Goal: Task Accomplishment & Management: Use online tool/utility

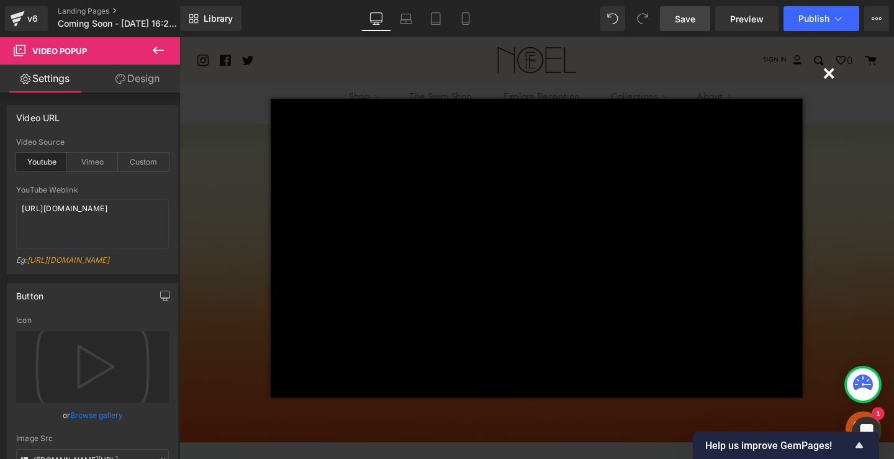
click at [688, 23] on span "Save" at bounding box center [685, 18] width 20 height 13
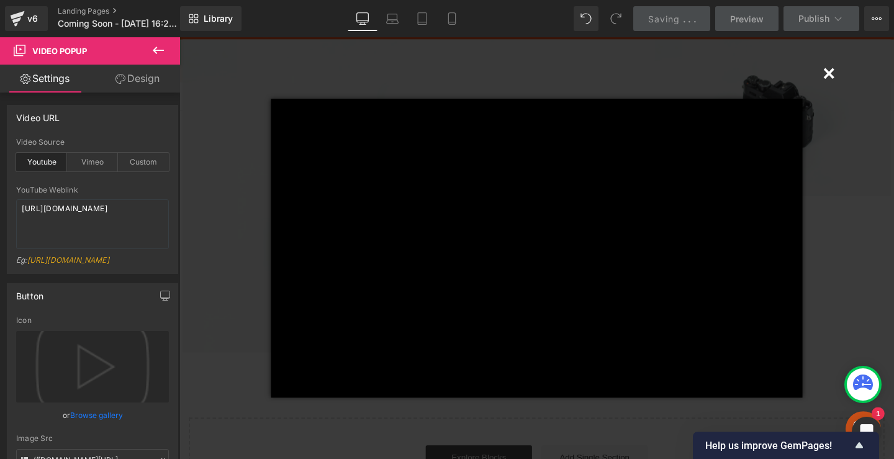
click at [857, 76] on button "×" at bounding box center [862, 74] width 25 height 25
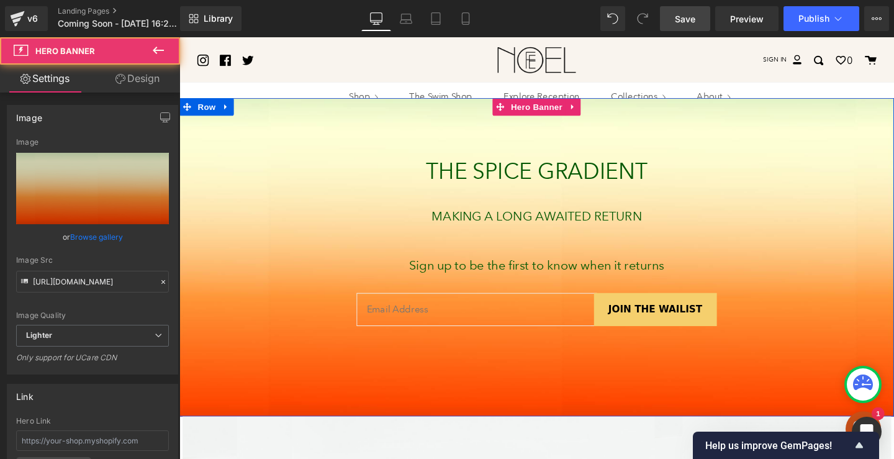
click at [634, 138] on div at bounding box center [554, 268] width 751 height 335
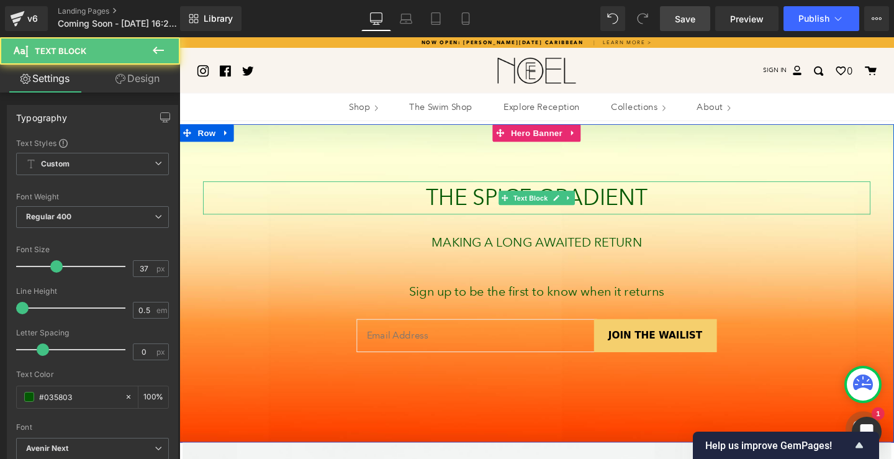
click at [633, 201] on p "THE SPICE GRADIENT" at bounding box center [554, 206] width 701 height 35
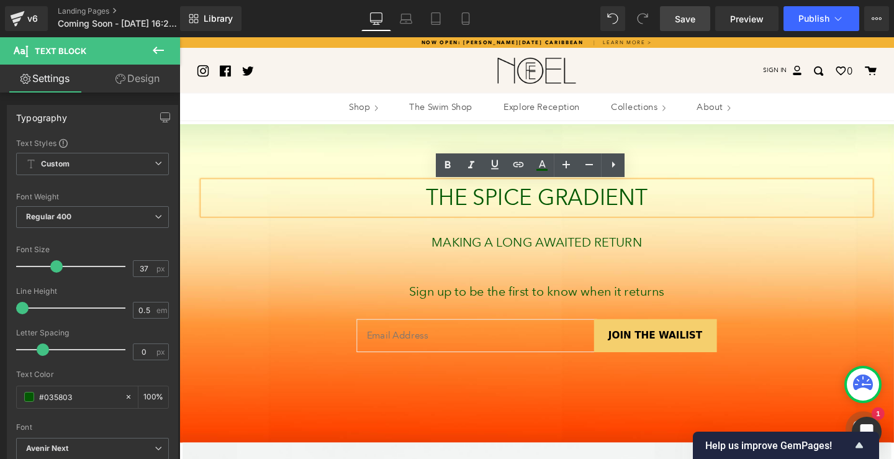
click at [659, 142] on div at bounding box center [554, 295] width 751 height 335
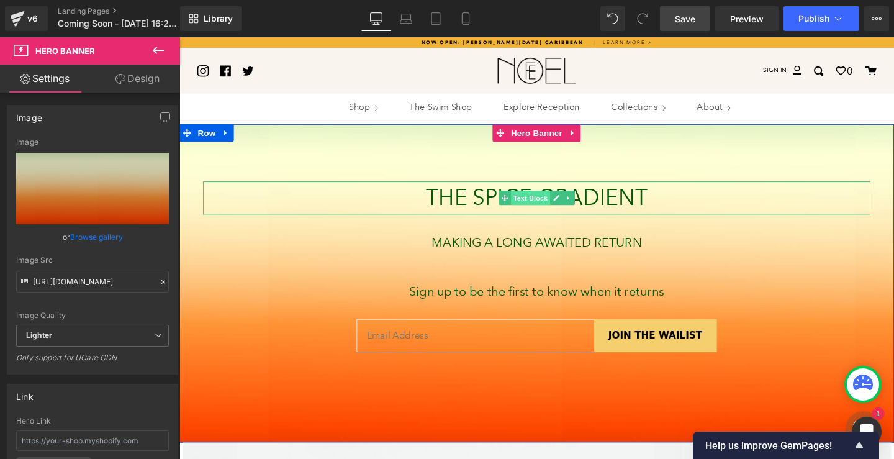
click at [549, 201] on span "Text Block" at bounding box center [548, 206] width 41 height 15
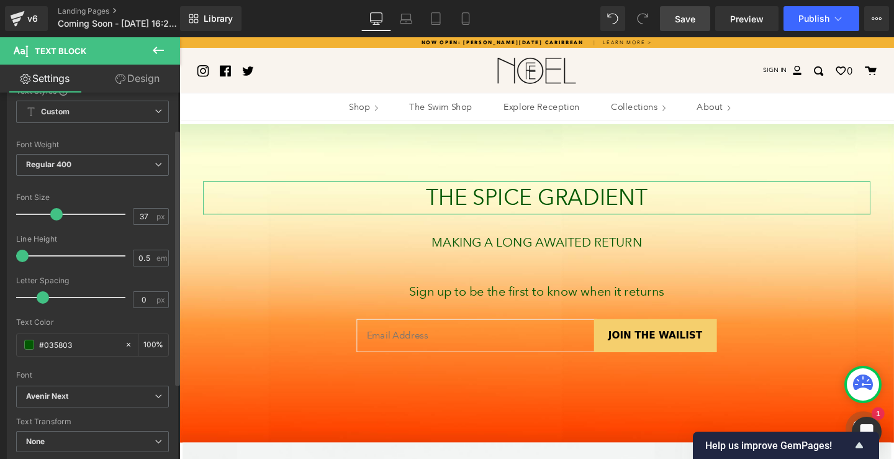
scroll to position [101, 0]
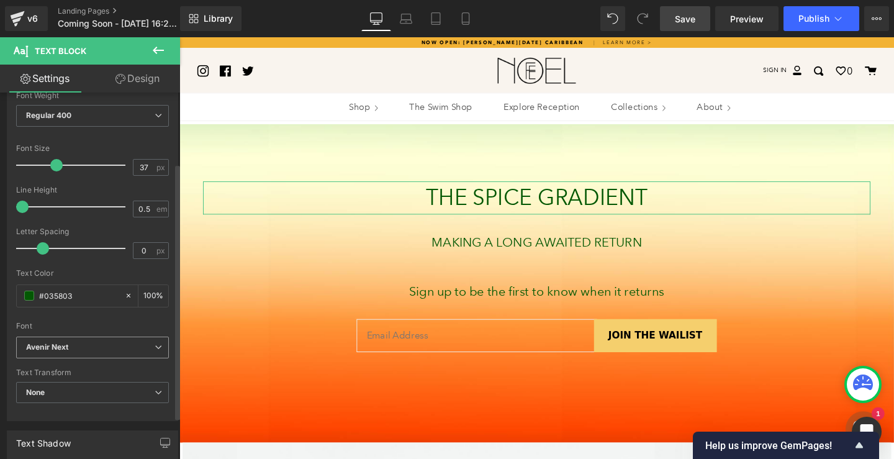
click at [104, 343] on b "Avenir Next" at bounding box center [90, 347] width 128 height 11
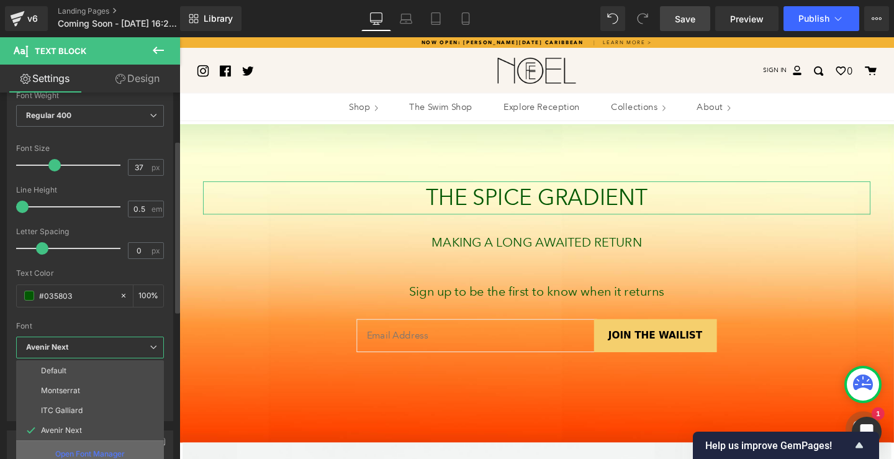
click at [101, 449] on p "Open Font Manager" at bounding box center [90, 453] width 70 height 11
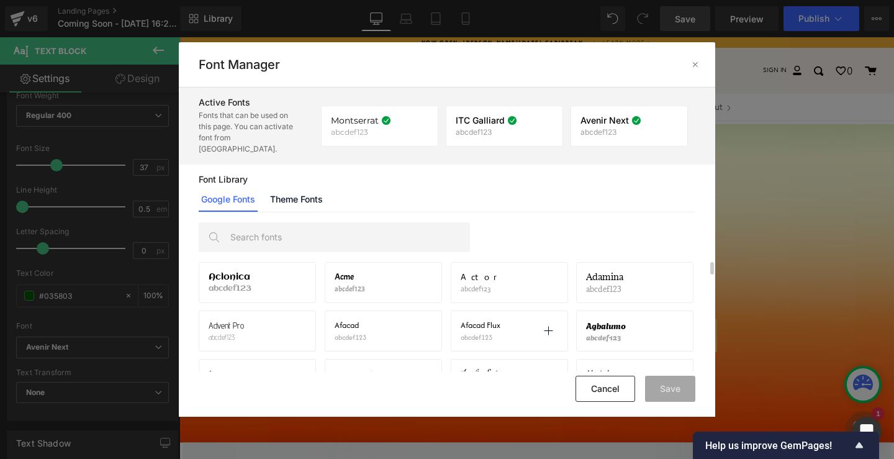
scroll to position [110, 0]
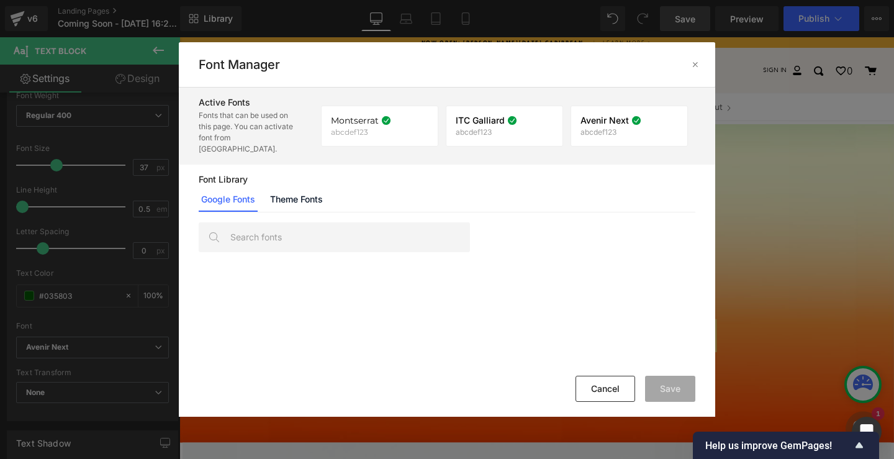
drag, startPoint x: 709, startPoint y: 255, endPoint x: 708, endPoint y: 261, distance: 6.2
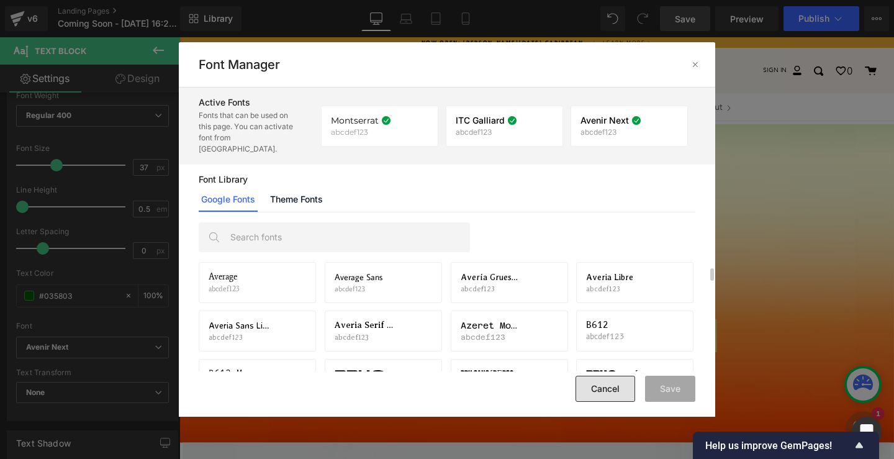
drag, startPoint x: 611, startPoint y: 388, endPoint x: 425, endPoint y: 377, distance: 186.5
click at [611, 388] on button "Cancel" at bounding box center [605, 388] width 60 height 26
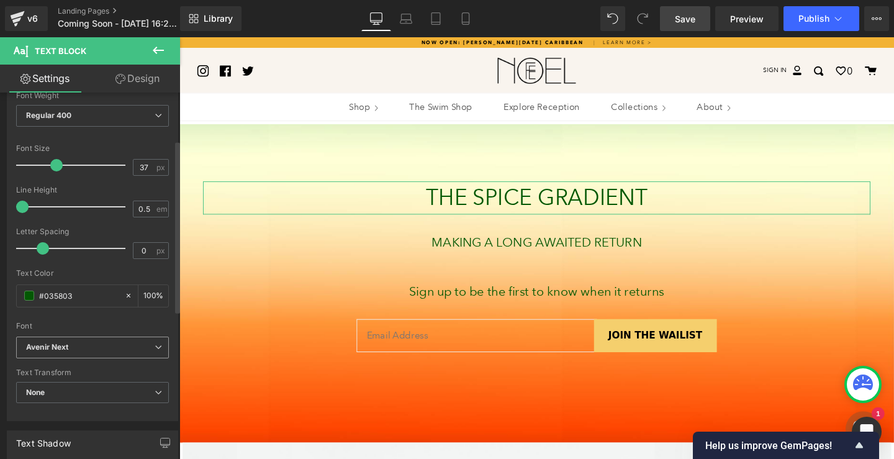
click at [112, 341] on span "Avenir Next" at bounding box center [92, 347] width 153 height 22
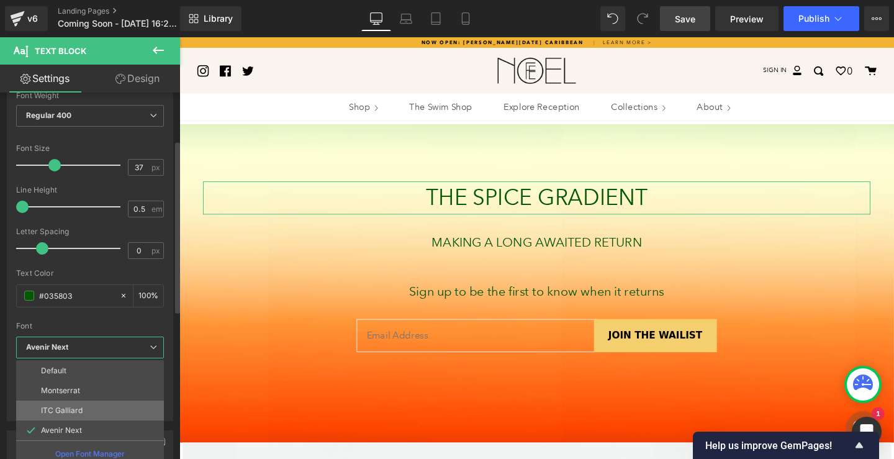
click at [105, 407] on li "ITC Galliard" at bounding box center [90, 410] width 148 height 20
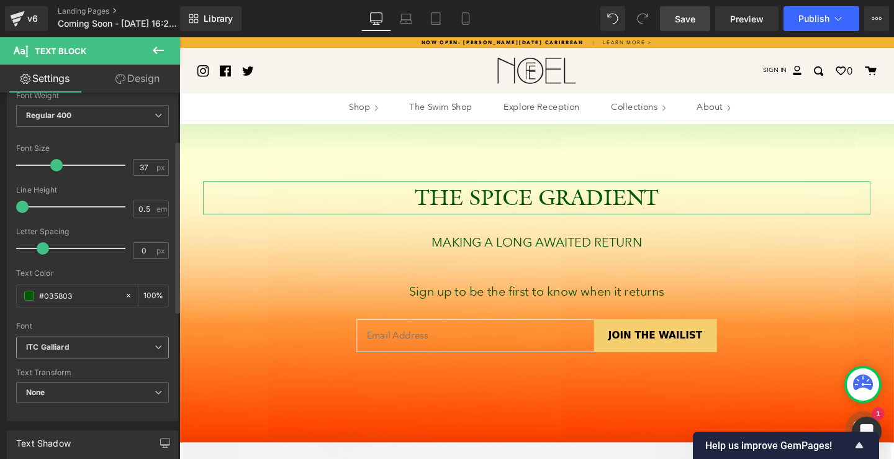
click at [73, 346] on b "ITC Galliard" at bounding box center [90, 347] width 128 height 11
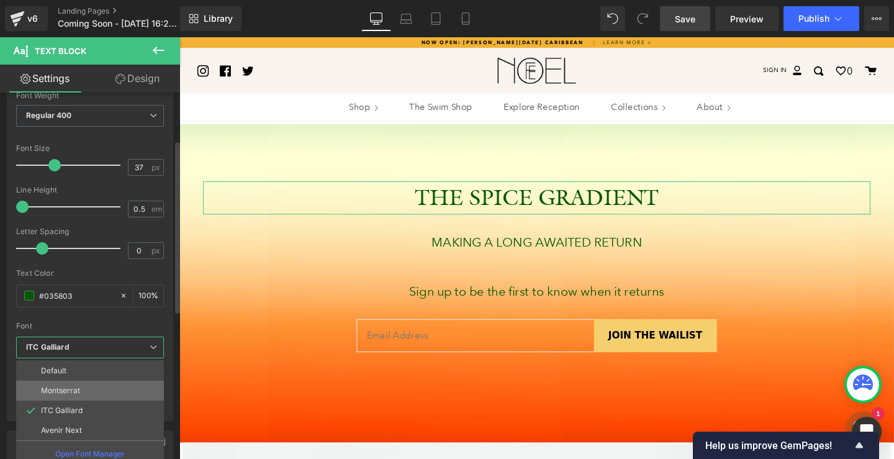
click at [93, 390] on li "Montserrat" at bounding box center [90, 390] width 148 height 20
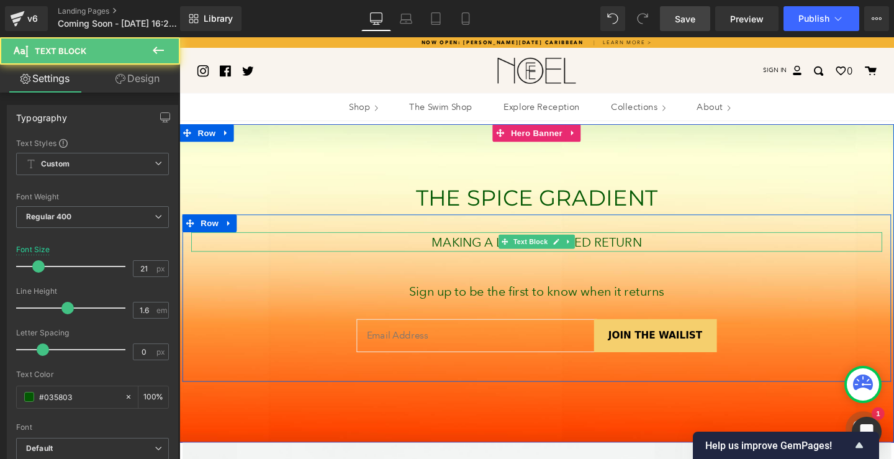
click at [477, 254] on p "MAKING A LONG AWAITED RETURN" at bounding box center [555, 252] width 726 height 21
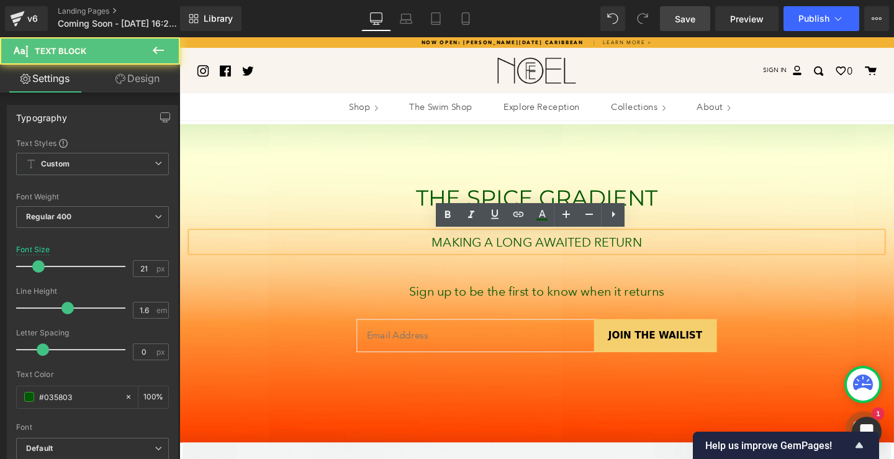
click at [477, 254] on p "MAKING A LONG AWAITED RETURN" at bounding box center [555, 252] width 726 height 21
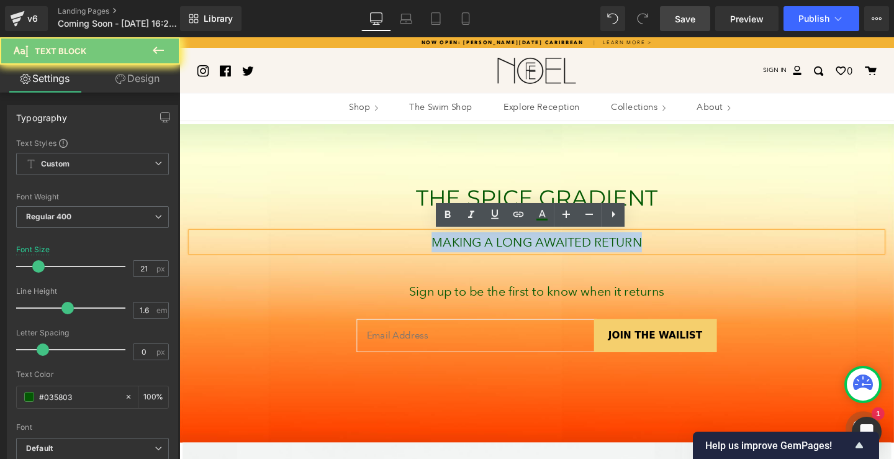
click at [477, 254] on p "MAKING A LONG AWAITED RETURN" at bounding box center [555, 252] width 726 height 21
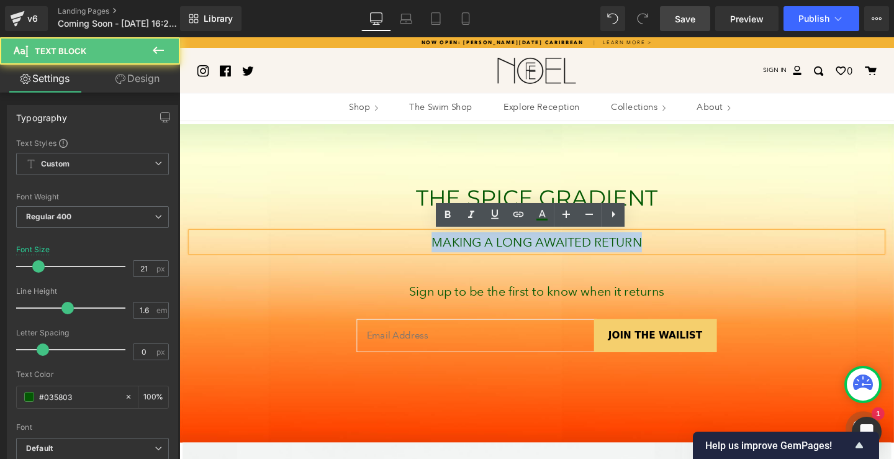
click at [477, 254] on p "MAKING A LONG AWAITED RETURN" at bounding box center [555, 252] width 726 height 21
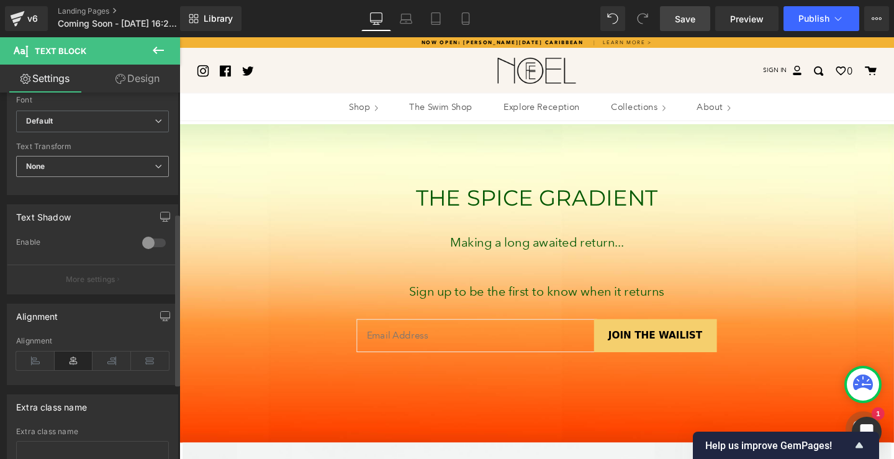
scroll to position [256, 0]
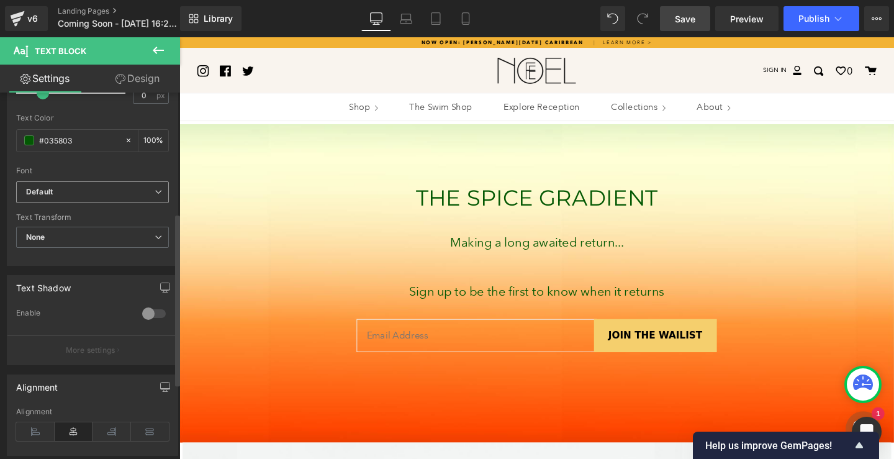
click at [106, 184] on span "Default" at bounding box center [92, 192] width 153 height 22
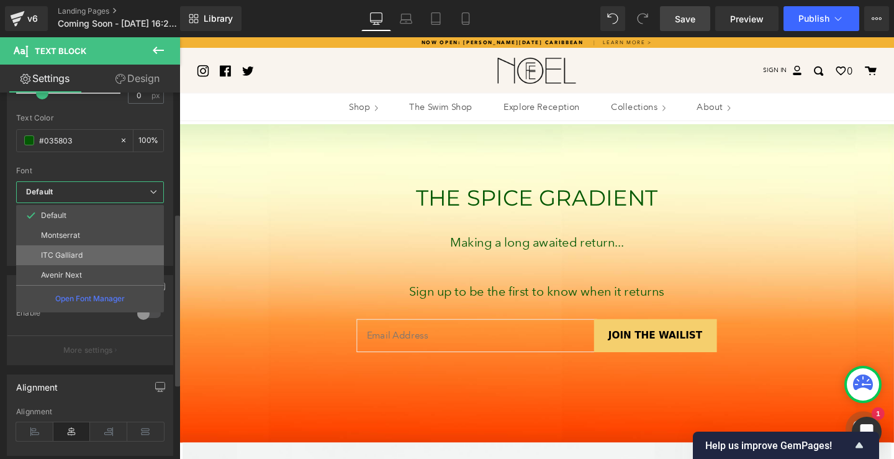
click at [92, 256] on li "ITC Galliard" at bounding box center [90, 255] width 148 height 20
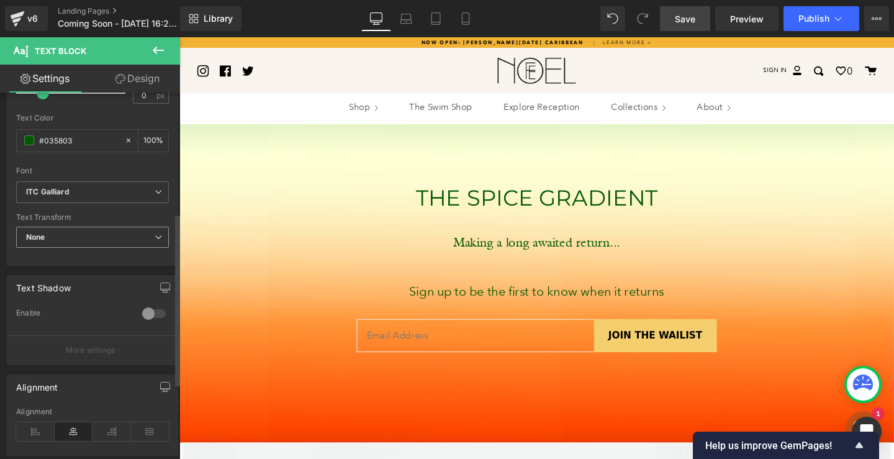
click at [91, 232] on span "None" at bounding box center [92, 238] width 153 height 22
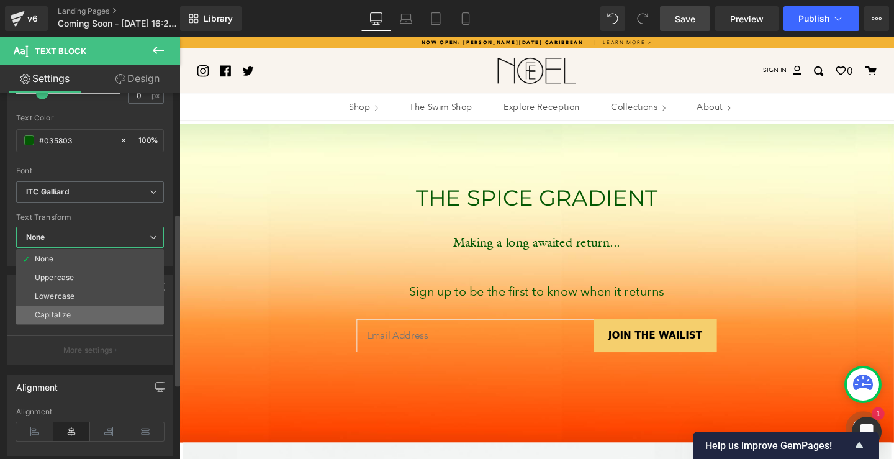
click at [90, 309] on li "Capitalize" at bounding box center [90, 314] width 148 height 19
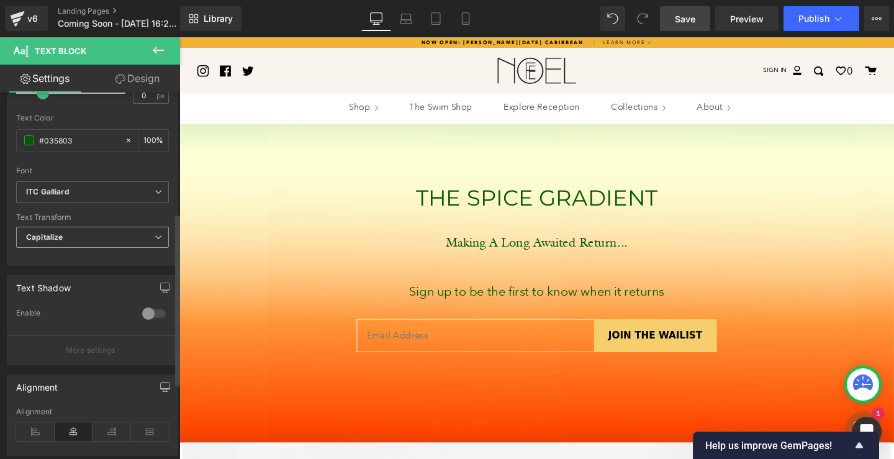
click at [107, 240] on span "Capitalize" at bounding box center [92, 238] width 153 height 22
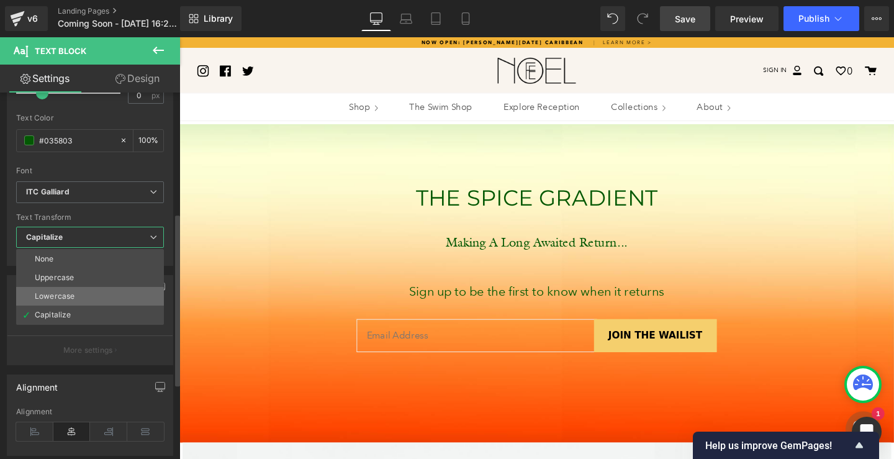
click at [78, 287] on li "Lowercase" at bounding box center [90, 296] width 148 height 19
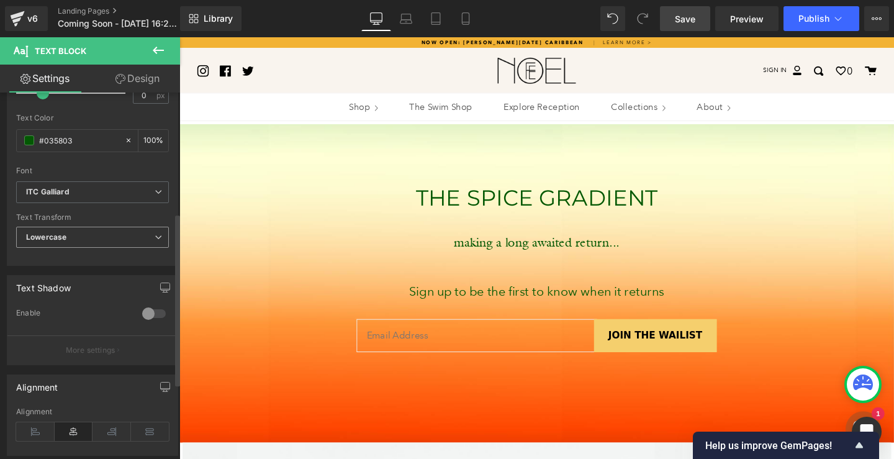
click at [126, 230] on span "Lowercase" at bounding box center [92, 238] width 153 height 22
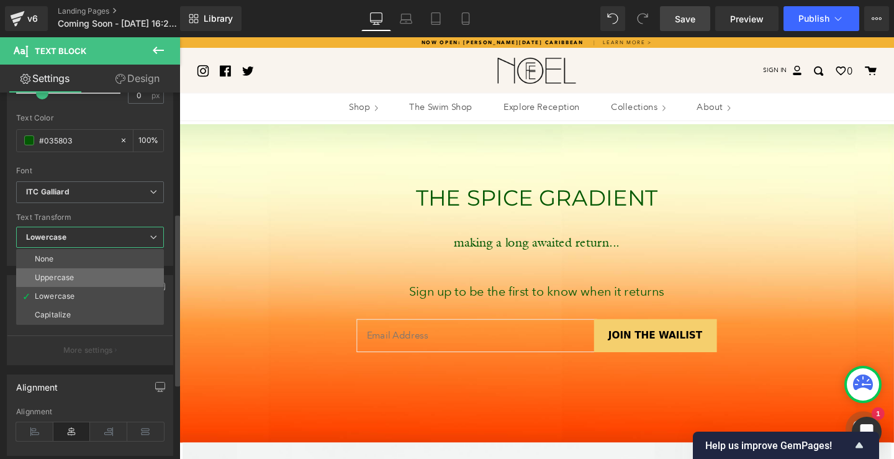
click at [97, 269] on li "Uppercase" at bounding box center [90, 277] width 148 height 19
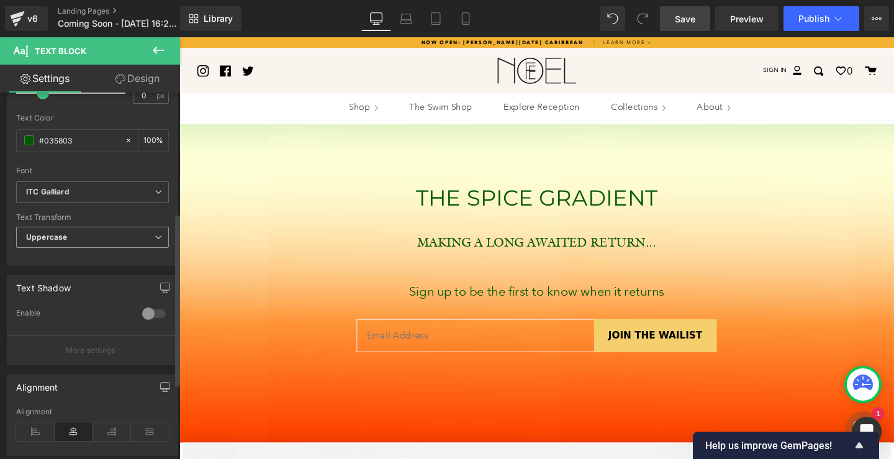
click at [109, 233] on span "Uppercase" at bounding box center [92, 238] width 153 height 22
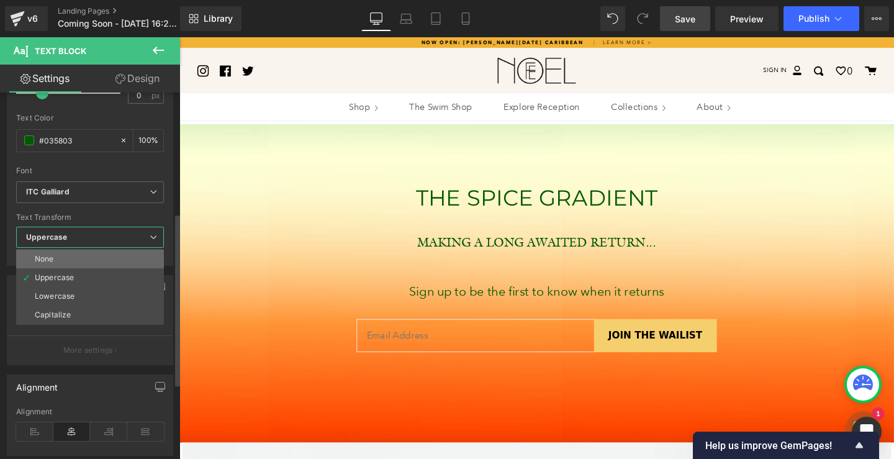
click at [111, 253] on li "None" at bounding box center [90, 259] width 148 height 19
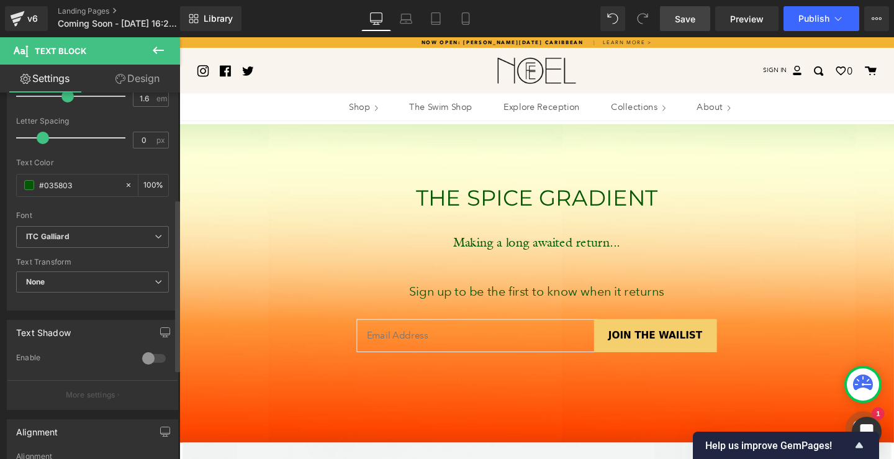
scroll to position [12, 0]
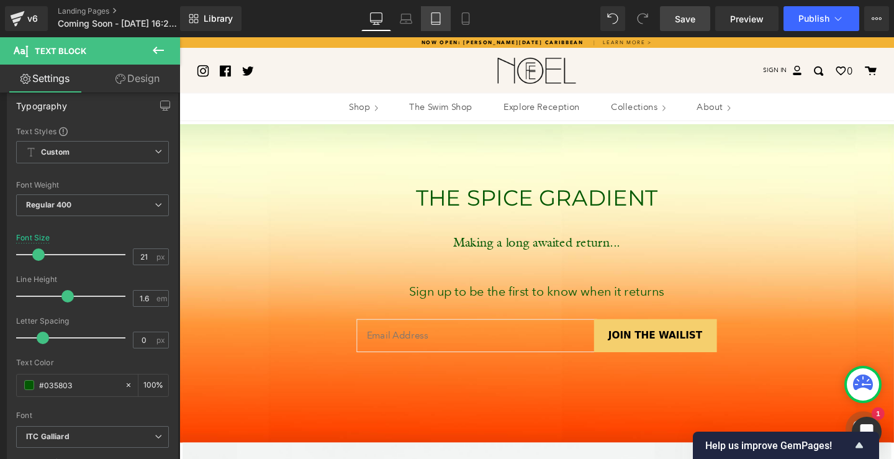
click at [433, 20] on icon at bounding box center [435, 18] width 12 height 12
type input "100"
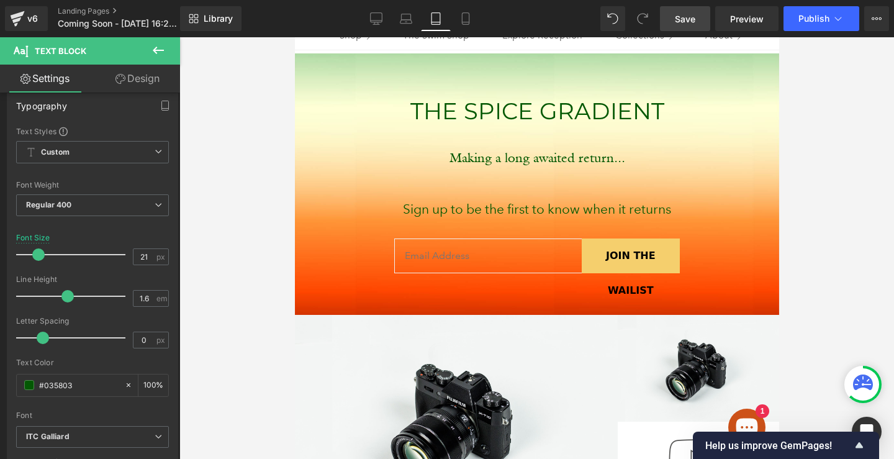
scroll to position [0, 0]
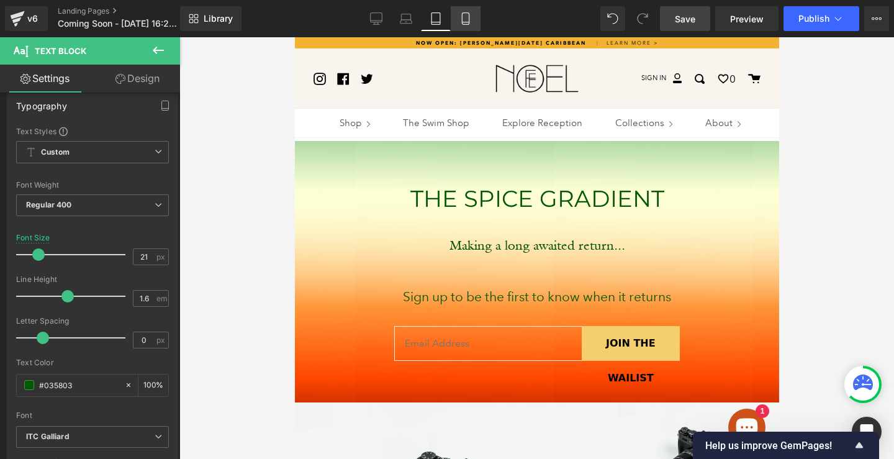
click at [461, 14] on icon at bounding box center [465, 18] width 12 height 12
type input "19"
type input "100"
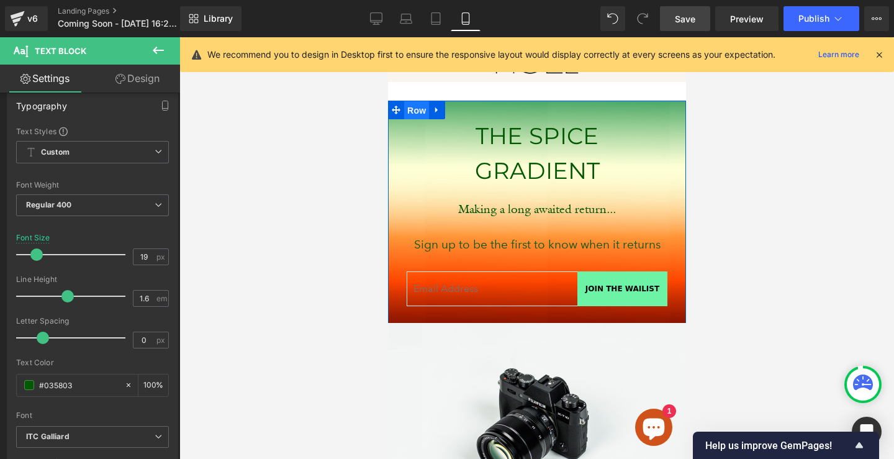
click at [410, 112] on span "Row" at bounding box center [415, 110] width 25 height 19
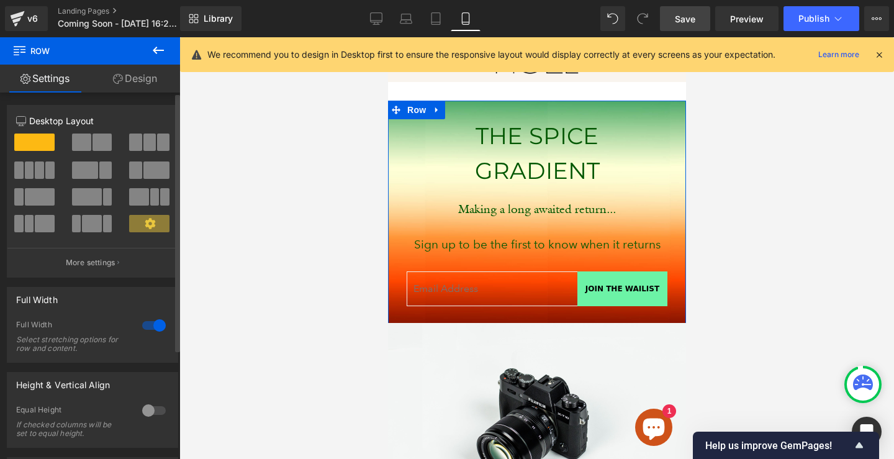
click at [145, 222] on icon at bounding box center [150, 223] width 11 height 11
click at [148, 221] on icon at bounding box center [150, 223] width 11 height 11
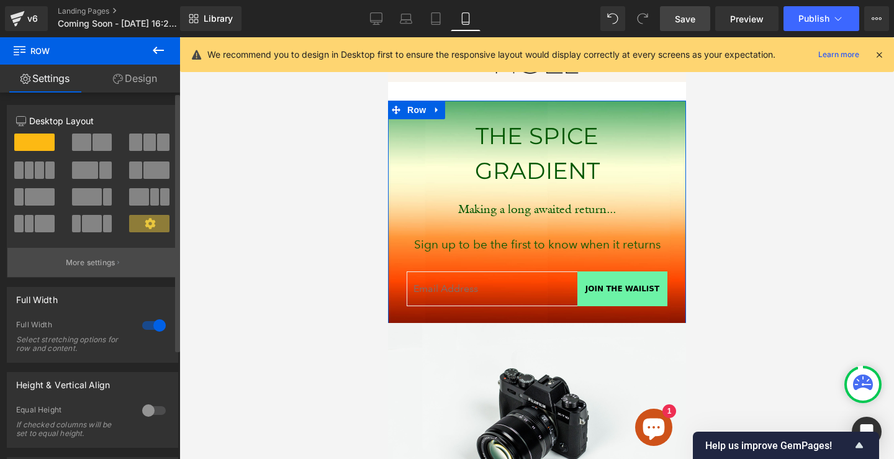
click at [101, 263] on p "More settings" at bounding box center [91, 262] width 50 height 11
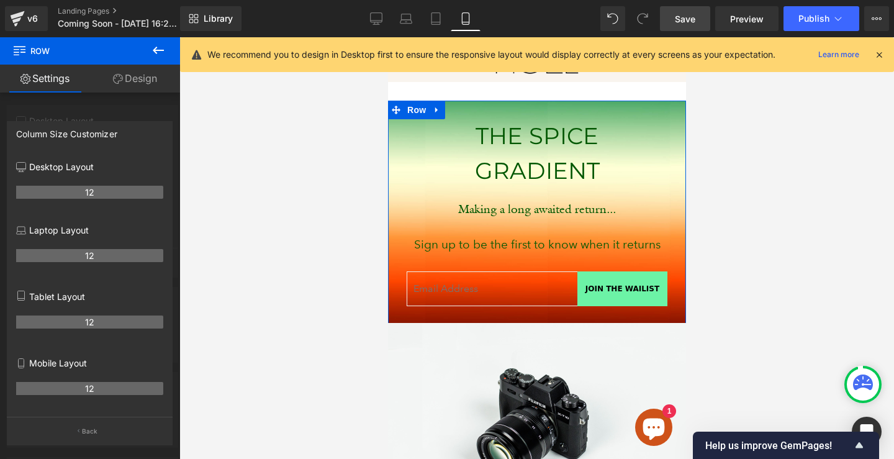
scroll to position [35, 0]
click at [87, 388] on th "12" at bounding box center [89, 388] width 147 height 13
drag, startPoint x: 76, startPoint y: 387, endPoint x: 153, endPoint y: 385, distance: 77.0
click at [153, 385] on th "12" at bounding box center [89, 388] width 147 height 13
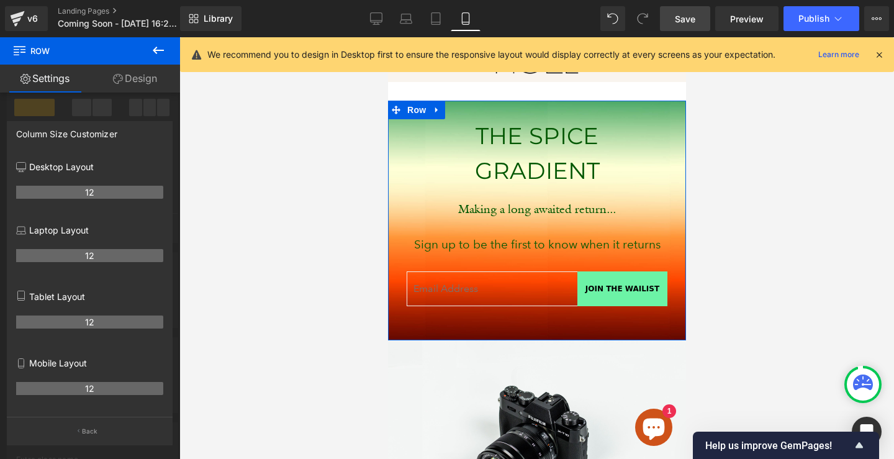
drag, startPoint x: 84, startPoint y: 390, endPoint x: 146, endPoint y: 386, distance: 61.6
click at [146, 386] on th "12" at bounding box center [89, 388] width 147 height 13
drag, startPoint x: 105, startPoint y: 389, endPoint x: 101, endPoint y: 353, distance: 36.2
click at [101, 353] on div "Mobile Layout 12" at bounding box center [89, 383] width 147 height 66
click at [79, 375] on div "12" at bounding box center [89, 392] width 147 height 35
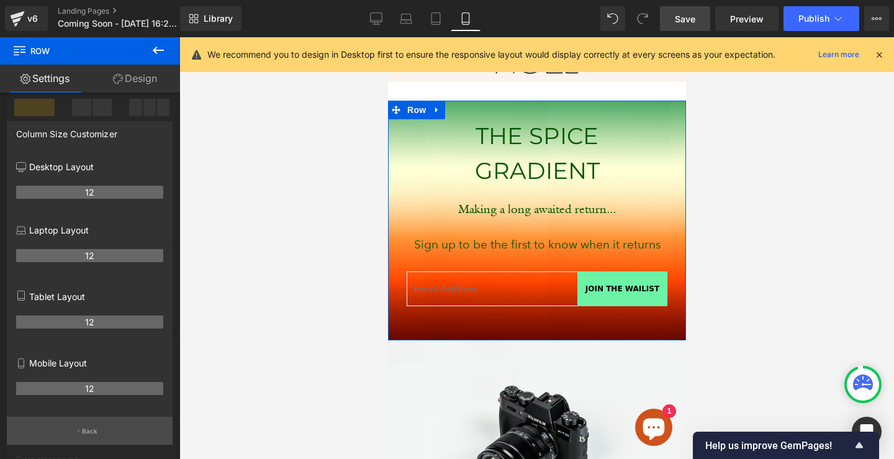
click at [90, 434] on p "Back" at bounding box center [90, 430] width 16 height 9
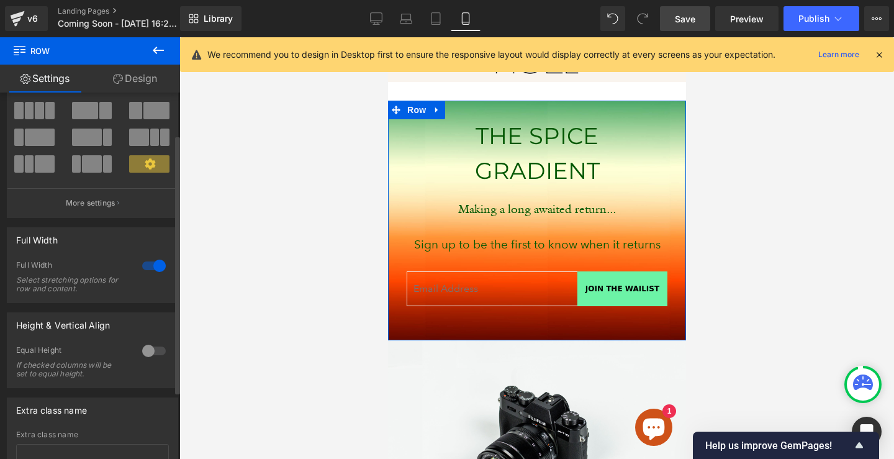
scroll to position [133, 0]
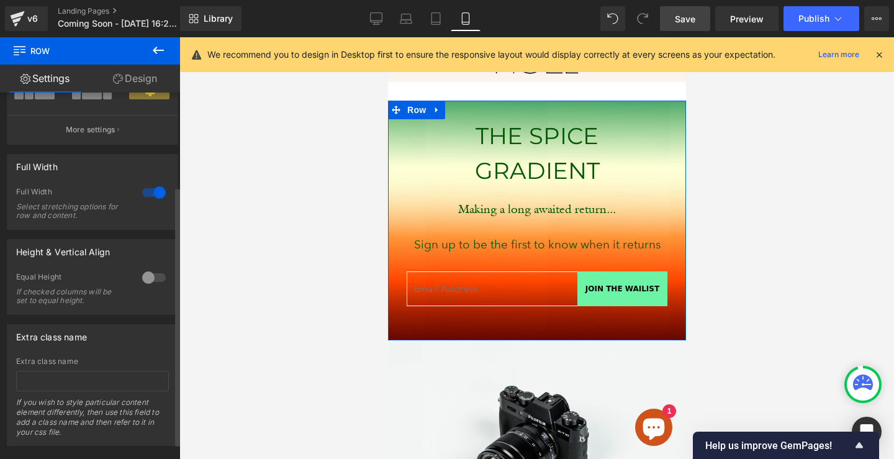
click at [151, 277] on div at bounding box center [154, 278] width 30 height 20
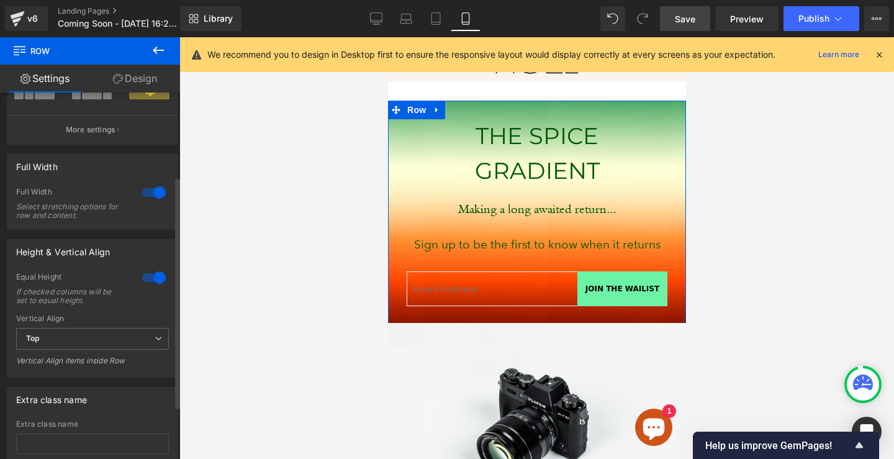
click at [151, 277] on div at bounding box center [154, 278] width 30 height 20
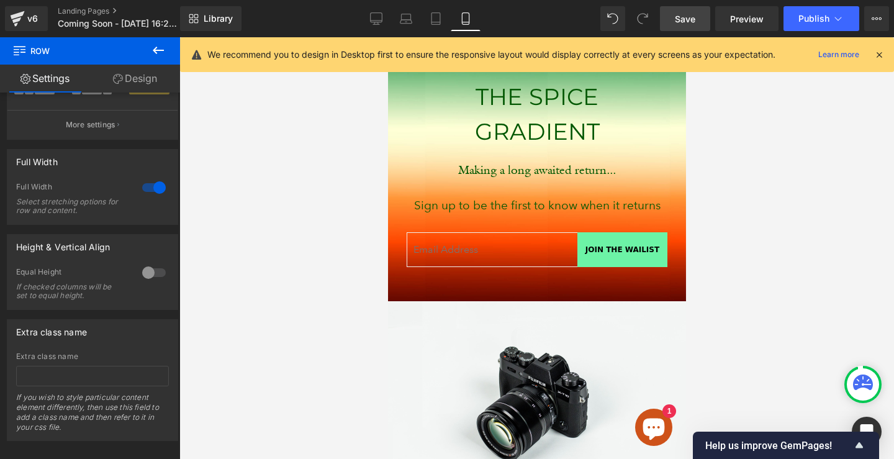
scroll to position [0, 0]
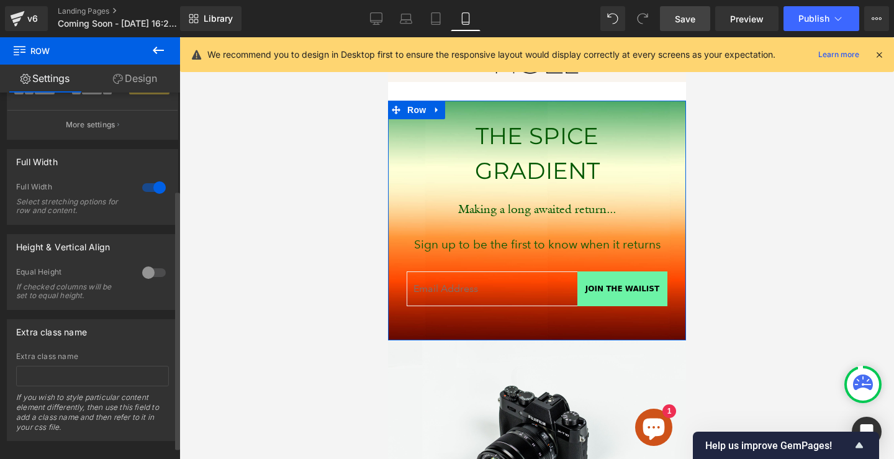
click at [146, 266] on div at bounding box center [154, 273] width 30 height 20
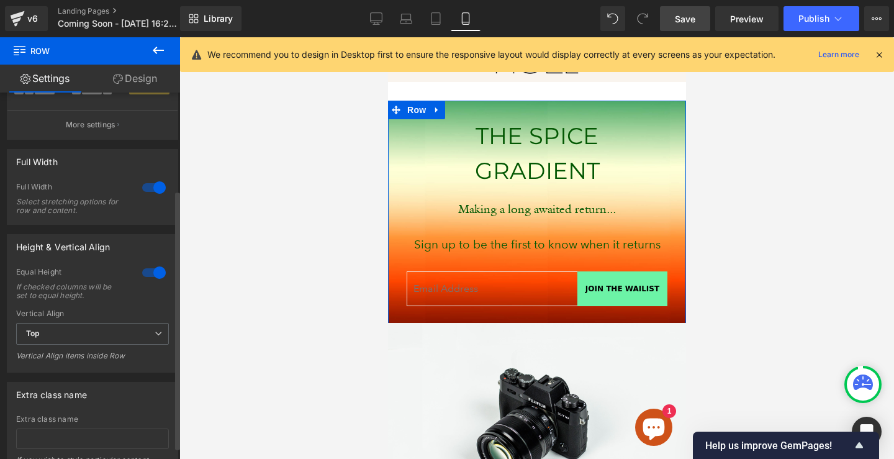
click at [146, 266] on div at bounding box center [154, 273] width 30 height 20
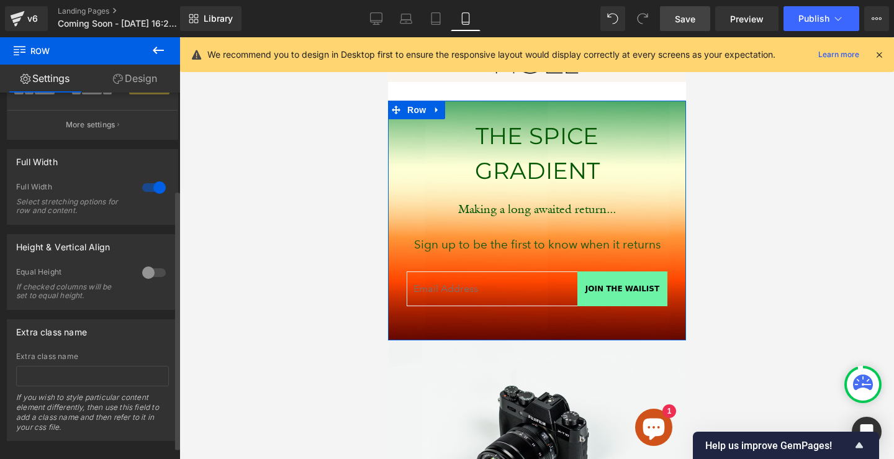
click at [153, 182] on div at bounding box center [154, 188] width 30 height 20
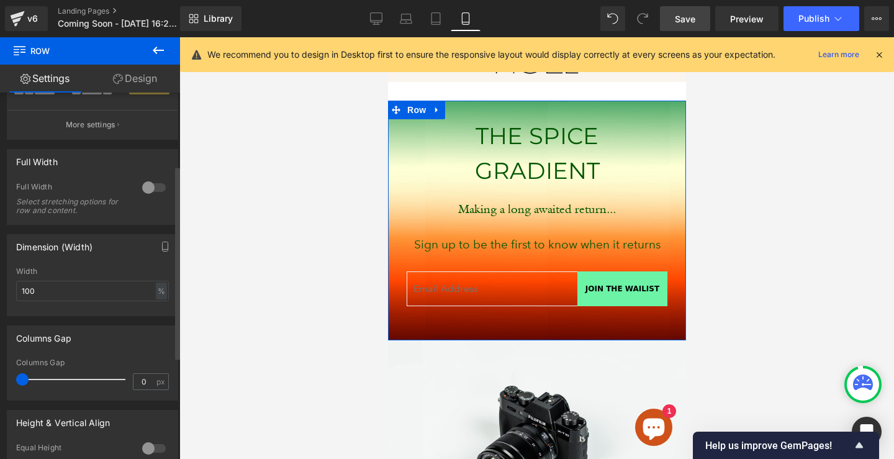
click at [151, 183] on div at bounding box center [154, 188] width 30 height 20
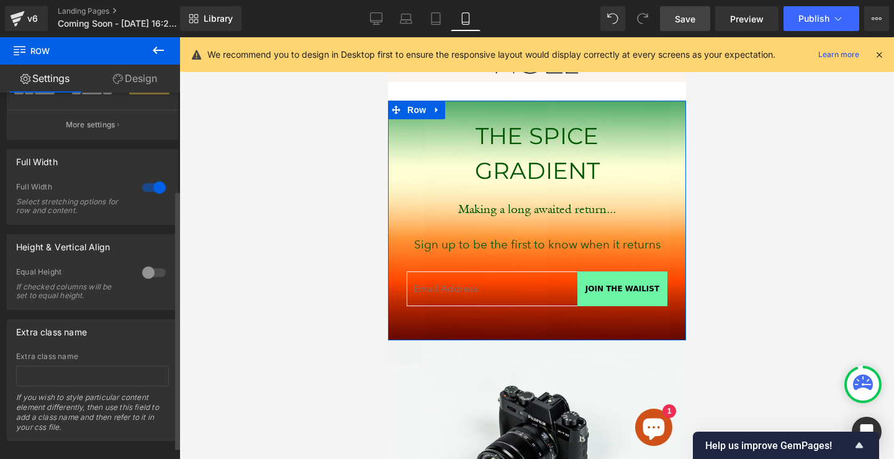
click at [151, 183] on div at bounding box center [154, 188] width 30 height 20
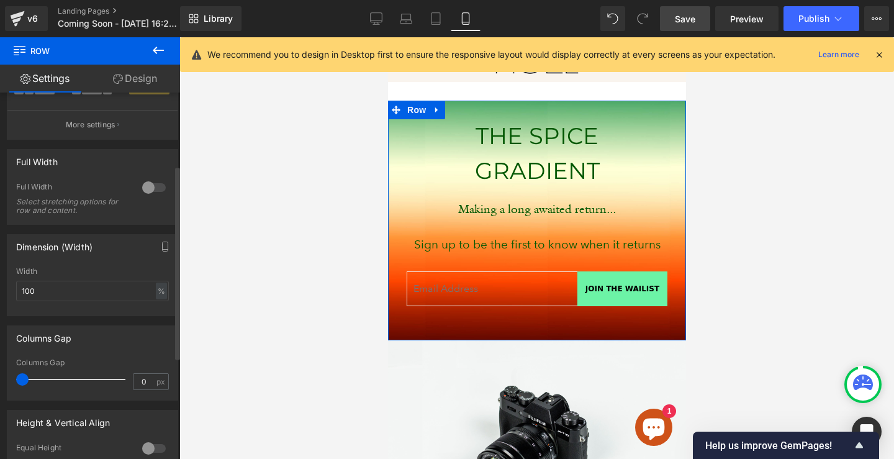
click at [151, 183] on div at bounding box center [154, 188] width 30 height 20
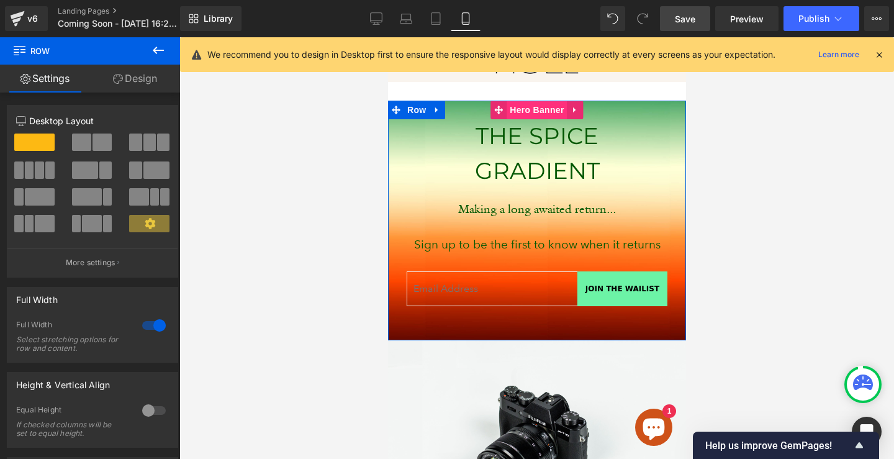
click at [530, 110] on span "Hero Banner" at bounding box center [536, 110] width 60 height 19
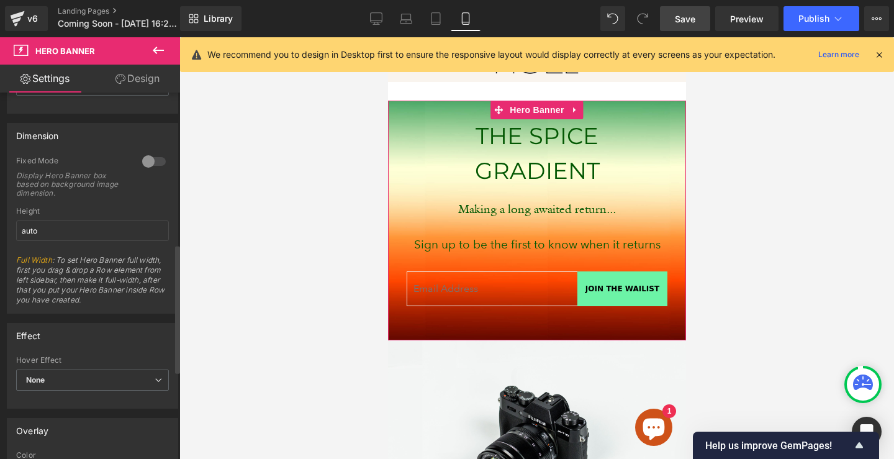
scroll to position [433, 0]
click at [99, 224] on input "auto" at bounding box center [92, 228] width 153 height 20
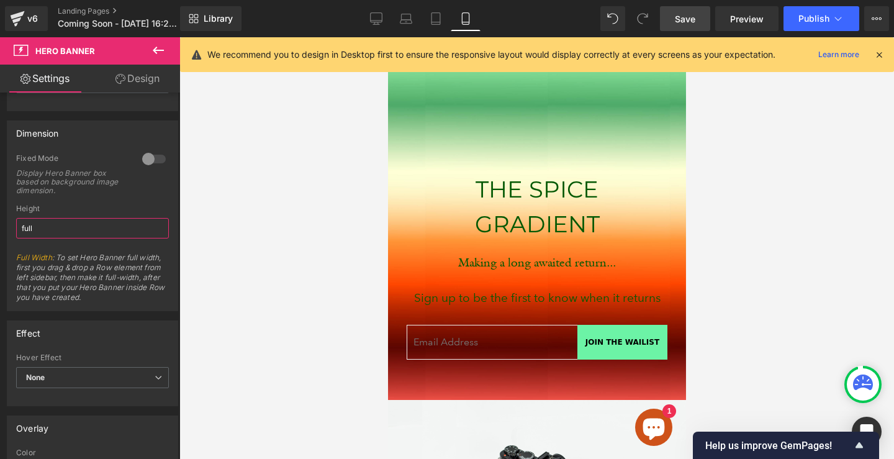
scroll to position [27, 0]
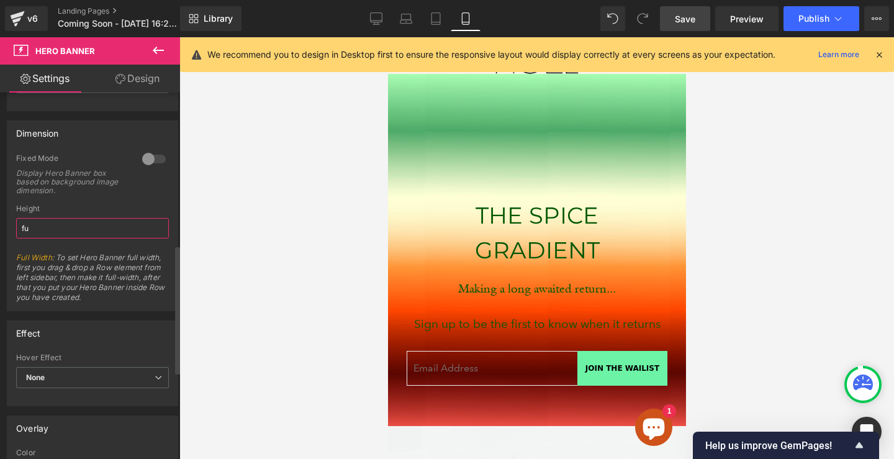
type input "f"
type input "auto"
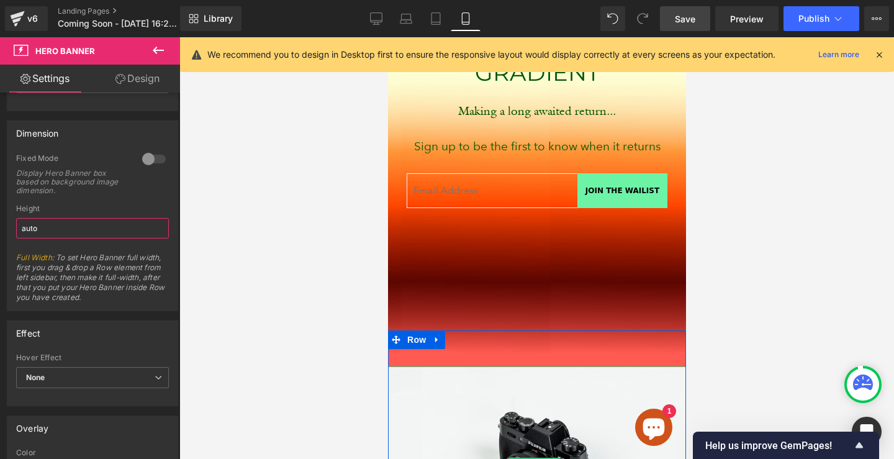
scroll to position [140, 0]
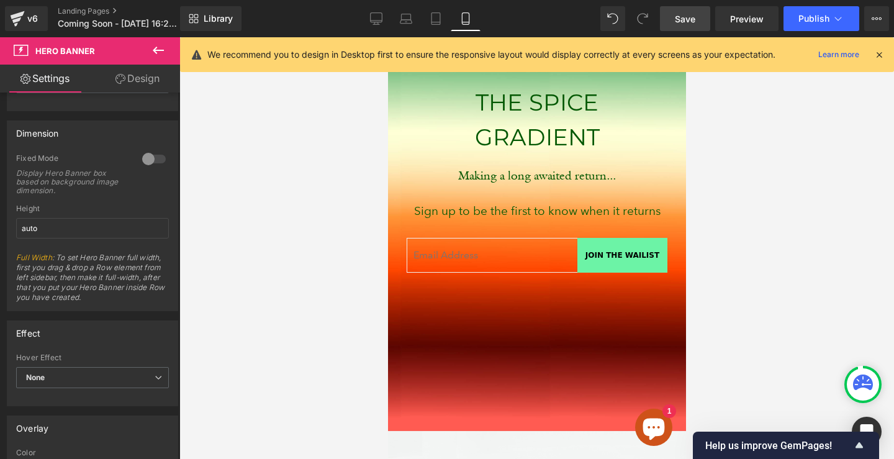
click at [309, 290] on div at bounding box center [536, 247] width 714 height 421
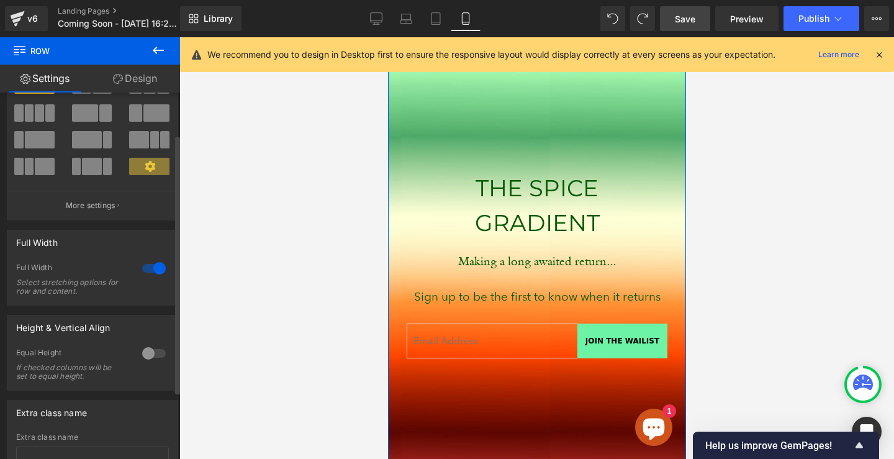
scroll to position [88, 0]
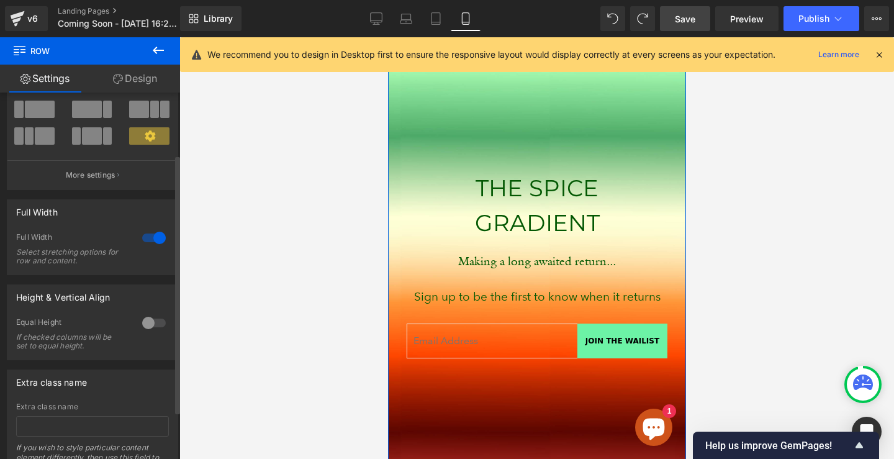
click at [151, 317] on div at bounding box center [154, 323] width 30 height 20
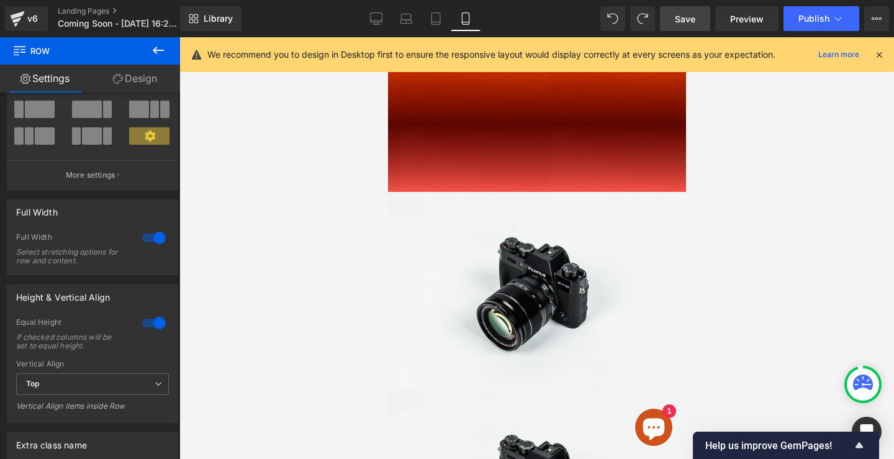
scroll to position [42, 0]
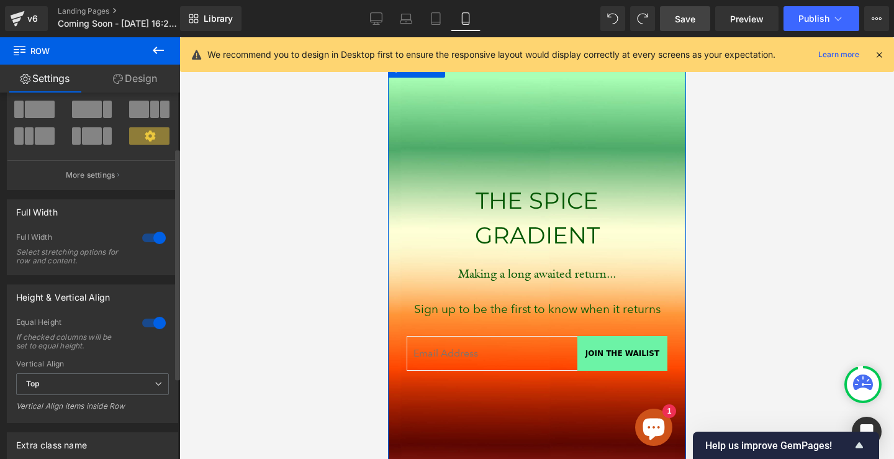
click at [148, 323] on div at bounding box center [154, 323] width 30 height 20
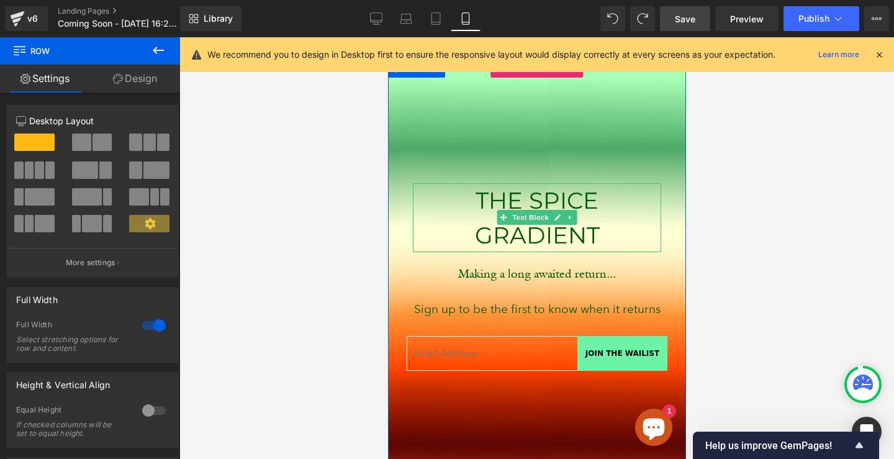
scroll to position [0, 0]
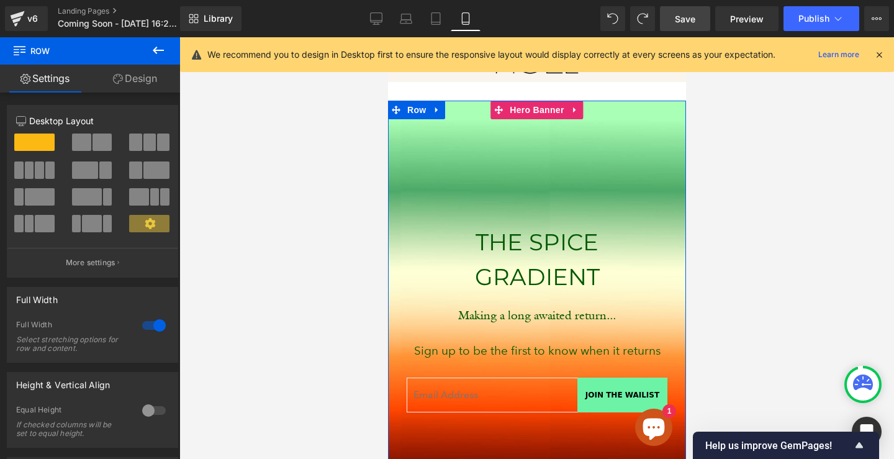
click at [539, 102] on div at bounding box center [536, 102] width 298 height 3
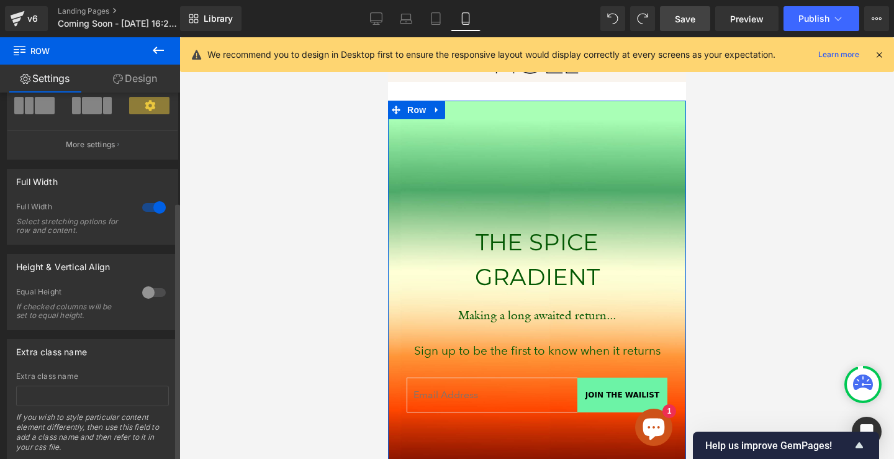
scroll to position [155, 0]
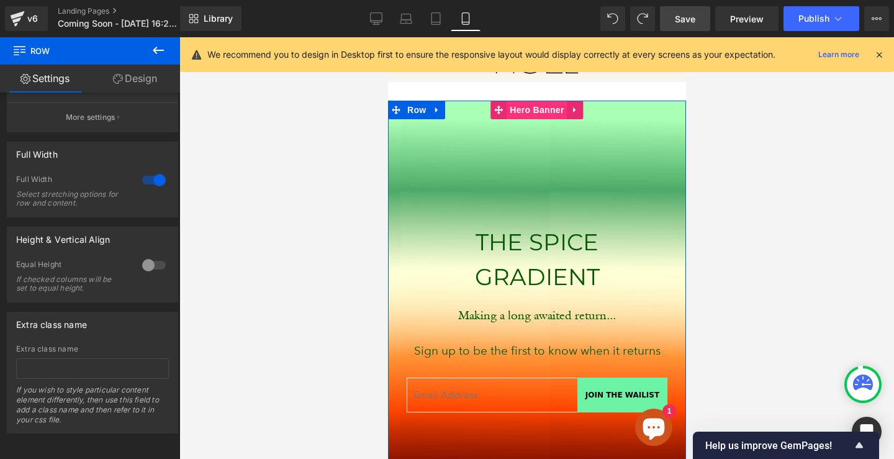
click at [543, 114] on span "Hero Banner" at bounding box center [536, 110] width 60 height 19
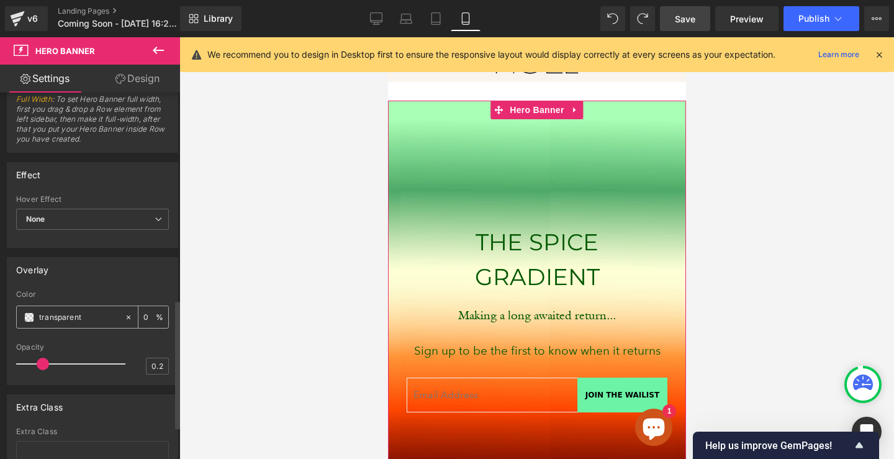
scroll to position [356, 0]
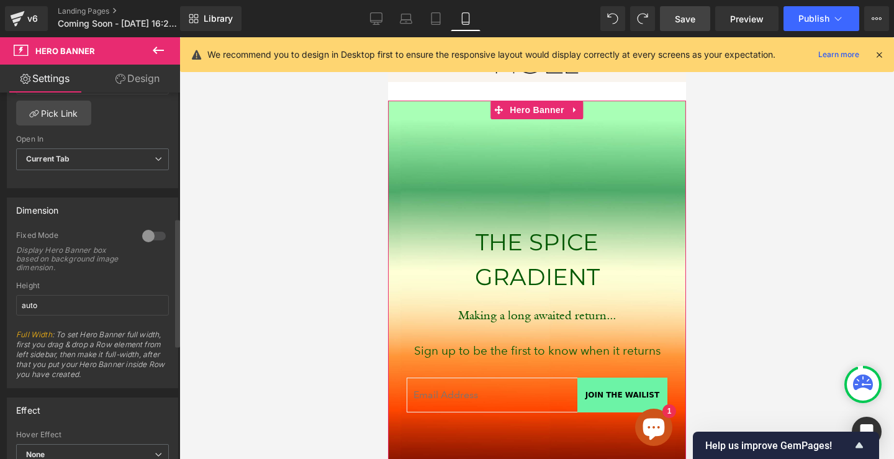
click at [146, 229] on div at bounding box center [154, 236] width 30 height 20
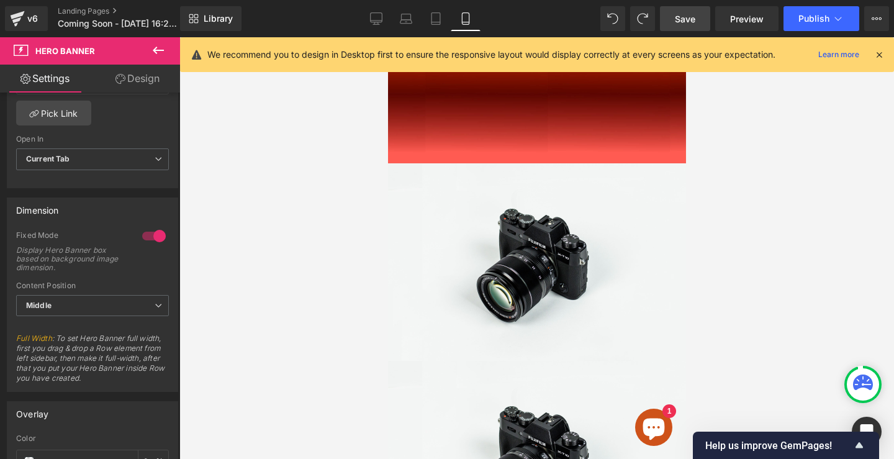
scroll to position [0, 0]
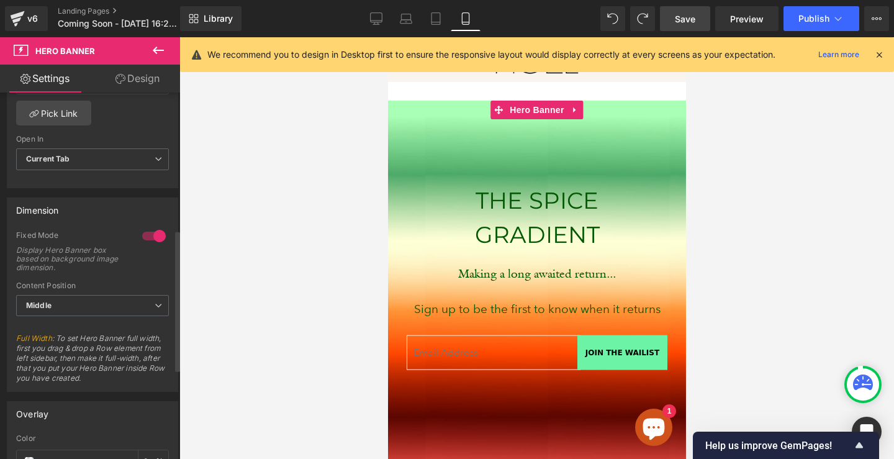
click at [148, 238] on div at bounding box center [154, 236] width 30 height 20
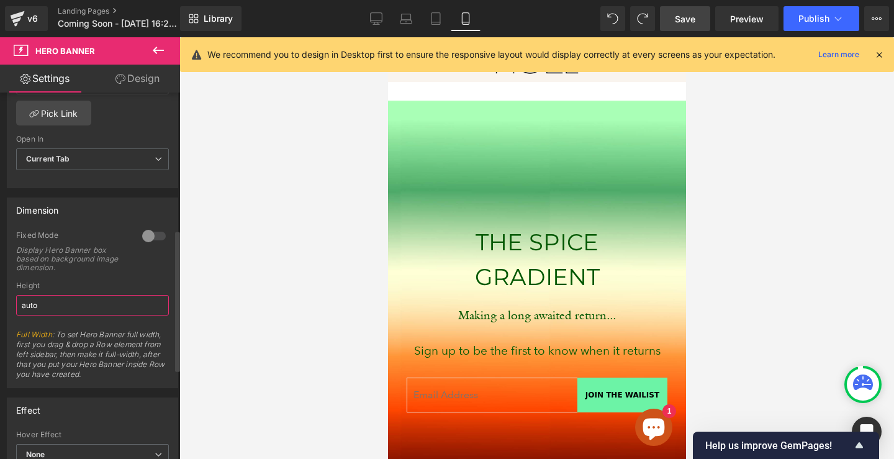
click at [88, 300] on input "auto" at bounding box center [92, 305] width 153 height 20
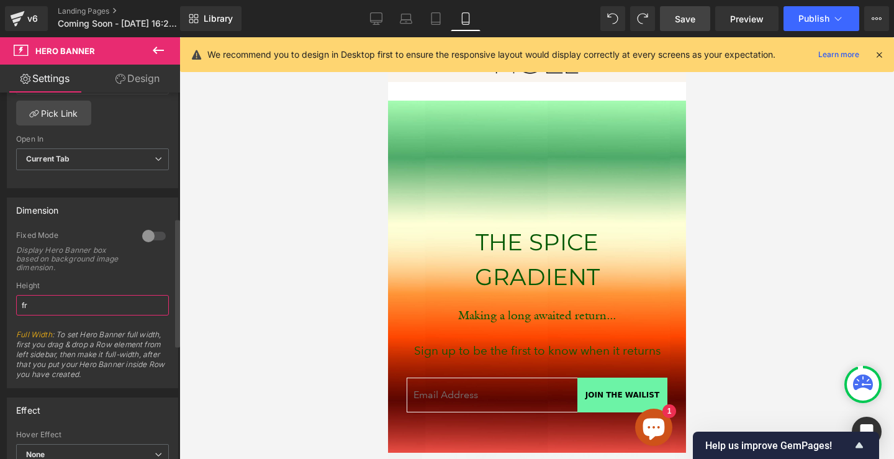
type input "f"
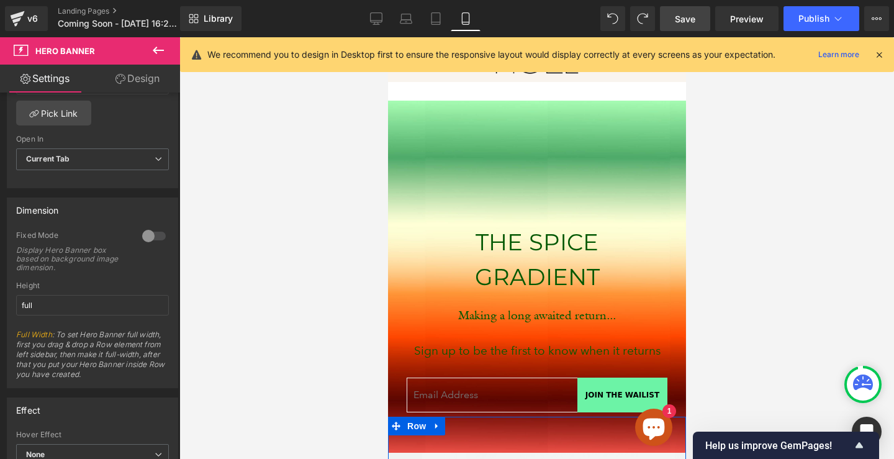
click at [287, 320] on div at bounding box center [536, 247] width 714 height 421
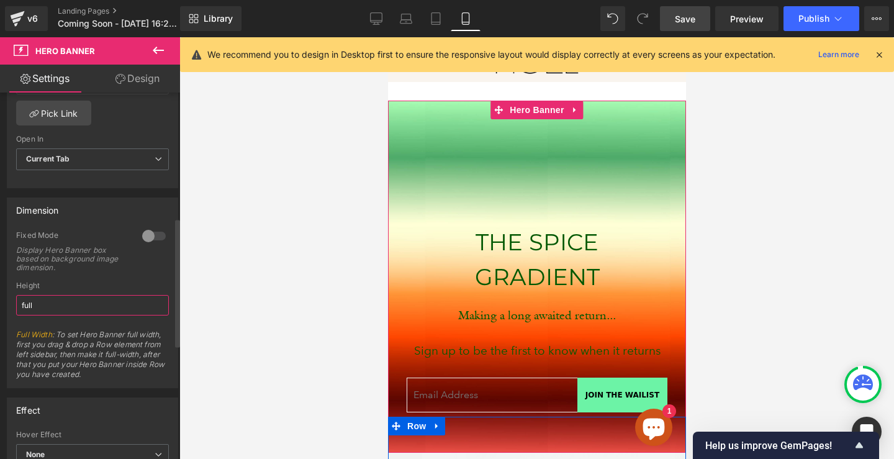
click at [96, 307] on input "full" at bounding box center [92, 305] width 153 height 20
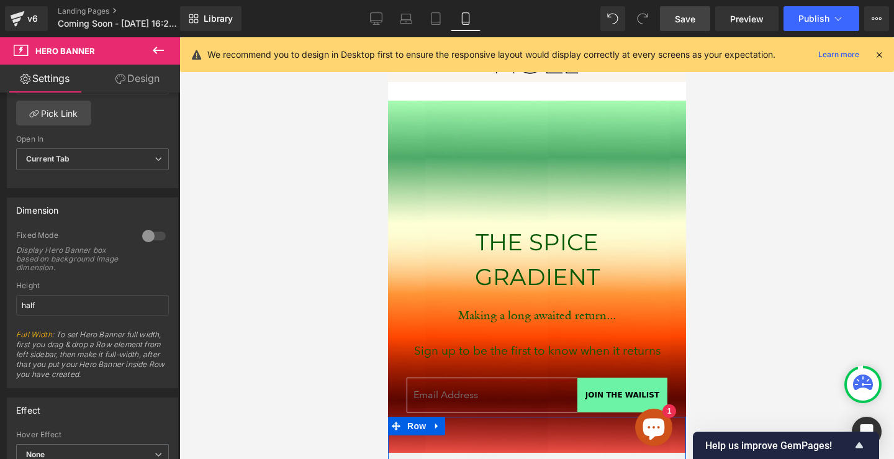
click at [333, 330] on div at bounding box center [536, 247] width 714 height 421
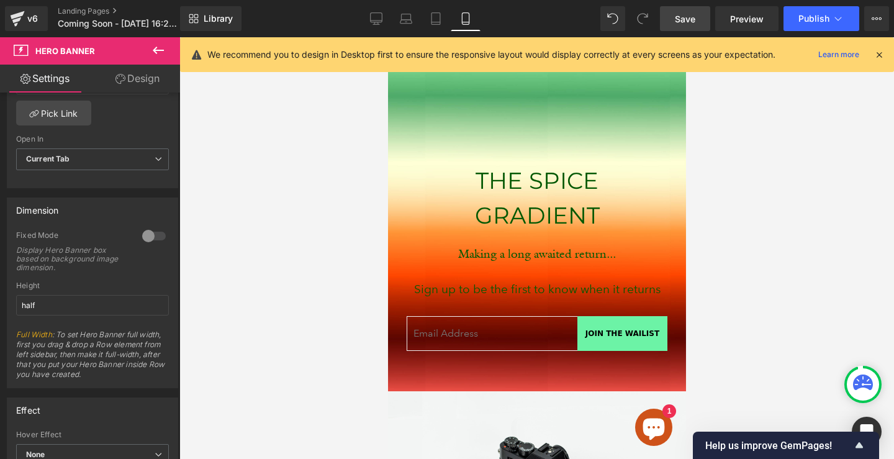
scroll to position [32, 0]
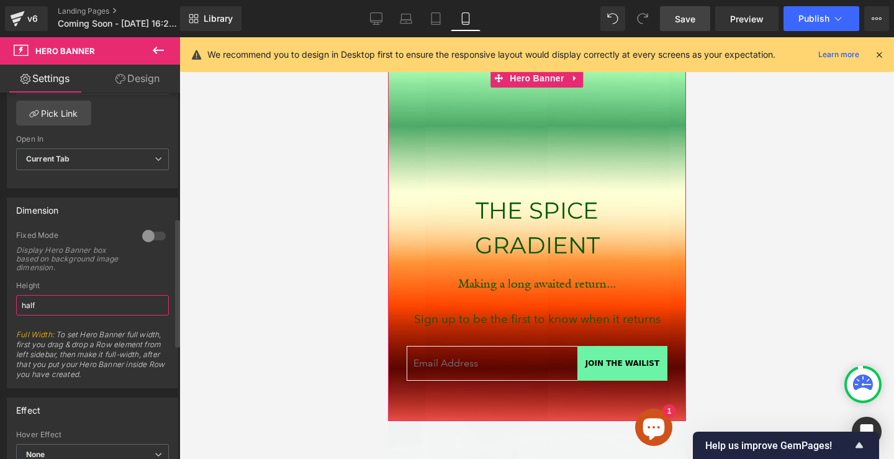
click at [73, 309] on input "half" at bounding box center [92, 305] width 153 height 20
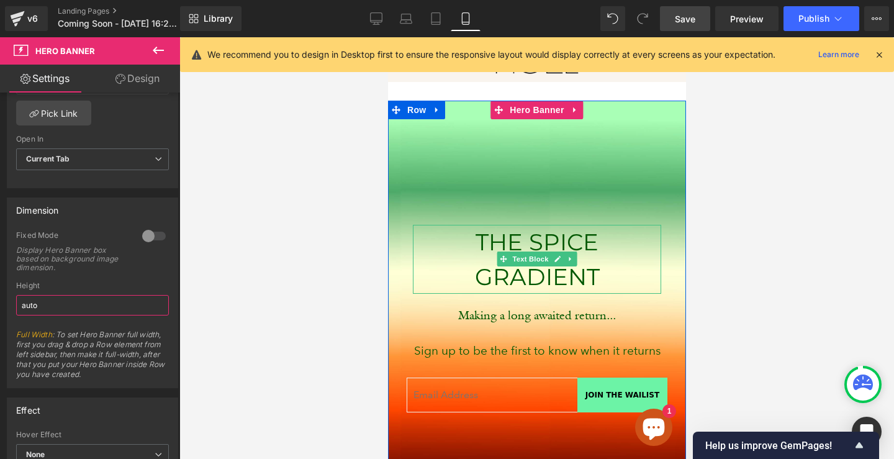
scroll to position [2, 0]
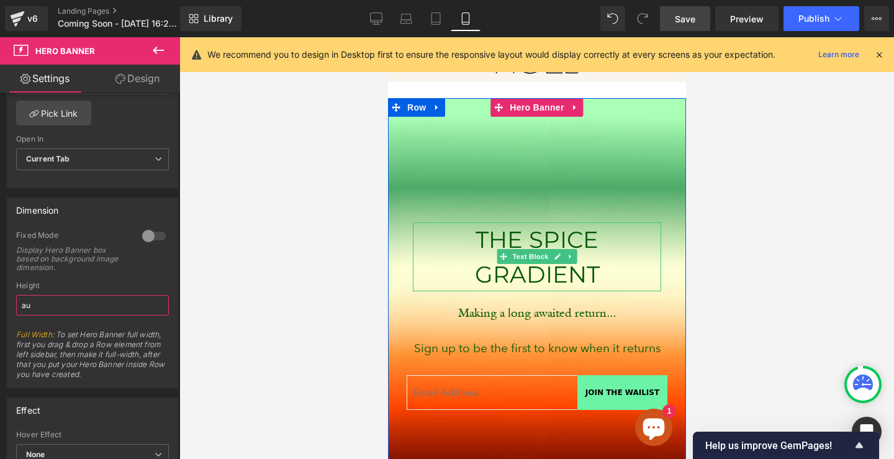
type input "a"
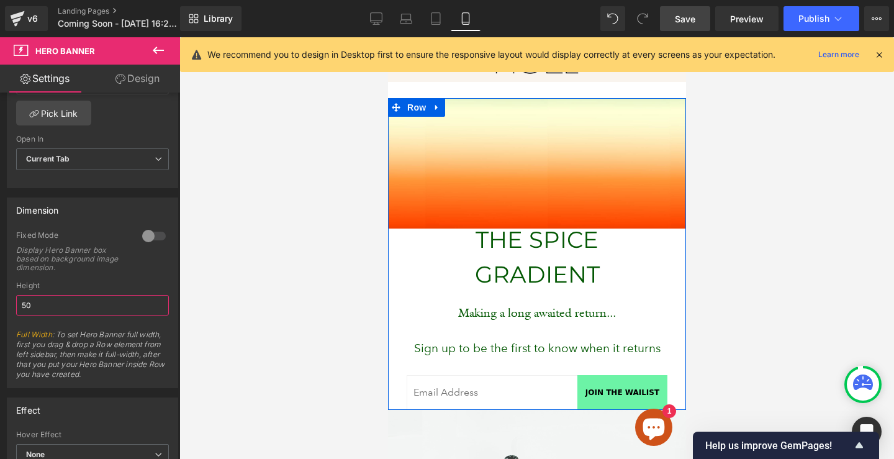
type input "500"
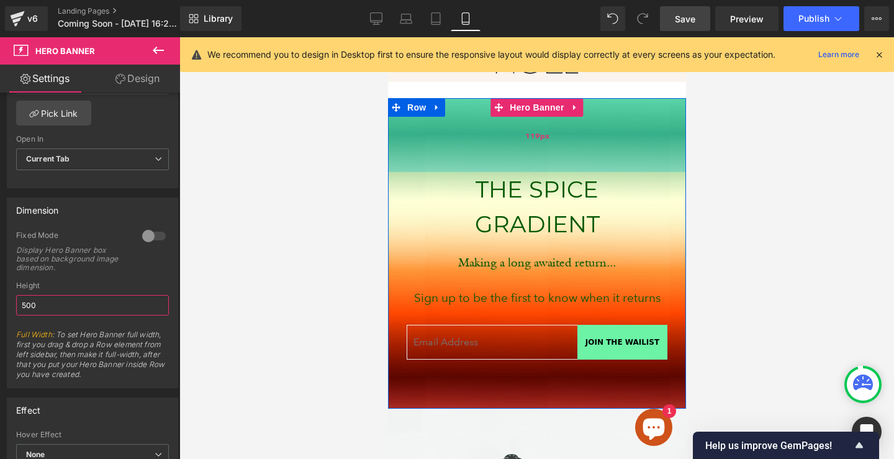
drag, startPoint x: 541, startPoint y: 185, endPoint x: 547, endPoint y: 119, distance: 66.1
click at [547, 119] on div "119px" at bounding box center [536, 135] width 298 height 74
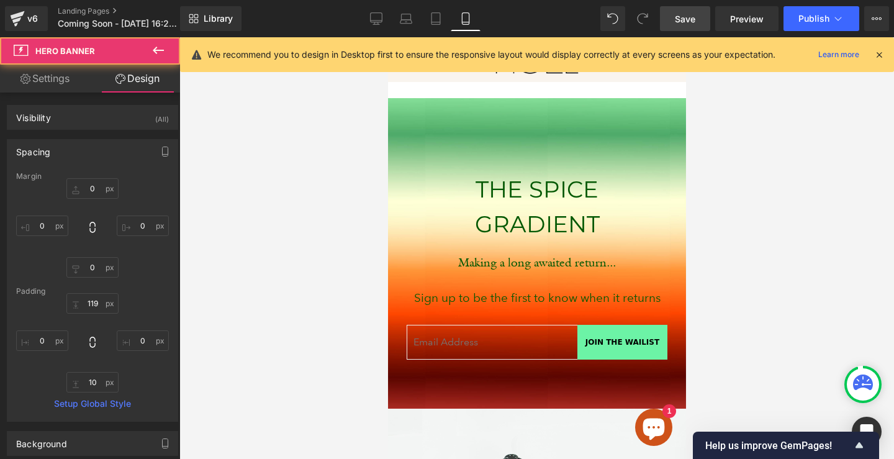
click at [794, 138] on div at bounding box center [536, 247] width 714 height 421
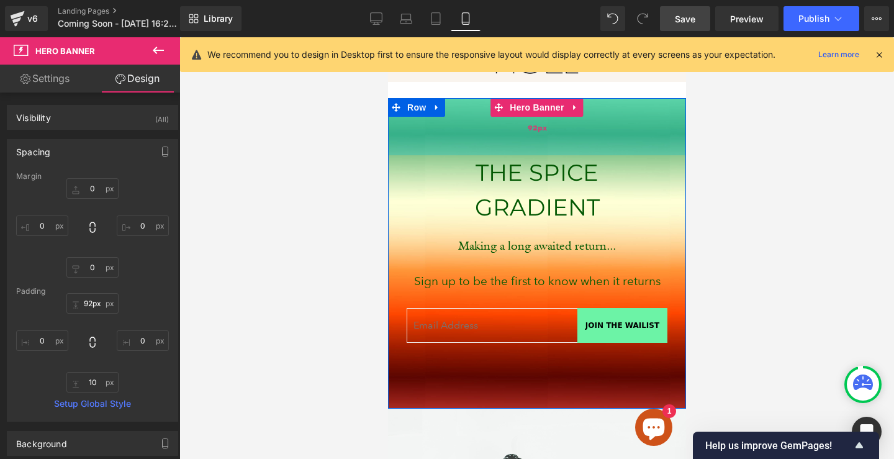
type input "99px"
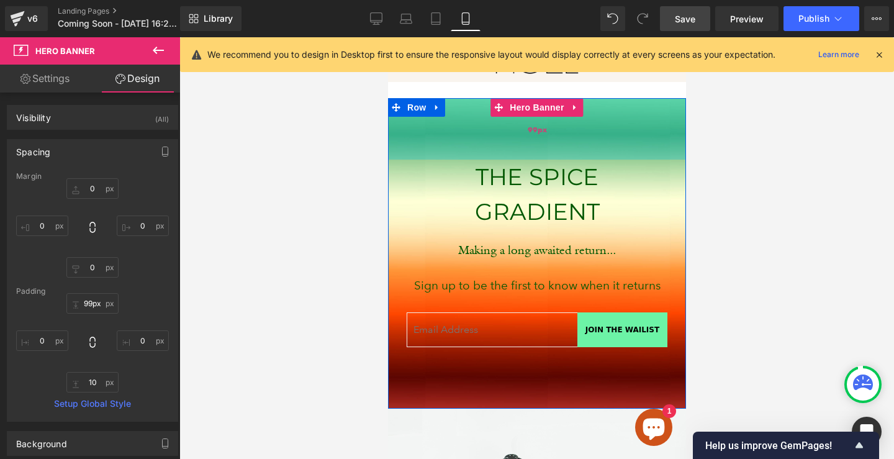
drag, startPoint x: 587, startPoint y: 153, endPoint x: 588, endPoint y: 141, distance: 12.6
click at [588, 141] on div "99px" at bounding box center [536, 128] width 298 height 61
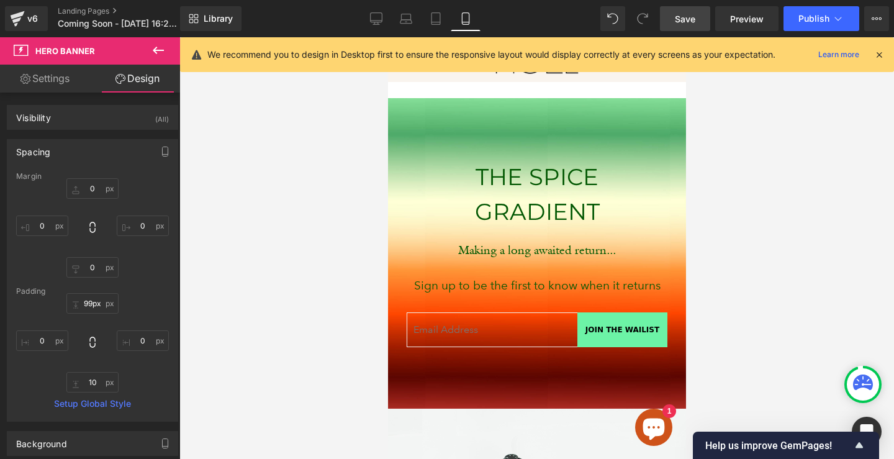
click at [826, 204] on div at bounding box center [536, 247] width 714 height 421
click at [880, 56] on icon at bounding box center [878, 54] width 11 height 11
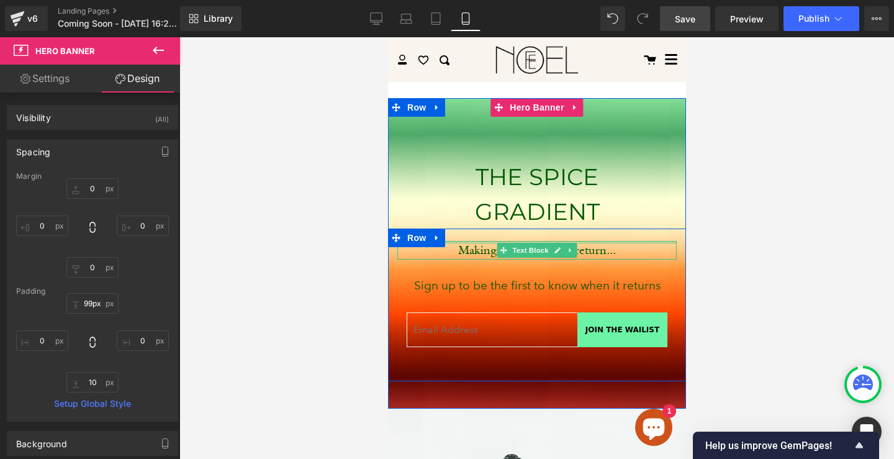
click at [587, 242] on div "Making a long awaited return... Text Block" at bounding box center [536, 250] width 279 height 19
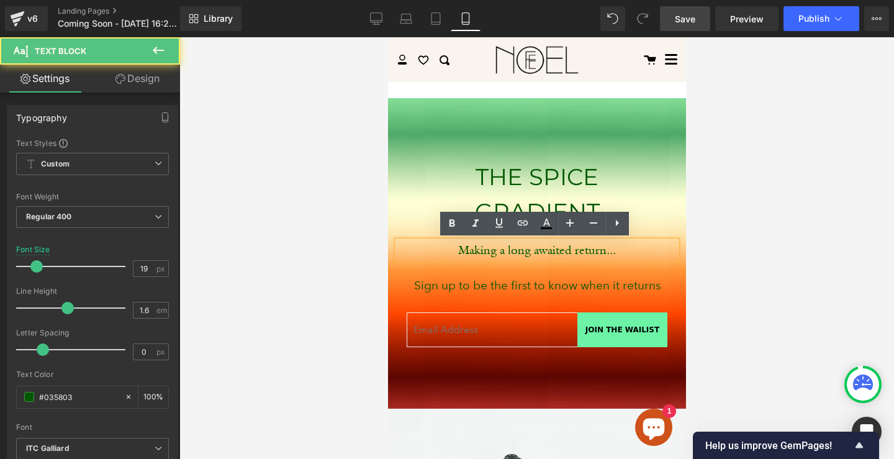
click at [524, 249] on p "Making a long awaited return..." at bounding box center [536, 250] width 279 height 19
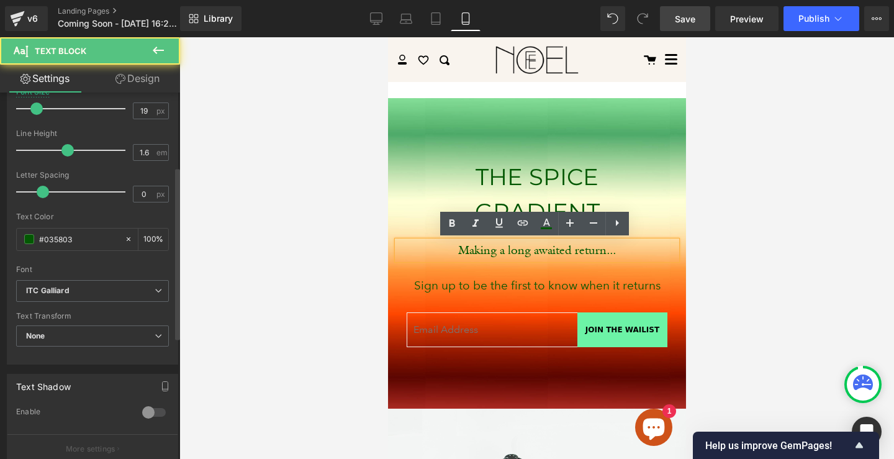
scroll to position [160, 0]
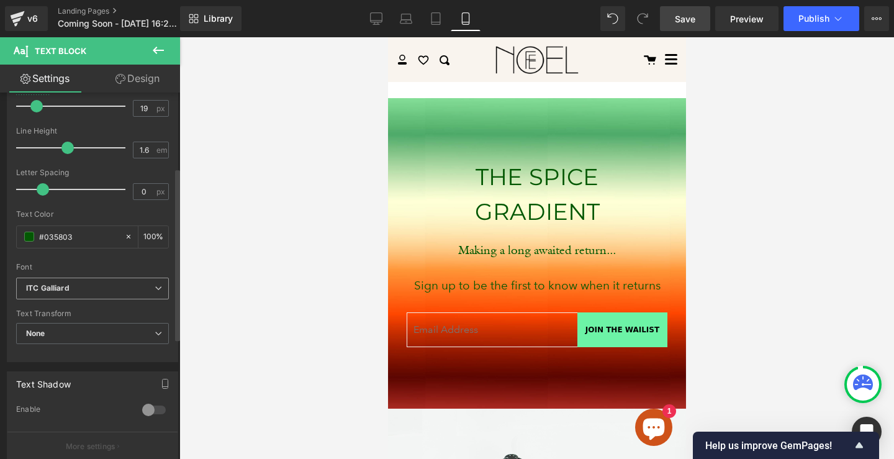
click at [89, 282] on span "ITC Galliard" at bounding box center [92, 288] width 153 height 22
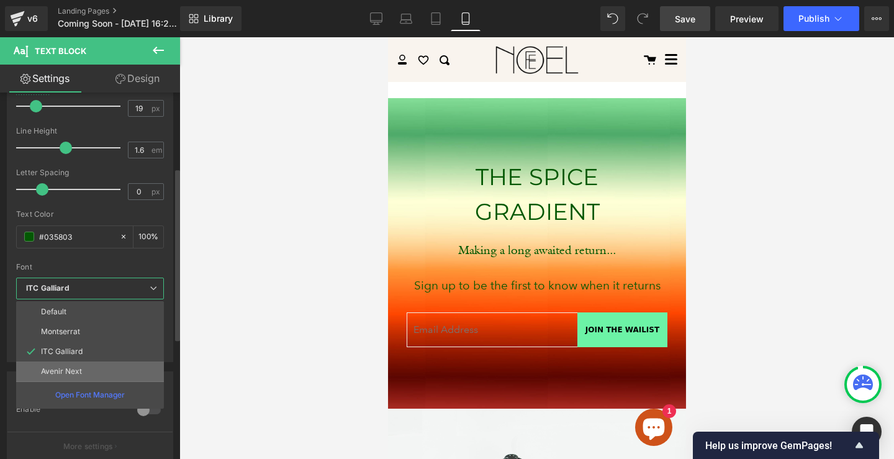
click at [88, 368] on li "Avenir Next" at bounding box center [90, 371] width 148 height 20
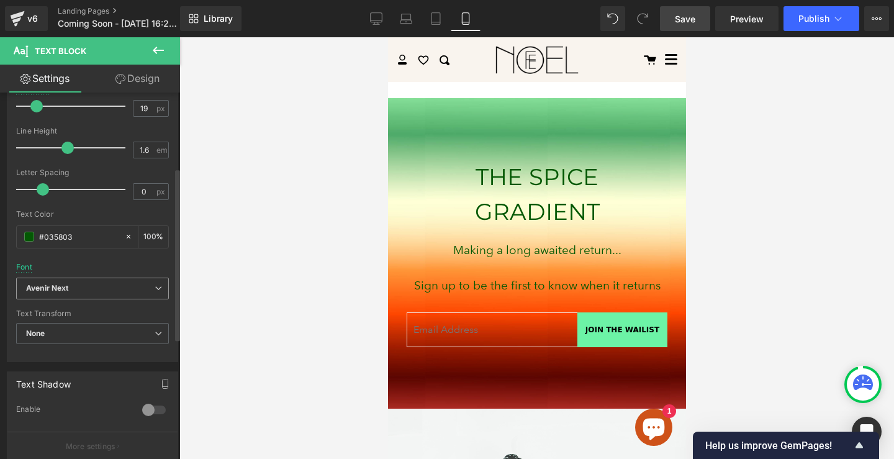
click at [104, 287] on b "Avenir Next" at bounding box center [90, 288] width 128 height 11
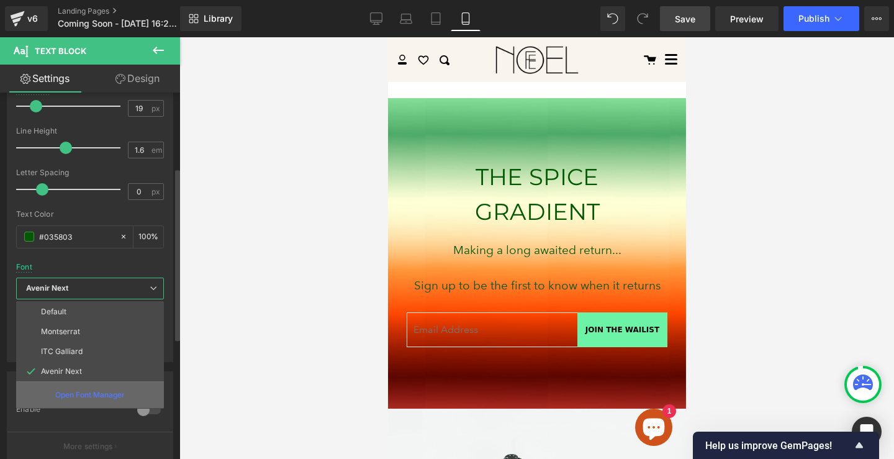
click at [110, 390] on p "Open Font Manager" at bounding box center [90, 394] width 70 height 11
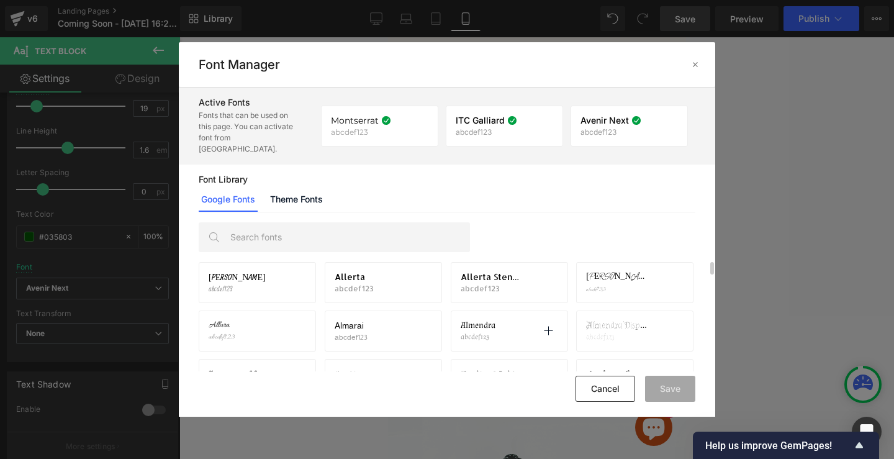
scroll to position [500, 0]
click at [234, 284] on p "abcdef123" at bounding box center [225, 288] width 32 height 9
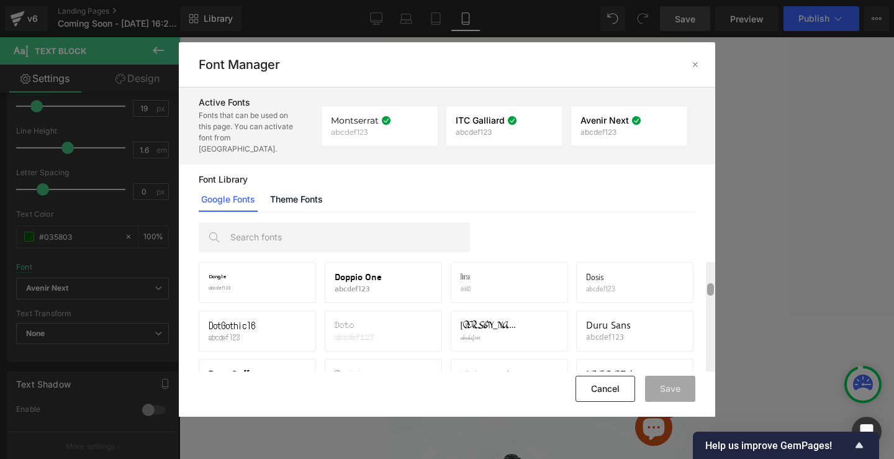
scroll to position [5295, 0]
drag, startPoint x: 713, startPoint y: 258, endPoint x: 714, endPoint y: 277, distance: 19.9
click at [714, 277] on div at bounding box center [710, 316] width 9 height 109
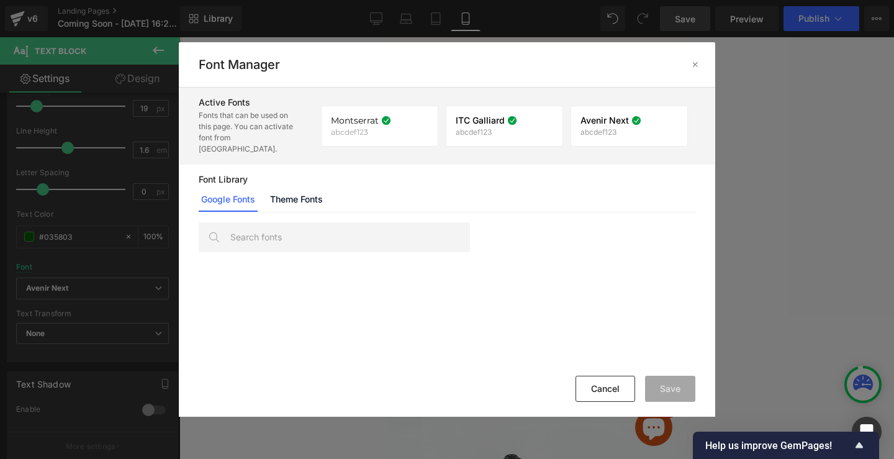
drag, startPoint x: 713, startPoint y: 281, endPoint x: 652, endPoint y: 341, distance: 85.1
click at [695, 335] on div "Red Rose abcdef123 Activate font Redacted abcdef123 Activate font Redacted Scri…" at bounding box center [447, 316] width 536 height 109
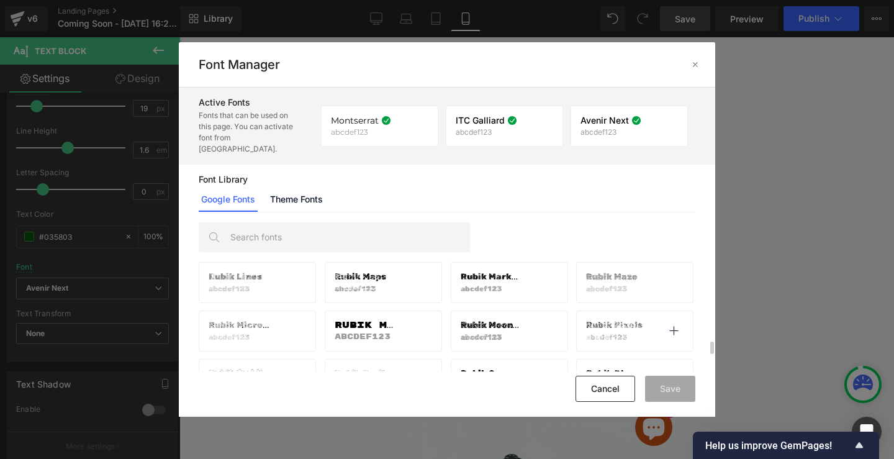
scroll to position [18995, 0]
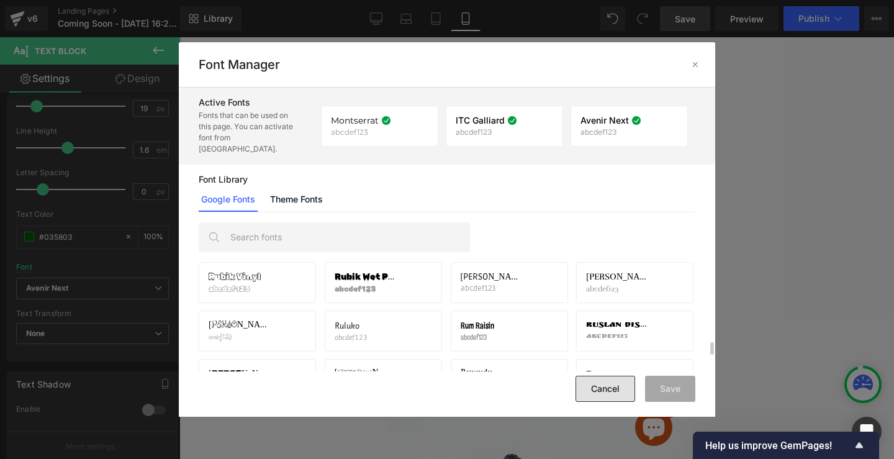
click at [602, 391] on button "Cancel" at bounding box center [605, 388] width 60 height 26
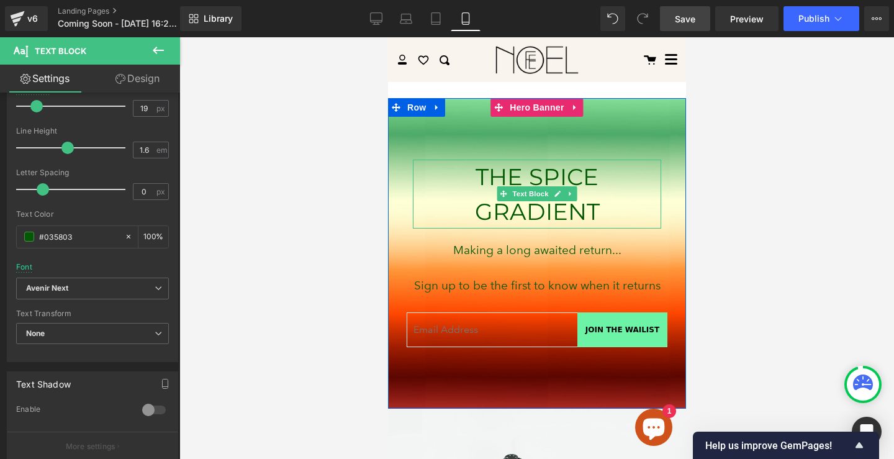
click at [585, 212] on p "THE SPICE GRADIENT" at bounding box center [536, 194] width 248 height 69
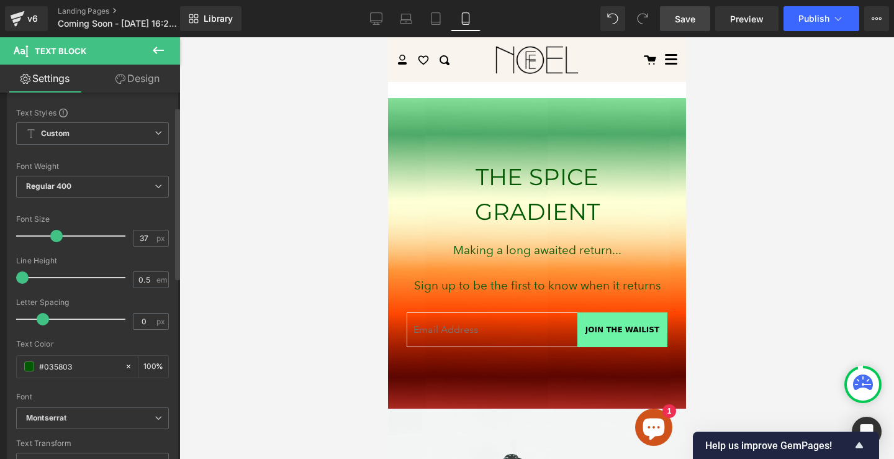
scroll to position [9, 0]
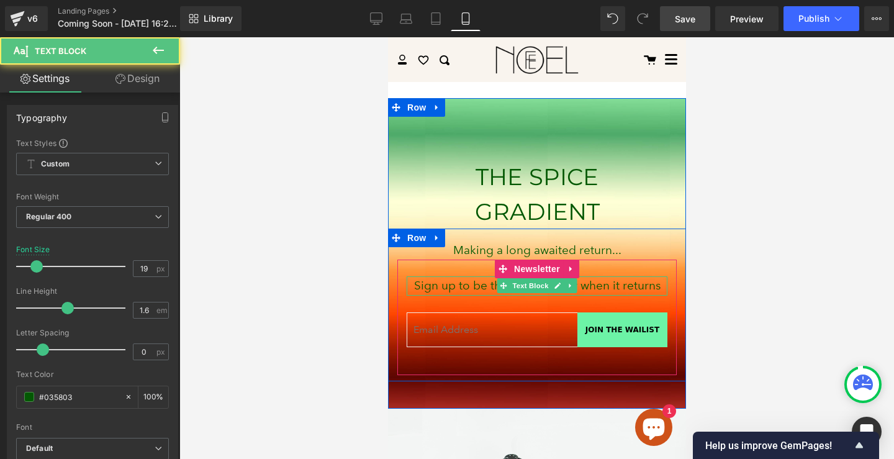
click at [607, 285] on p "Sign up to be the first to know when it returns" at bounding box center [536, 285] width 261 height 19
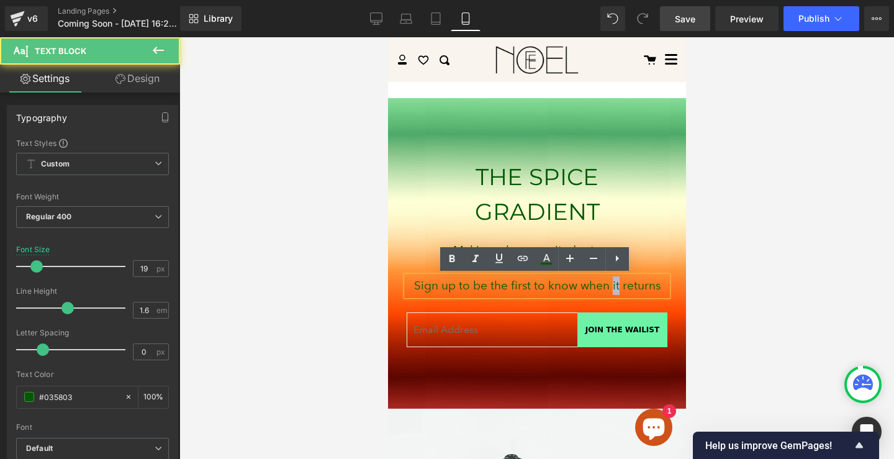
click at [607, 285] on p "Sign up to be the first to know when it returns" at bounding box center [536, 285] width 261 height 19
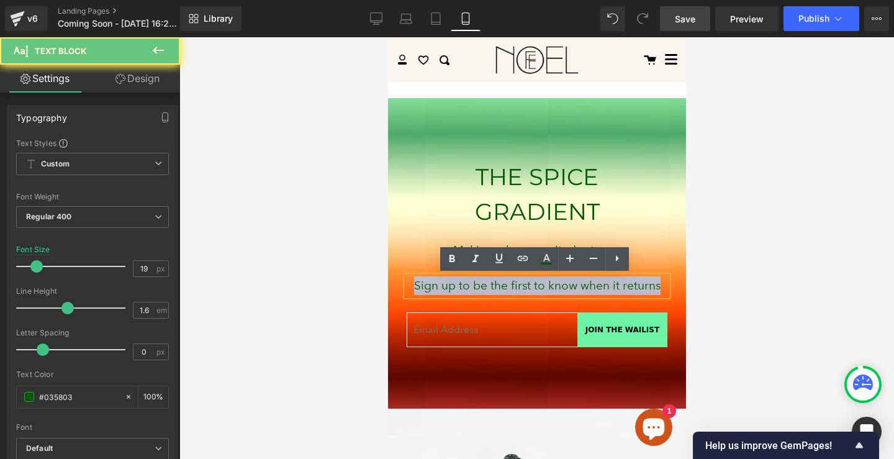
click at [607, 285] on p "Sign up to be the first to know when it returns" at bounding box center [536, 285] width 261 height 19
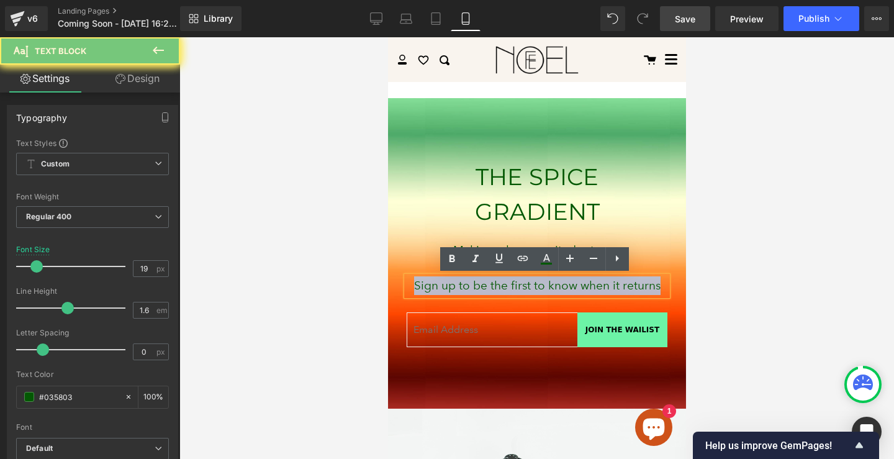
click at [607, 285] on p "Sign up to be the first to know when it returns" at bounding box center [536, 285] width 261 height 19
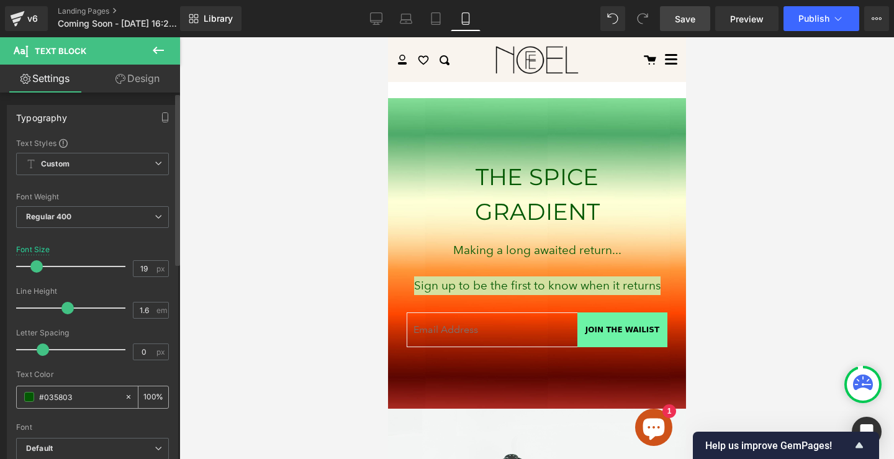
click at [29, 398] on span at bounding box center [29, 397] width 10 height 10
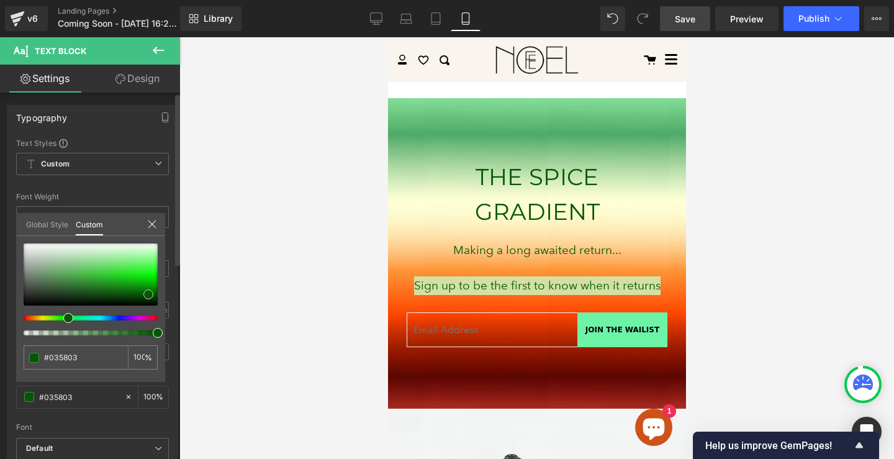
type input "#a7eba7"
type input "#abecab"
type input "#bcf0bc"
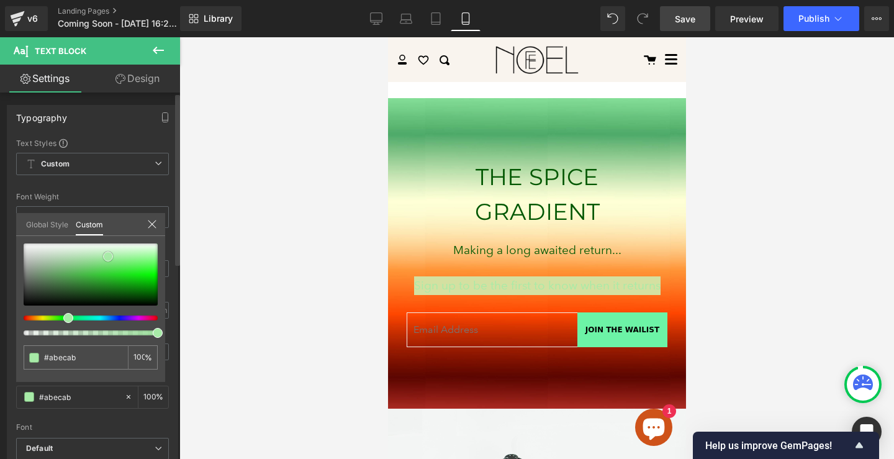
type input "#bcf0bc"
type input "#c4f2c4"
type input "#c8f3c8"
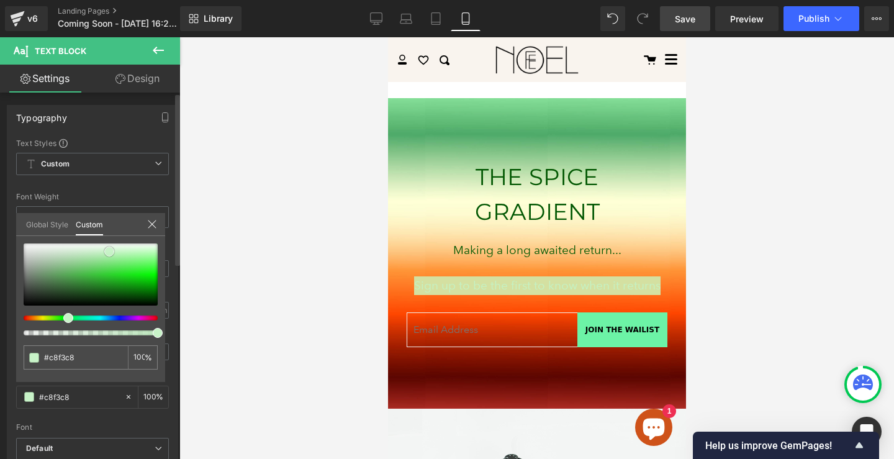
type input "#cdf3cd"
type input "#d1f4d1"
type input "#d5f5d5"
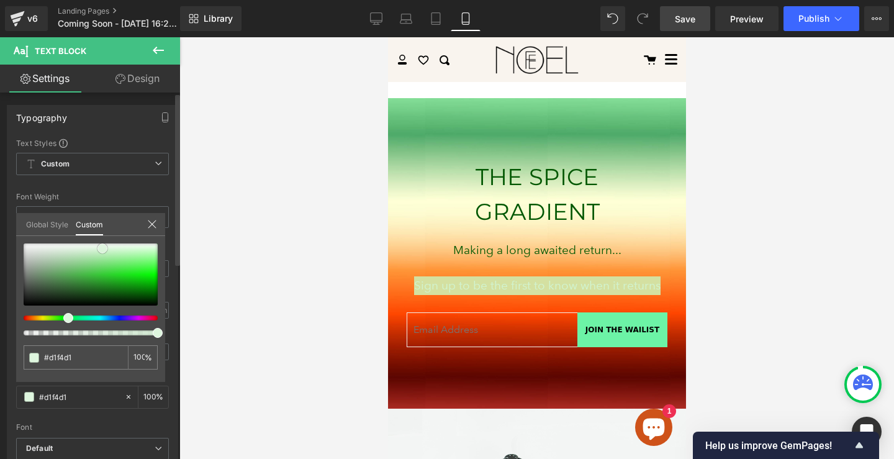
type input "#d5f5d5"
type input "#e2f7e2"
type input "#ecf8ec"
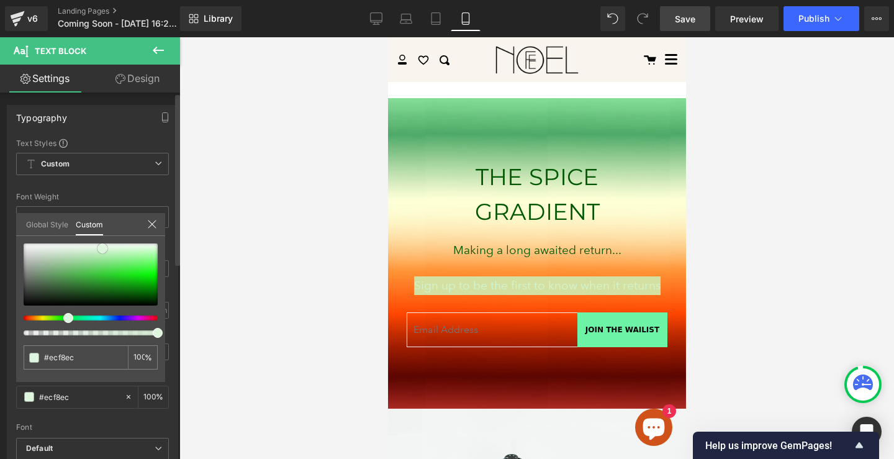
type input "#f0f9f0"
drag, startPoint x: 108, startPoint y: 256, endPoint x: 86, endPoint y: 246, distance: 24.5
click at [86, 246] on div at bounding box center [91, 274] width 134 height 62
type input "#ecf8ec"
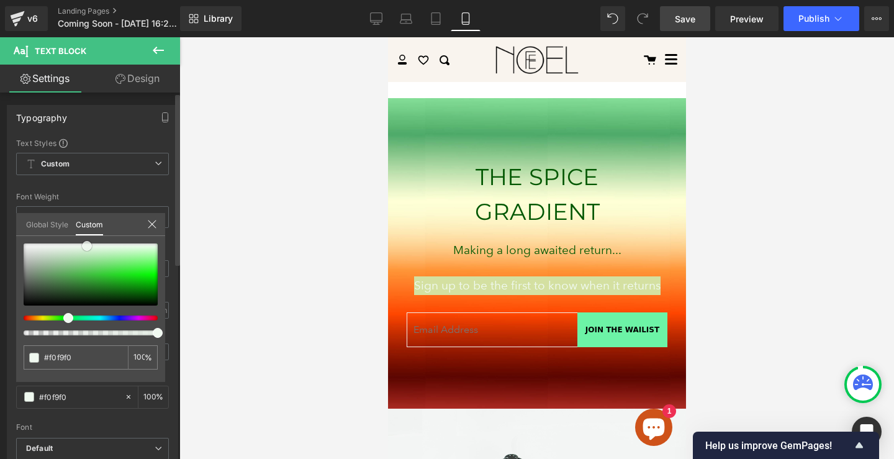
type input "#ecf8ec"
click at [374, 247] on div at bounding box center [536, 247] width 714 height 421
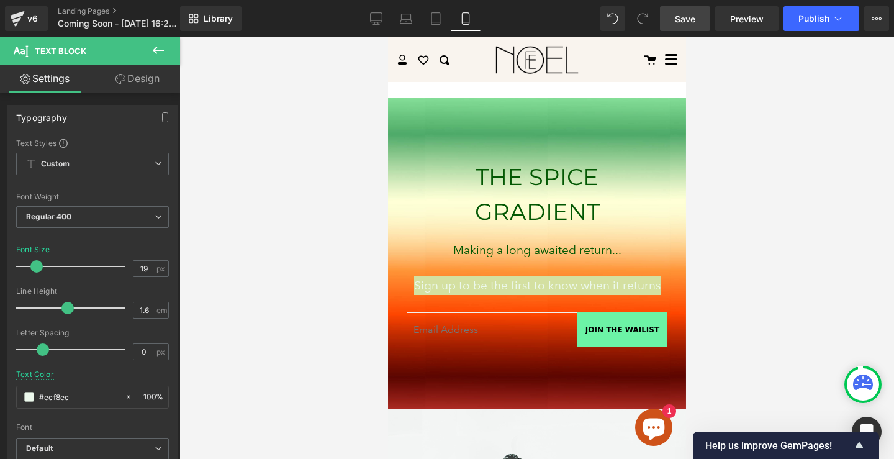
click at [325, 258] on div at bounding box center [536, 247] width 714 height 421
click at [751, 272] on div at bounding box center [536, 247] width 714 height 421
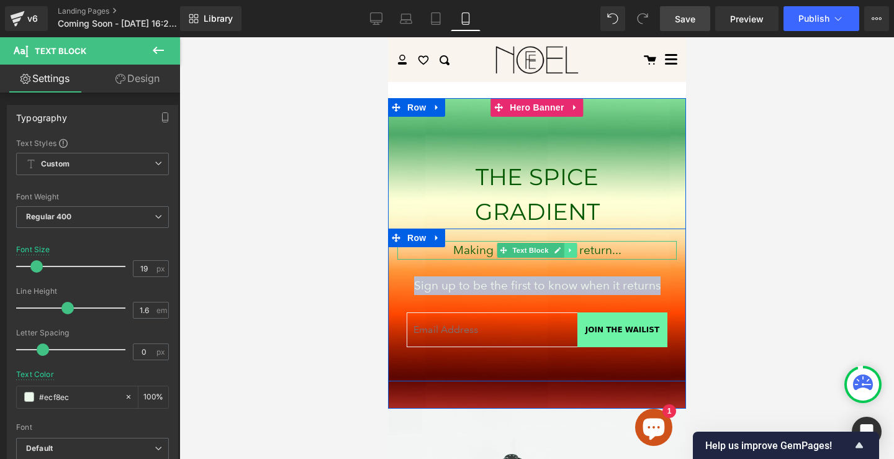
click at [566, 247] on icon at bounding box center [569, 249] width 7 height 7
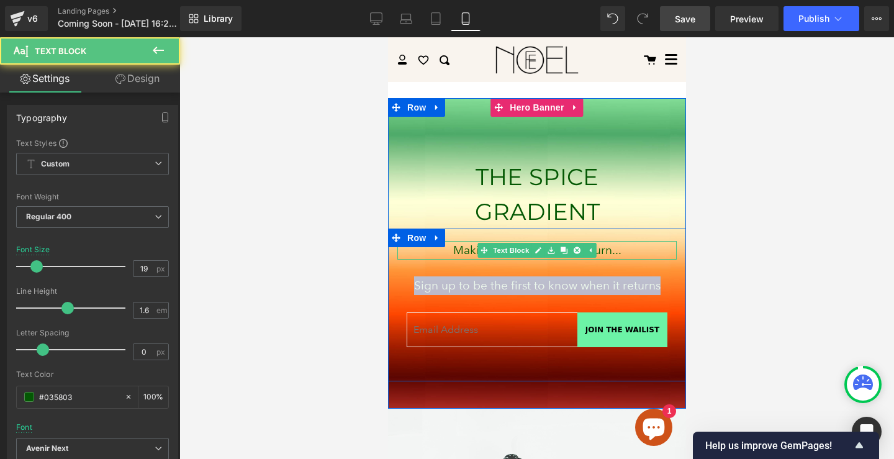
click at [615, 247] on p "Making a long awaited return..." at bounding box center [536, 250] width 279 height 19
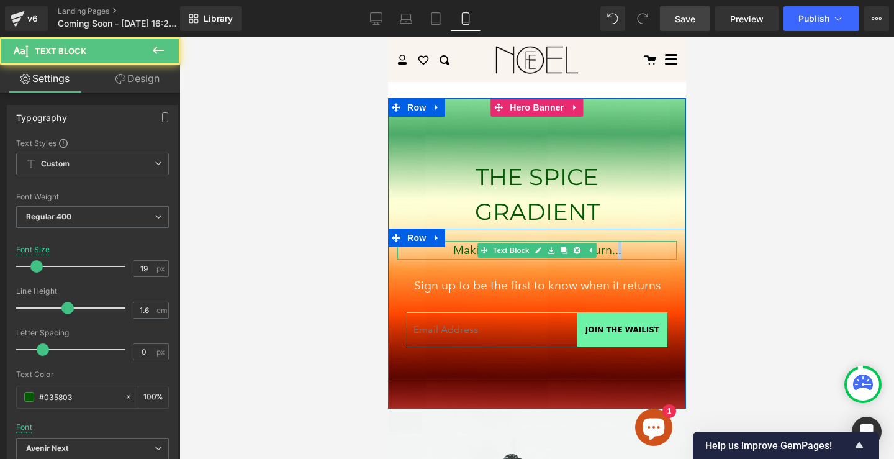
click at [615, 247] on p "Making a long awaited return..." at bounding box center [536, 250] width 279 height 19
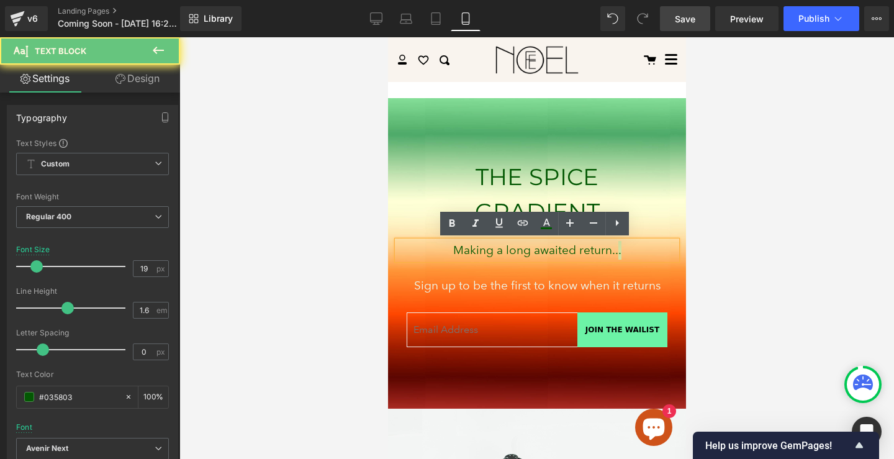
click at [735, 261] on div at bounding box center [536, 247] width 714 height 421
click at [726, 297] on div at bounding box center [536, 247] width 714 height 421
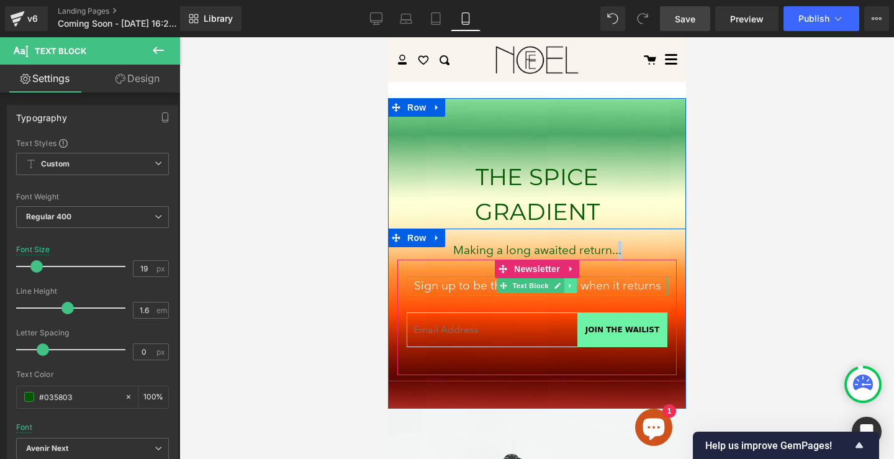
click at [572, 282] on link at bounding box center [570, 285] width 13 height 15
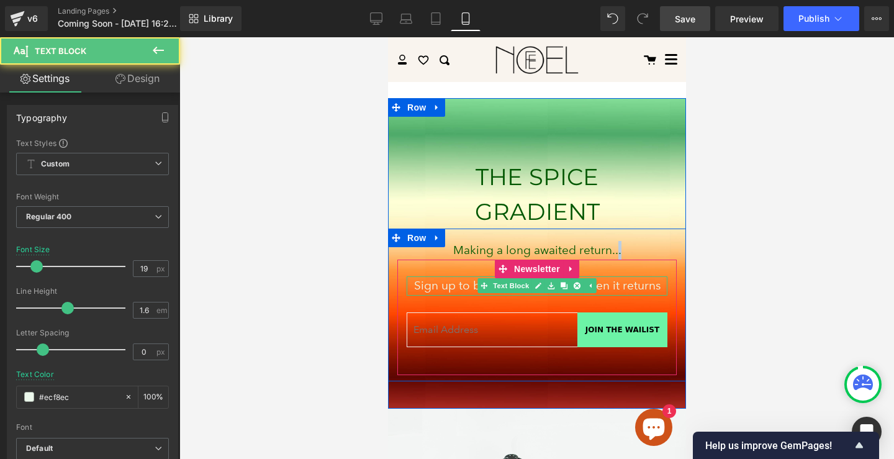
click at [622, 286] on p "Sign up to be the first to know when it returns" at bounding box center [536, 285] width 261 height 19
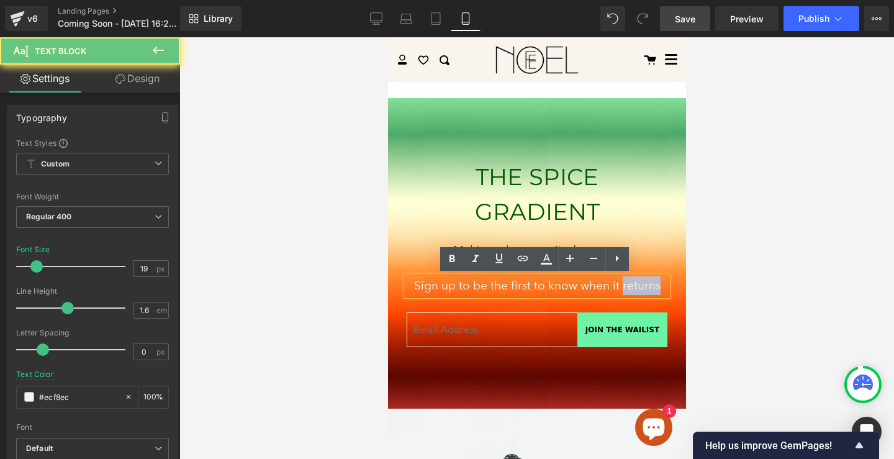
click at [622, 286] on p "Sign up to be the first to know when it returns" at bounding box center [536, 285] width 261 height 19
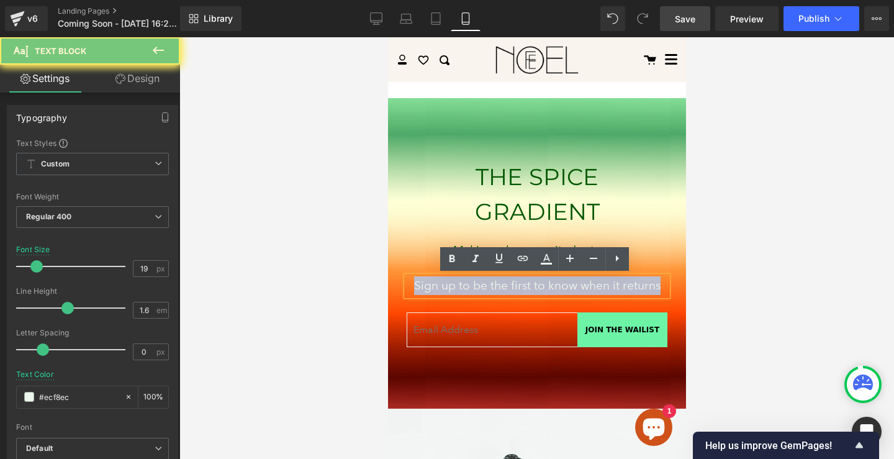
click at [622, 286] on p "Sign up to be the first to know when it returns" at bounding box center [536, 285] width 261 height 19
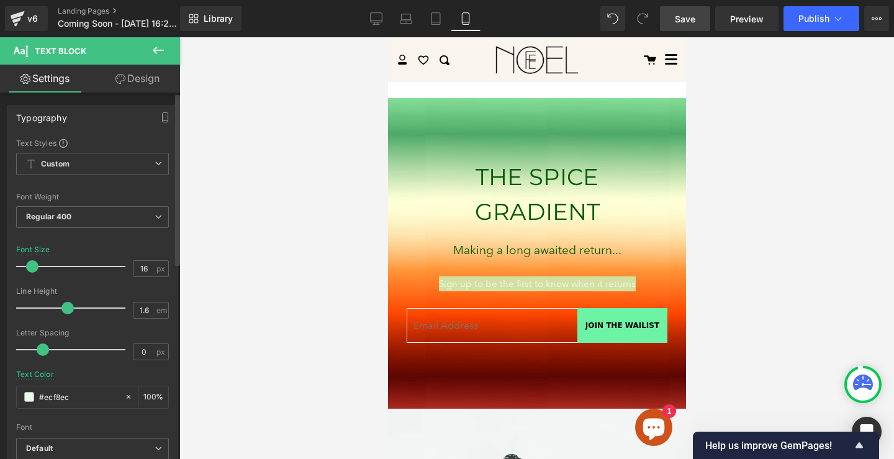
type input "17"
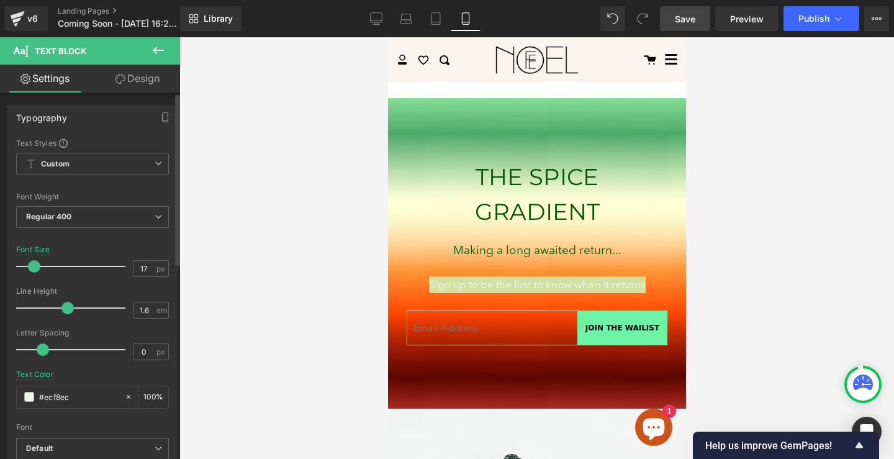
click at [32, 263] on span at bounding box center [34, 266] width 12 height 12
click at [795, 265] on div at bounding box center [536, 247] width 714 height 421
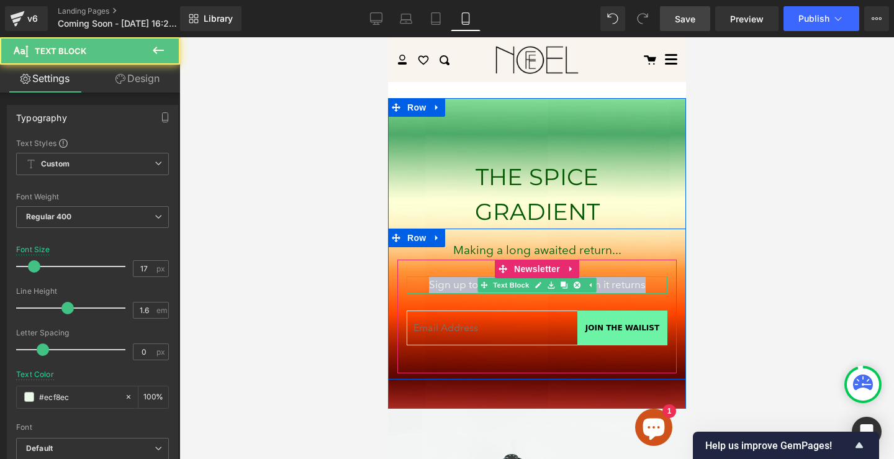
click at [610, 287] on p "Sign up to be the first to know when it returns" at bounding box center [536, 284] width 261 height 17
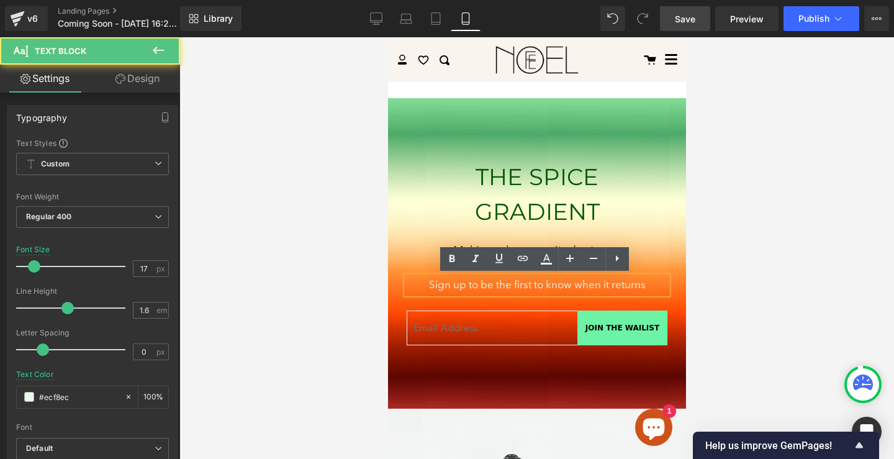
click at [768, 281] on div at bounding box center [536, 247] width 714 height 421
click at [748, 243] on div at bounding box center [536, 247] width 714 height 421
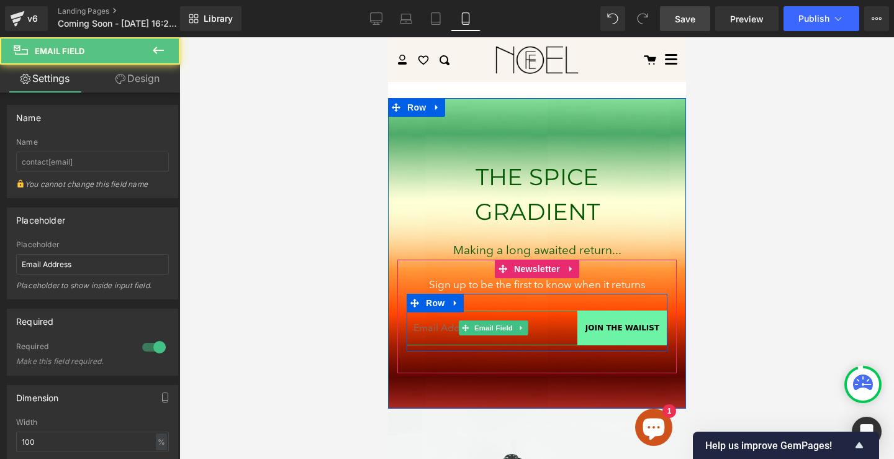
click at [436, 321] on input "email" at bounding box center [493, 327] width 174 height 35
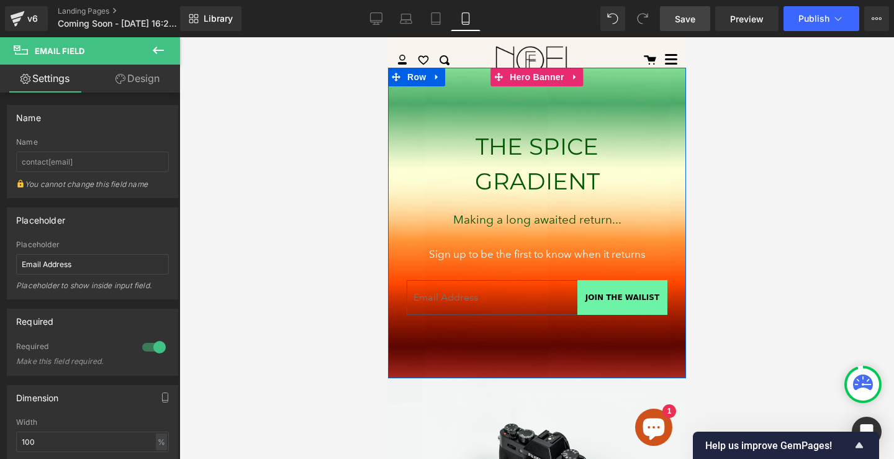
scroll to position [16, 0]
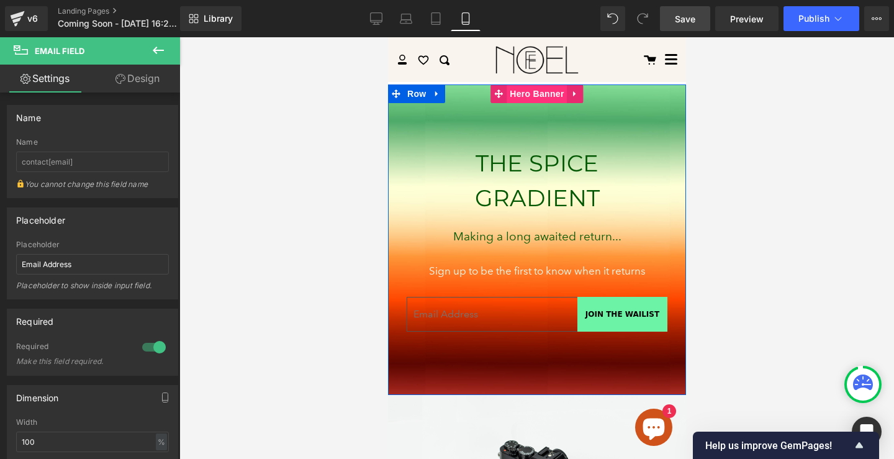
click at [519, 94] on span "Hero Banner" at bounding box center [536, 93] width 60 height 19
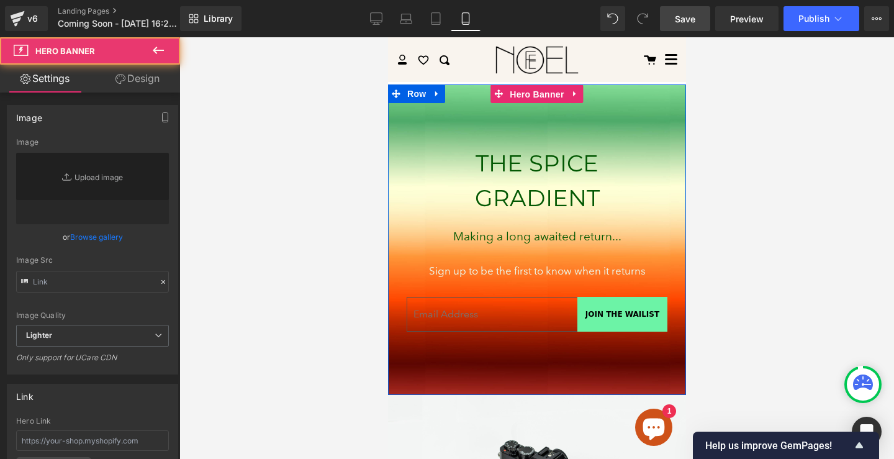
type input "[URL][DOMAIN_NAME]"
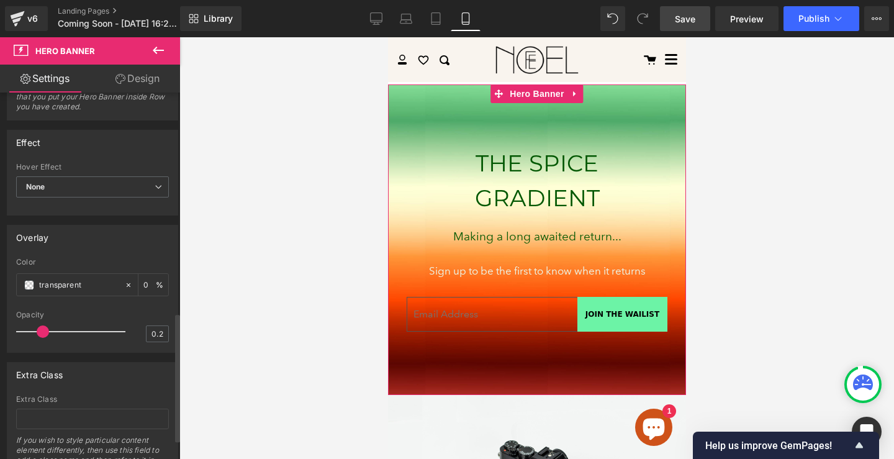
scroll to position [645, 0]
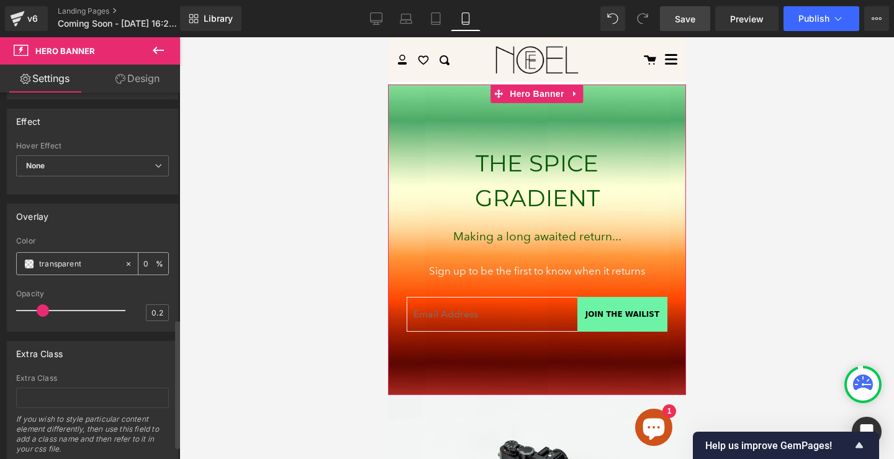
click at [32, 259] on span at bounding box center [29, 264] width 10 height 10
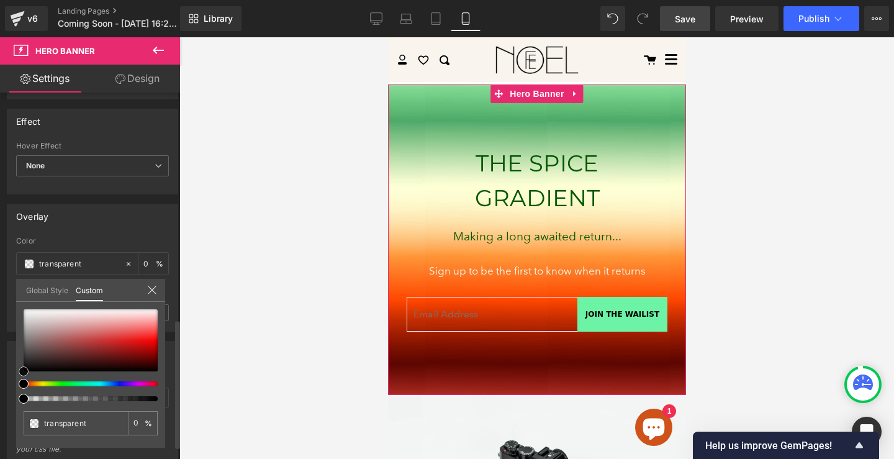
type input "#e2dddd"
type input "100"
type input "#e2dddd"
type input "100"
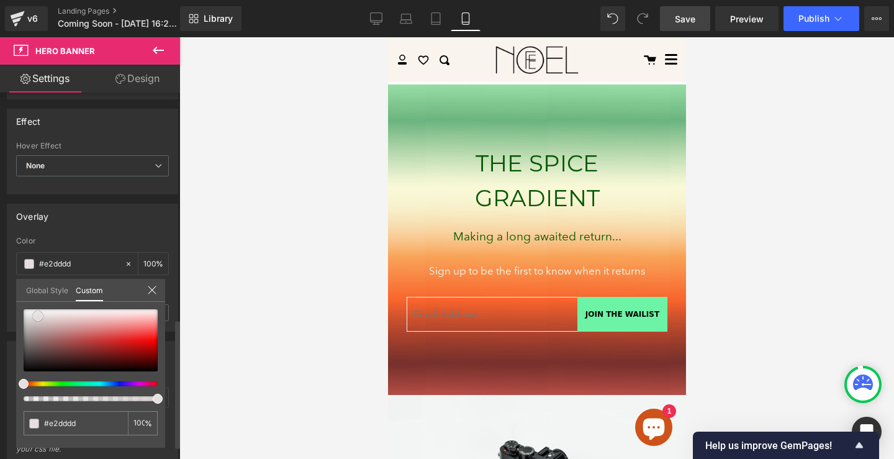
type input "#e3dddd"
type input "#e6dfdf"
click at [39, 318] on div at bounding box center [91, 340] width 134 height 62
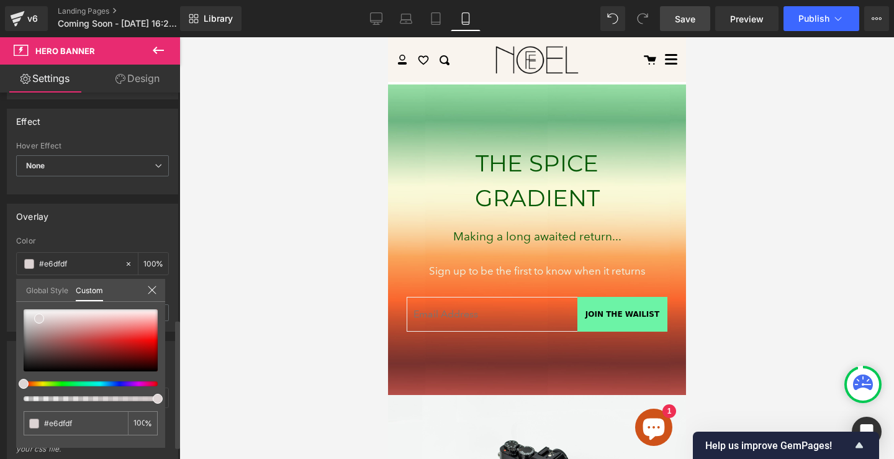
type input "#ddd6d4"
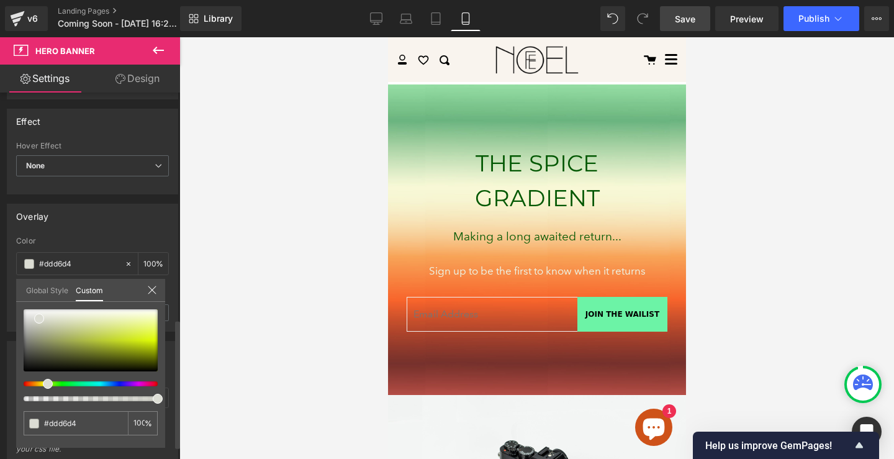
type input "#dddbd4"
type input "#dcddd4"
type input "#dbddd4"
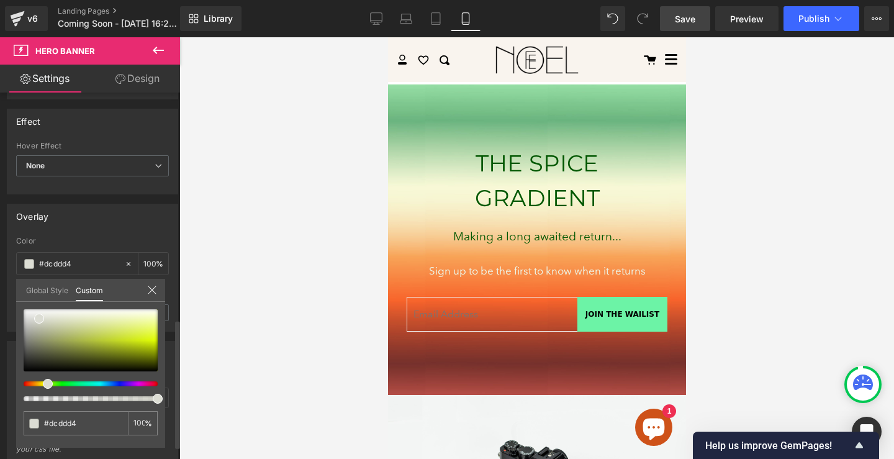
type input "#dbddd4"
drag, startPoint x: 28, startPoint y: 384, endPoint x: 50, endPoint y: 382, distance: 22.4
click at [50, 382] on span at bounding box center [50, 384] width 10 height 10
type input "#daddcf"
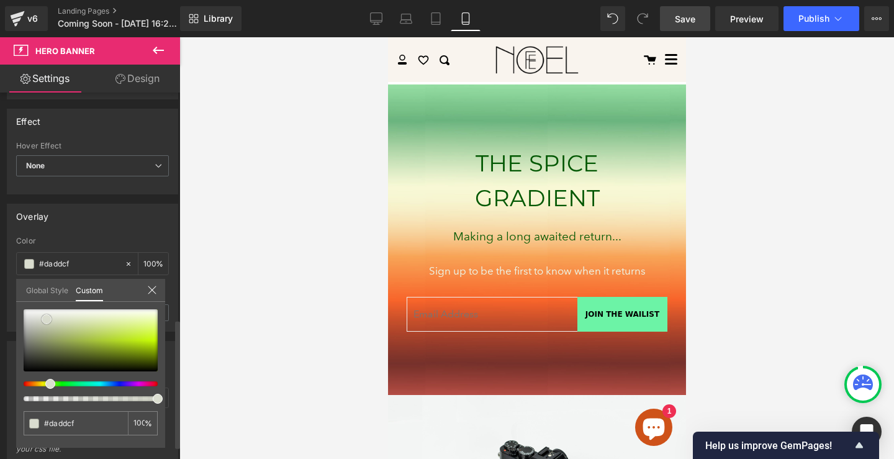
type input "#daddce"
type input "#d8dbcb"
type input "#d4d7c5"
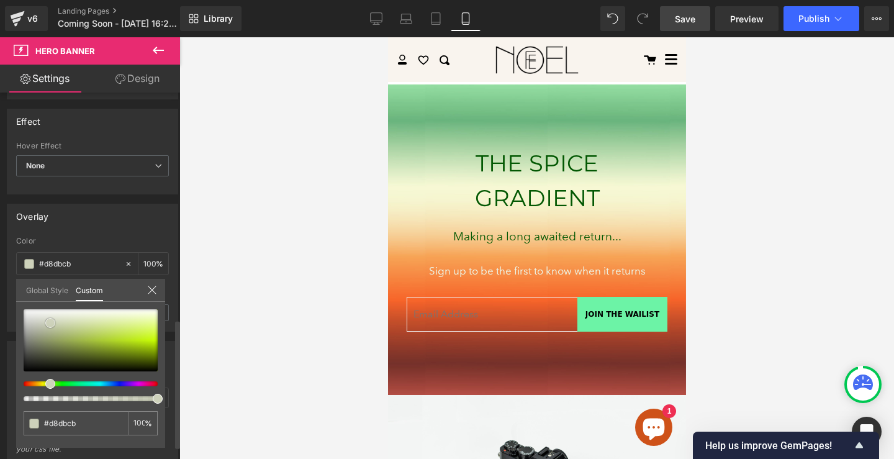
type input "#d4d7c5"
type input "#ced2bb"
type input "#ccd0b8"
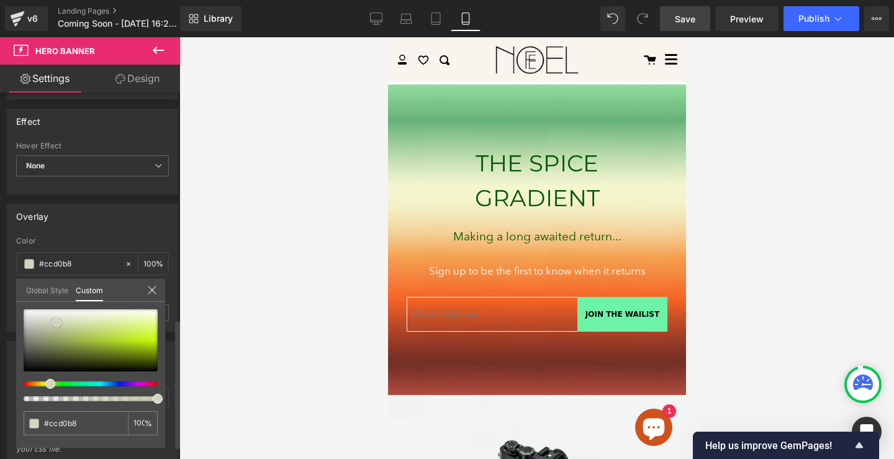
type input "#d3d7bb"
type input "#d5d9be"
type input "#d8dcc0"
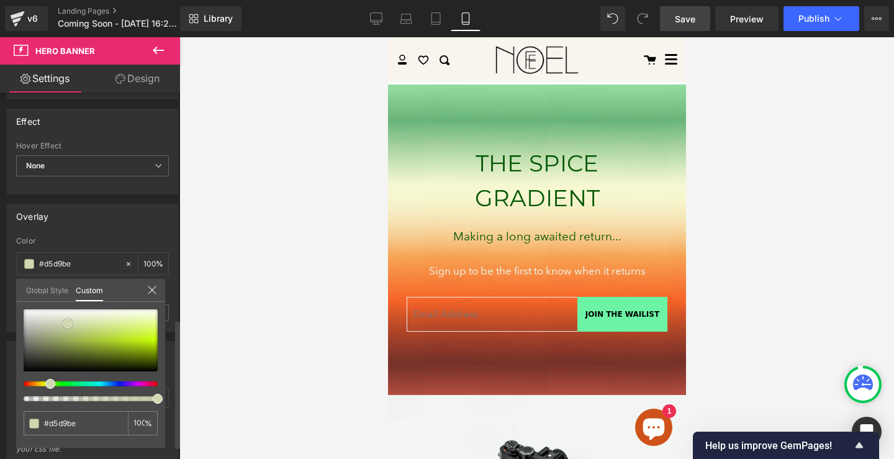
type input "#d8dcc0"
type input "#d9ddbf"
type input "#d0d5ad"
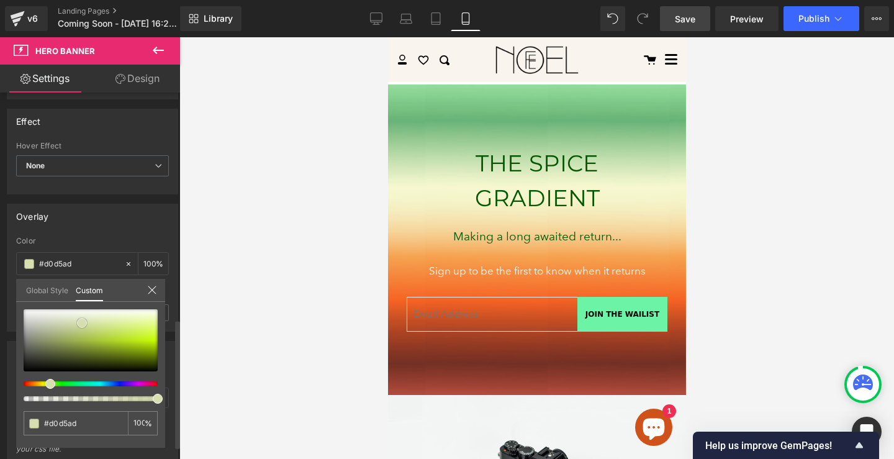
type input "#d2d8b0"
type input "#d7dfae"
type input "#dae3af"
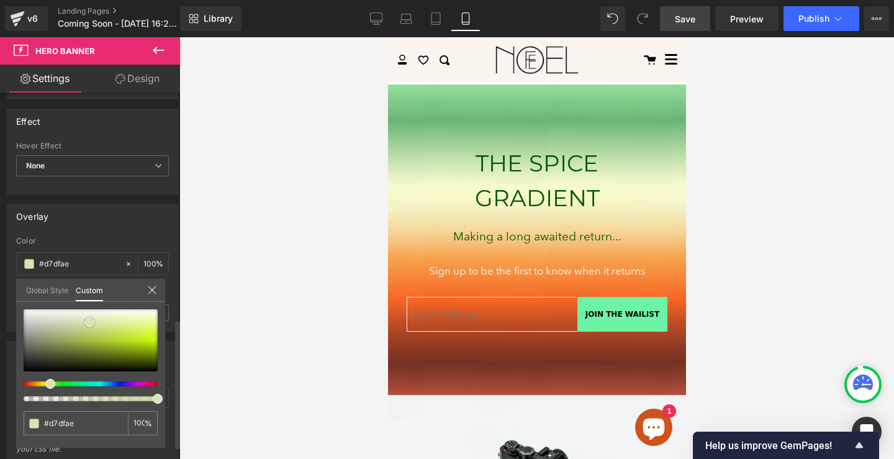
type input "#dae3af"
type input "#d8e1ab"
drag, startPoint x: 47, startPoint y: 319, endPoint x: 86, endPoint y: 326, distance: 39.7
click at [86, 326] on div at bounding box center [91, 340] width 134 height 62
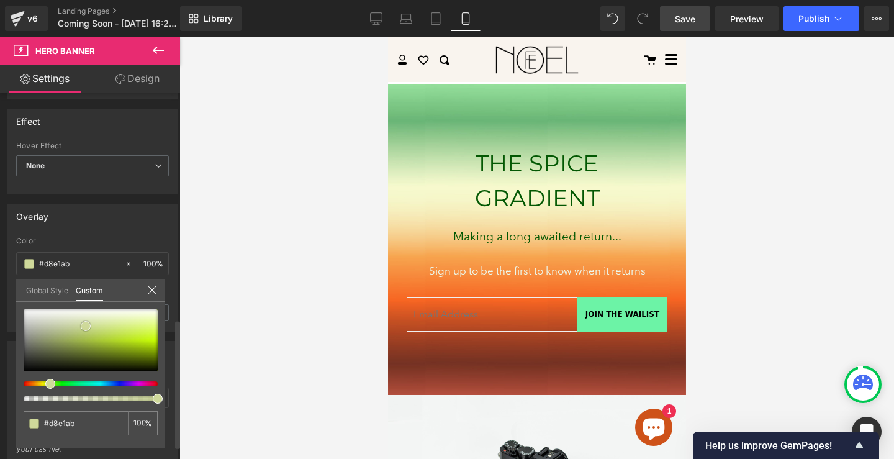
type input "#d1dc9c"
type input "#c2d99b"
type input "#c7d99b"
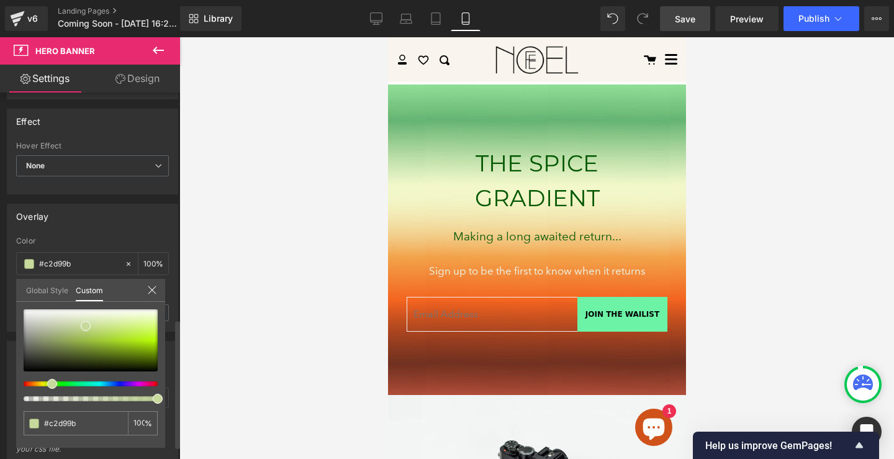
type input "#c7d99b"
type input "#c9d99b"
type input "#ccd99b"
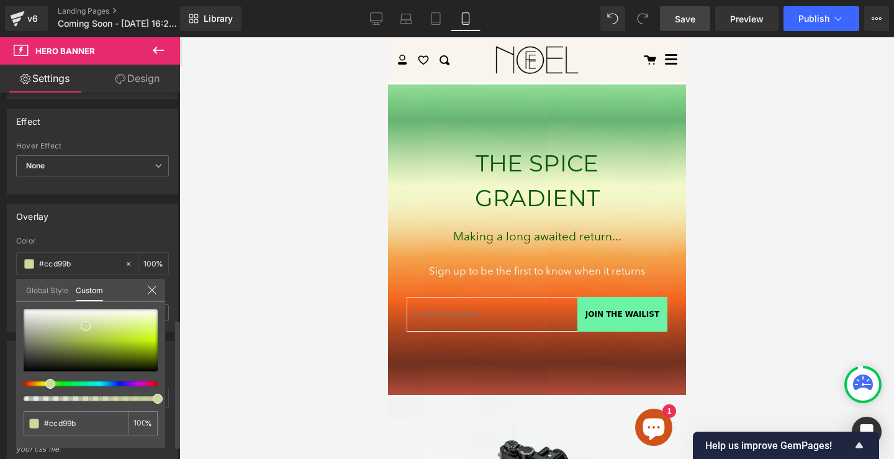
type input "#ced99b"
drag, startPoint x: 50, startPoint y: 385, endPoint x: 40, endPoint y: 384, distance: 9.3
click at [40, 384] on span at bounding box center [45, 384] width 10 height 10
type input "#d9d89b"
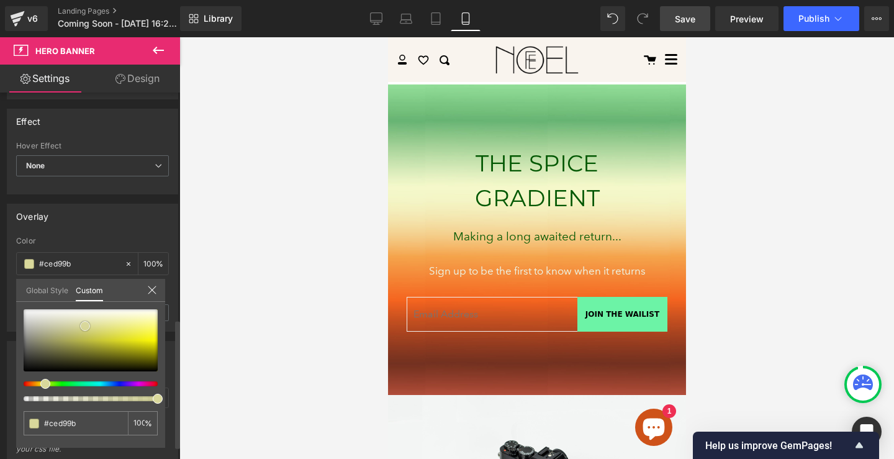
type input "#d9d89b"
type input "#d7d697"
type input "#c8c788"
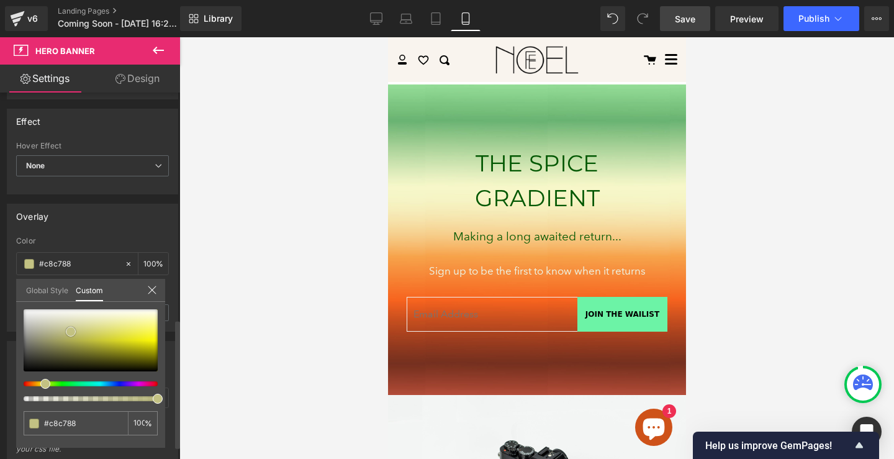
type input "#c3c283"
type input "#c0bf80"
drag, startPoint x: 87, startPoint y: 324, endPoint x: 68, endPoint y: 331, distance: 20.4
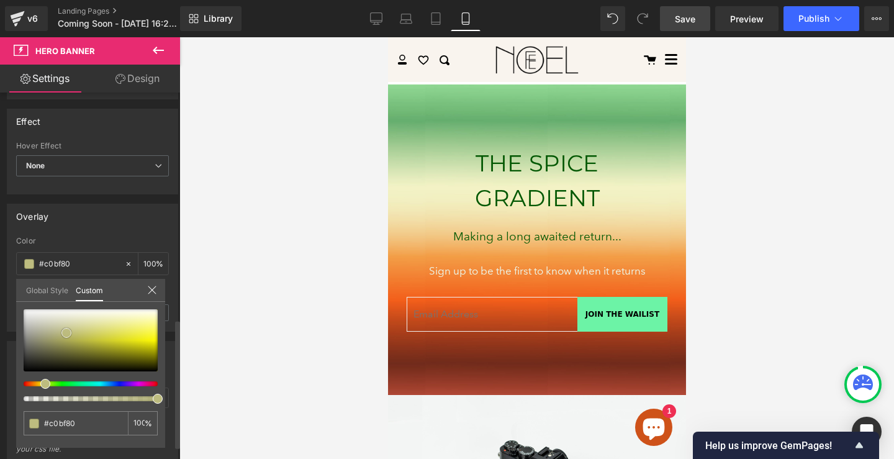
click at [68, 331] on span at bounding box center [66, 333] width 10 height 10
click at [295, 245] on div at bounding box center [536, 247] width 714 height 421
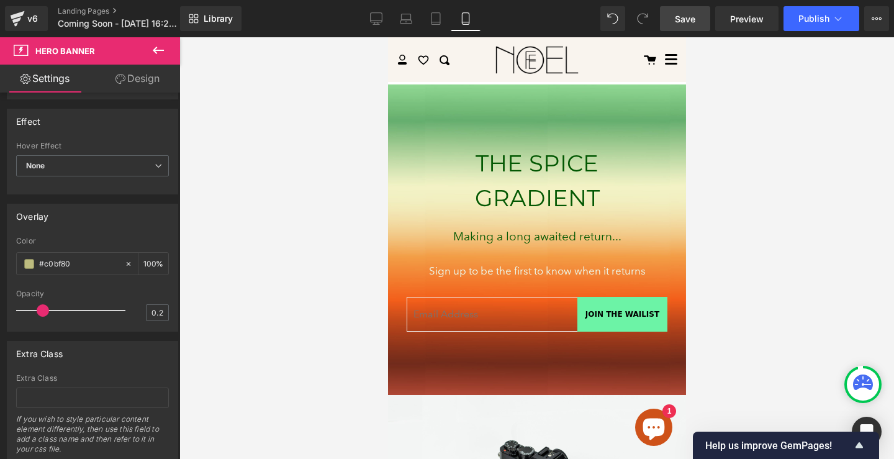
click at [295, 245] on div at bounding box center [536, 247] width 714 height 421
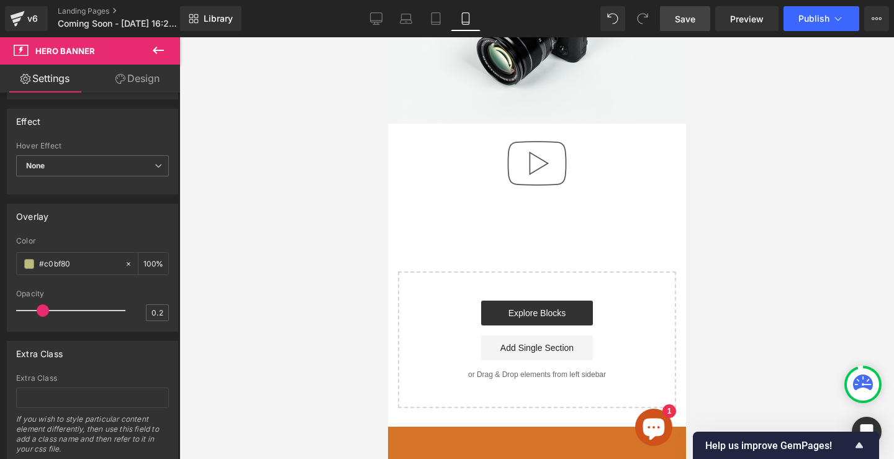
scroll to position [0, 0]
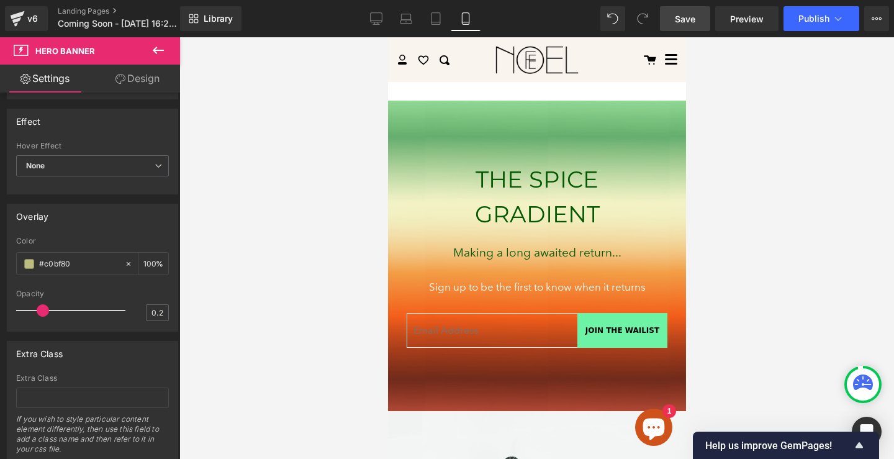
click at [302, 227] on div at bounding box center [536, 247] width 714 height 421
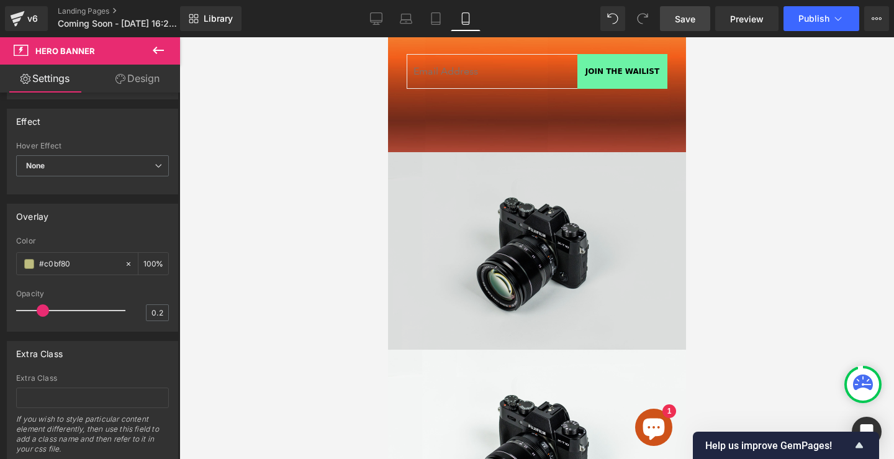
scroll to position [426, 0]
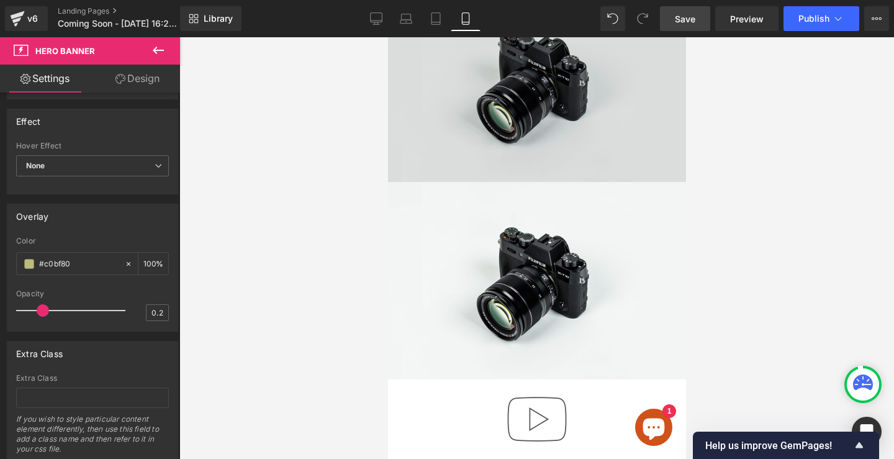
click at [565, 182] on img at bounding box center [536, 82] width 298 height 197
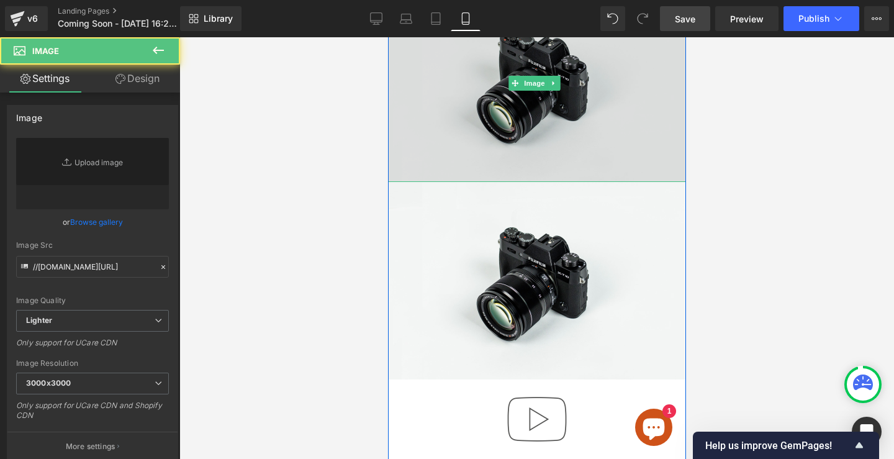
scroll to position [297, 0]
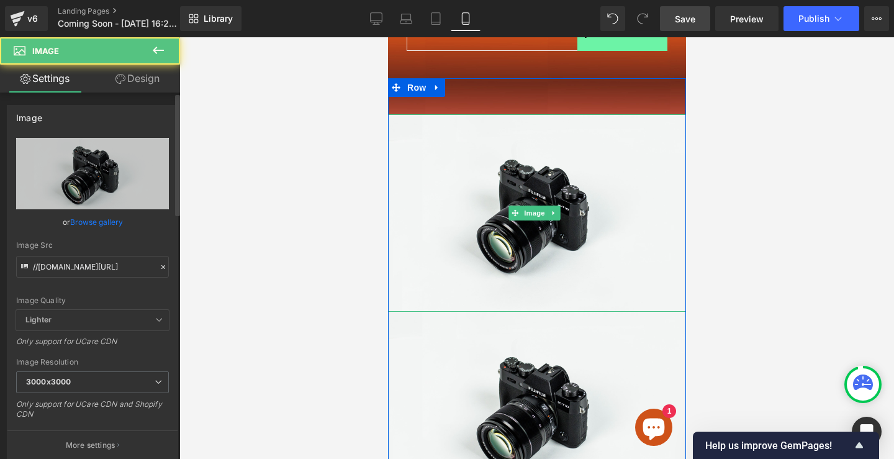
click at [97, 214] on link "Browse gallery" at bounding box center [96, 222] width 53 height 22
click at [97, 0] on div "Hero Banner You are previewing how the will restyle your page. You can not edit…" at bounding box center [447, 0] width 894 height 0
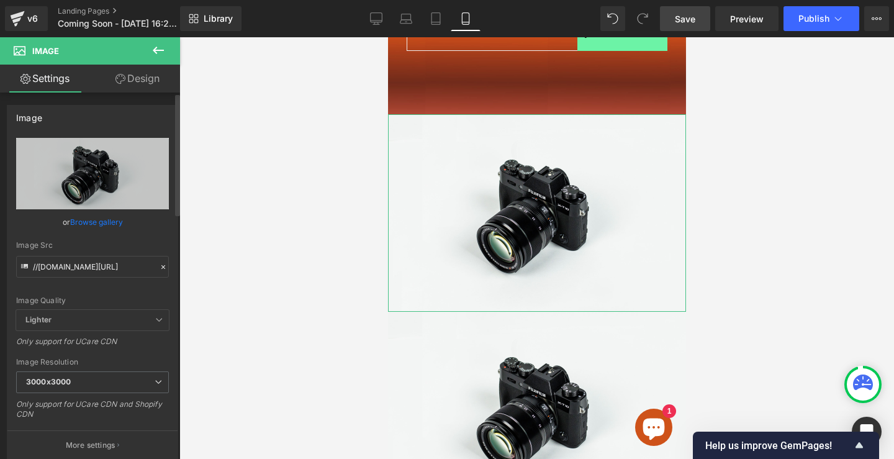
click at [96, 223] on link "Browse gallery" at bounding box center [96, 222] width 53 height 22
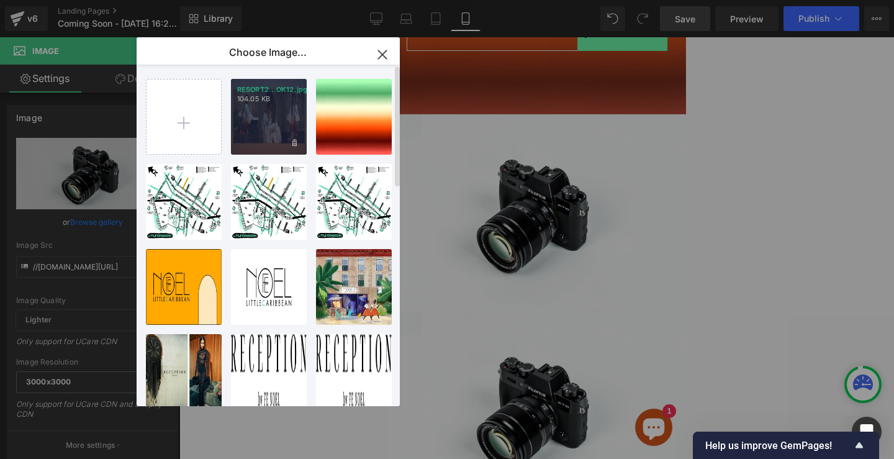
click at [284, 119] on div "RESORT2...OK12.jpg 104.05 KB" at bounding box center [269, 117] width 76 height 76
type input "[URL][DOMAIN_NAME]"
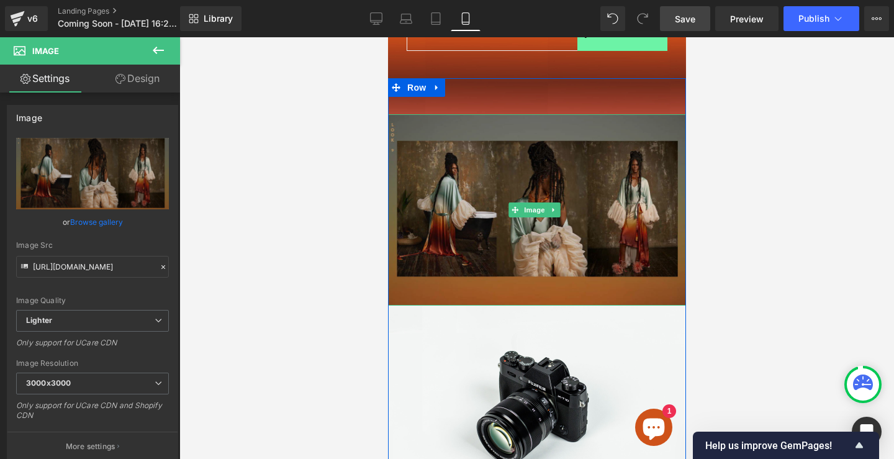
scroll to position [318, 0]
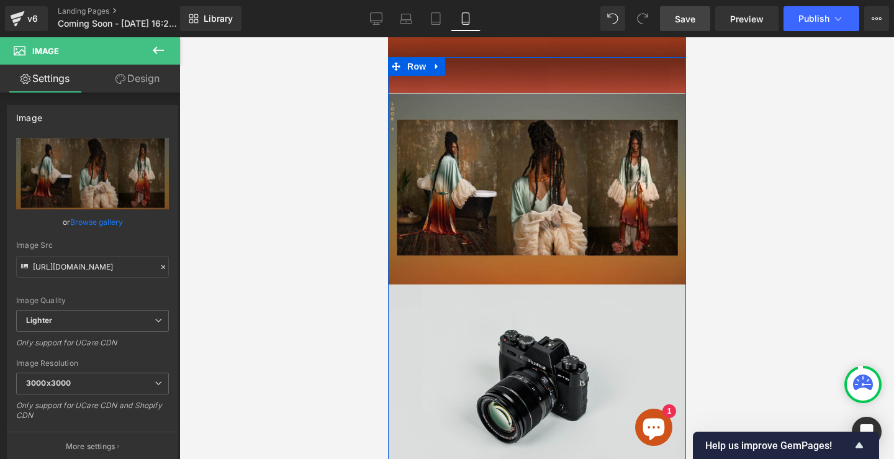
click at [564, 284] on img at bounding box center [536, 382] width 298 height 197
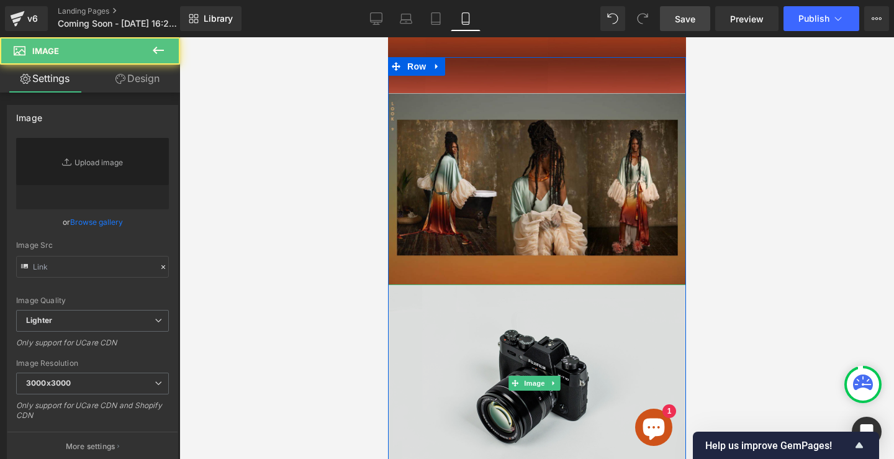
type input "//[DOMAIN_NAME][URL]"
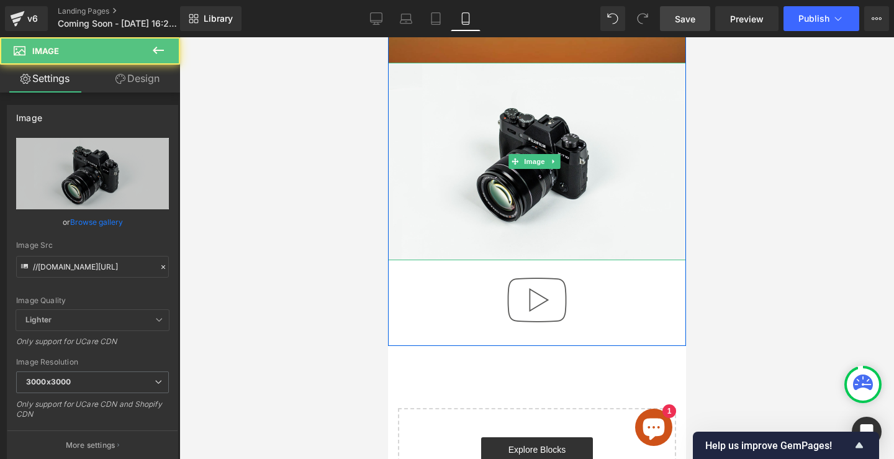
click at [78, 220] on link "Browse gallery" at bounding box center [96, 222] width 53 height 22
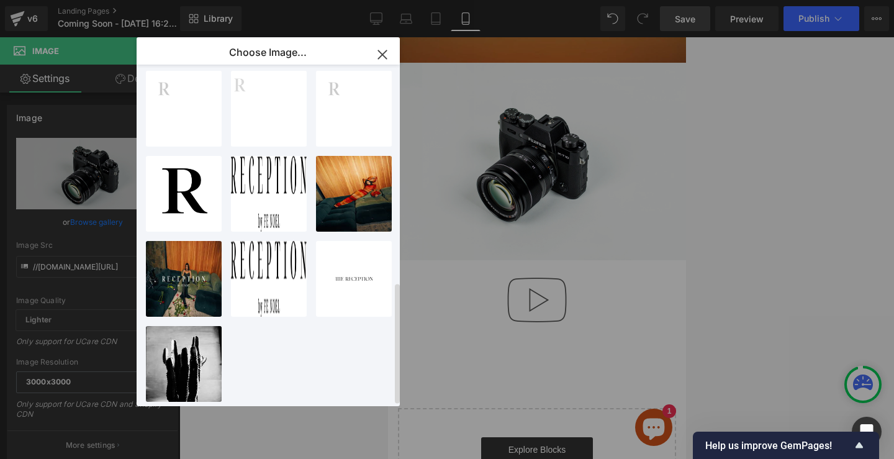
scroll to position [0, 0]
